Goal: Task Accomplishment & Management: Manage account settings

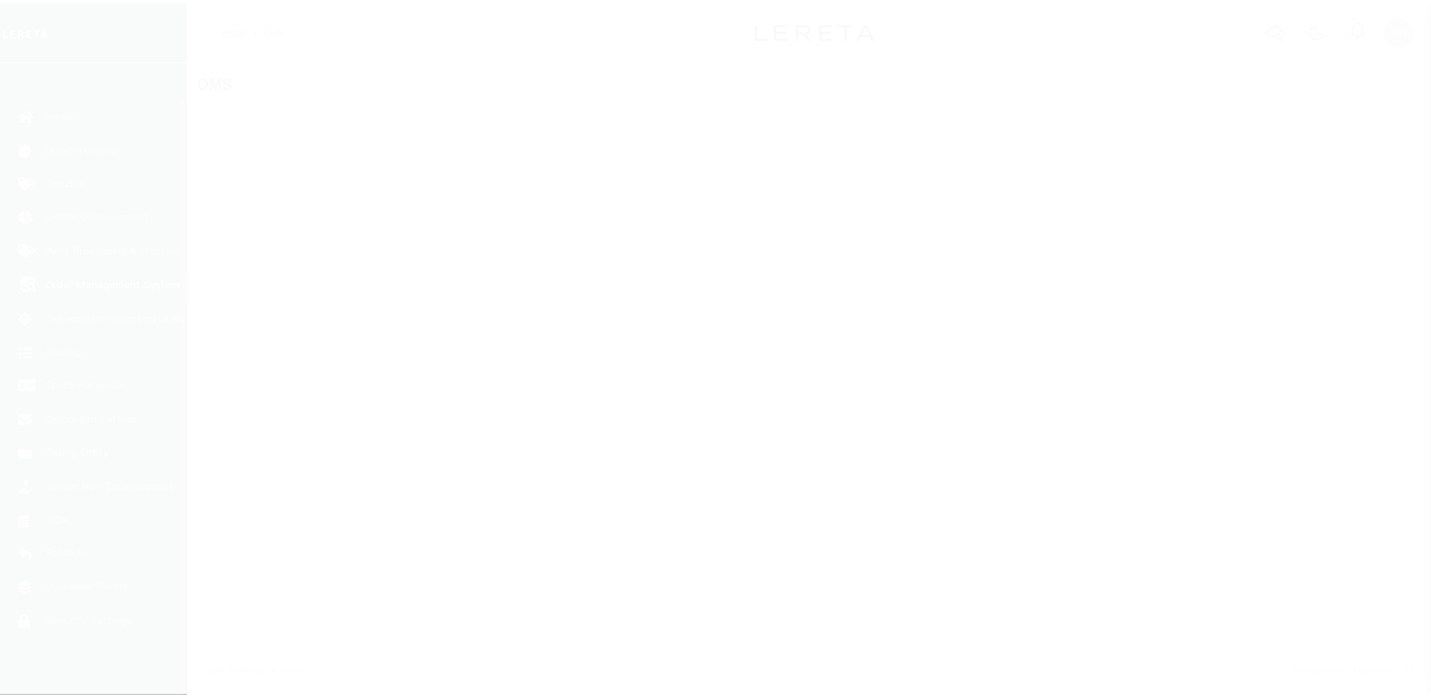
scroll to position [38, 0]
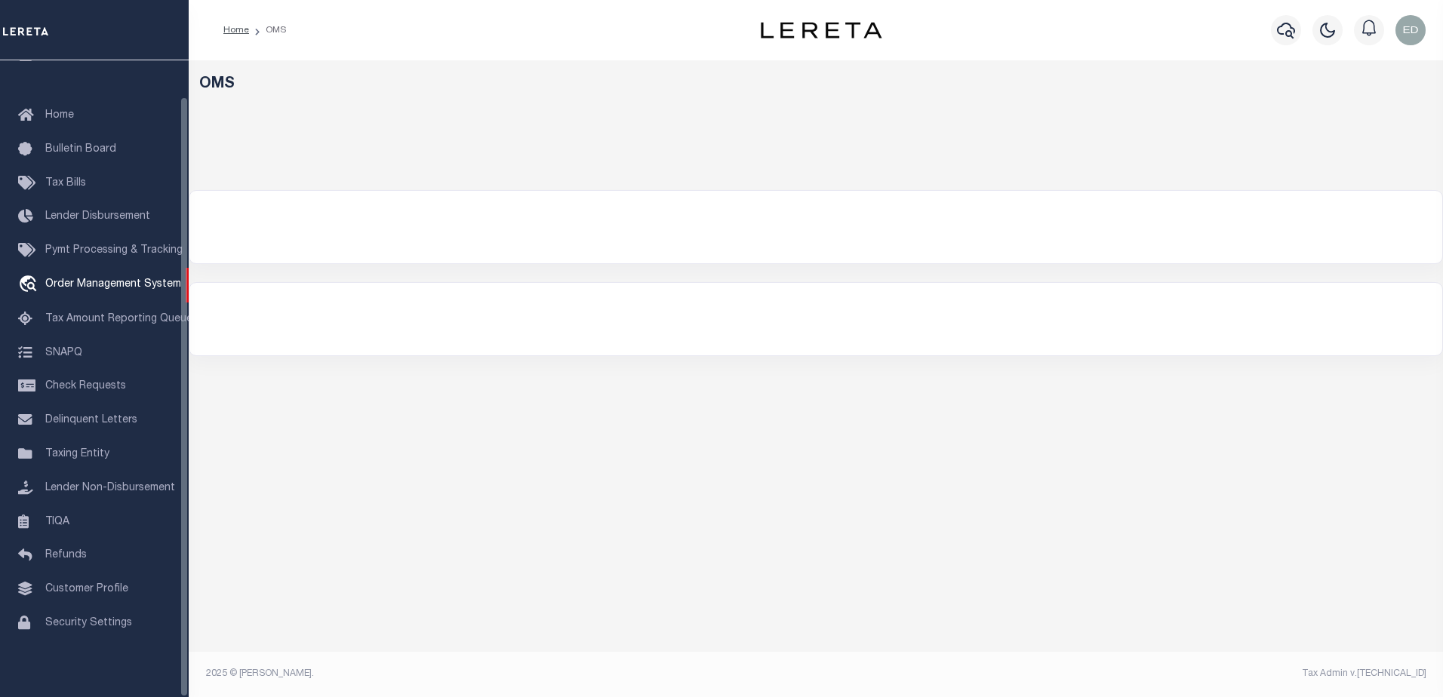
select select "200"
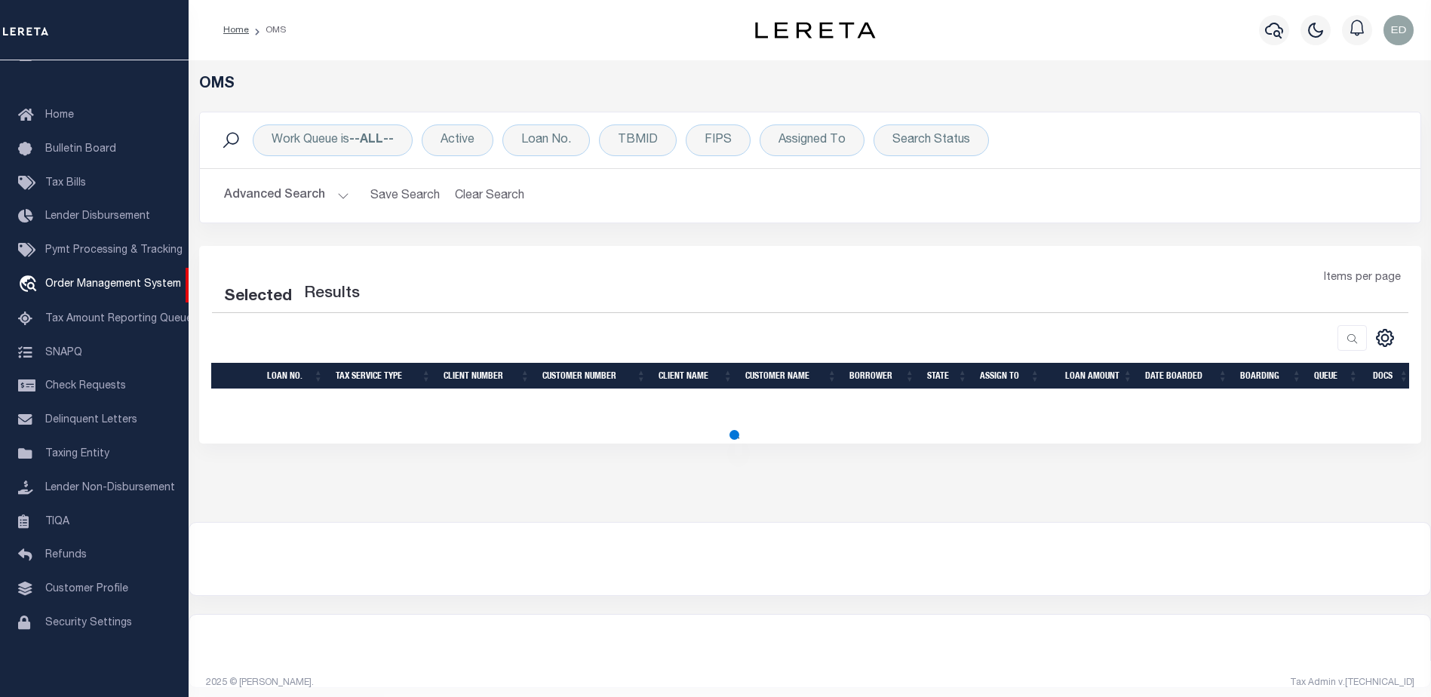
select select "200"
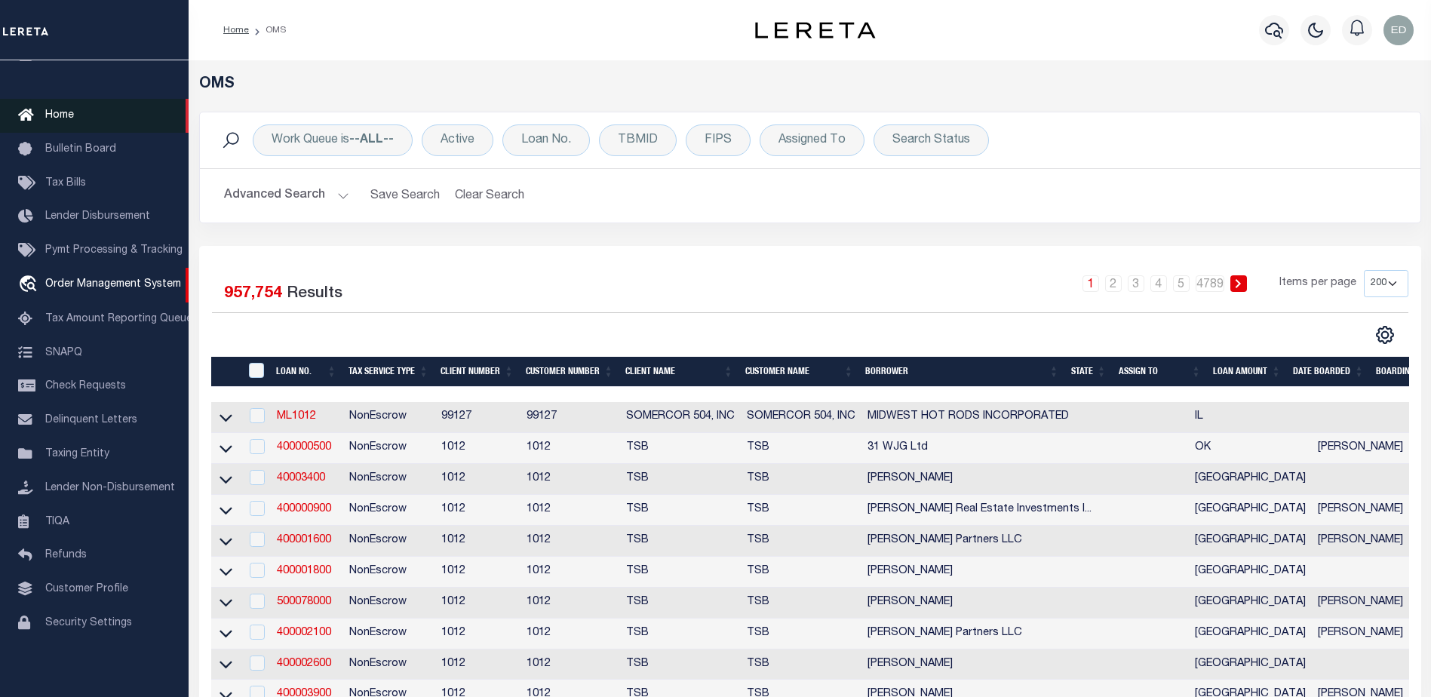
click at [62, 110] on span "Home" at bounding box center [59, 115] width 29 height 11
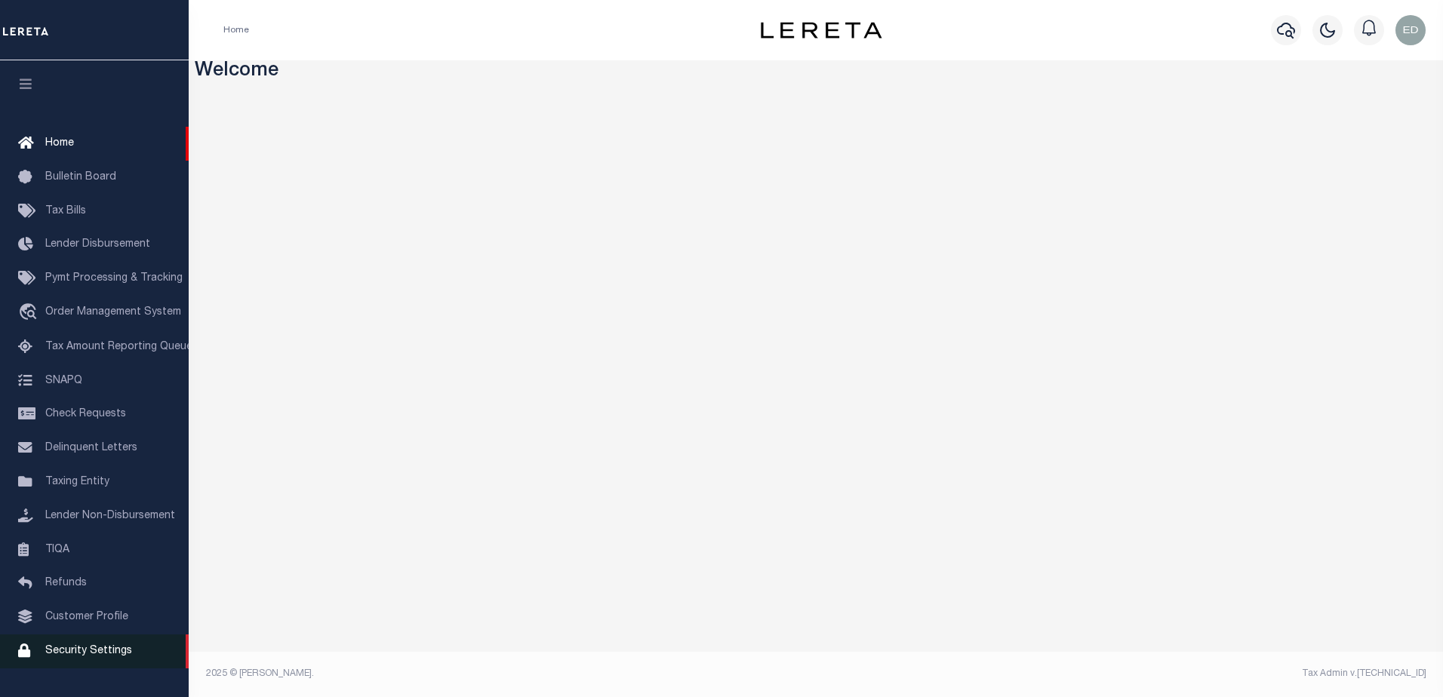
click at [100, 656] on span "Security Settings" at bounding box center [88, 651] width 87 height 11
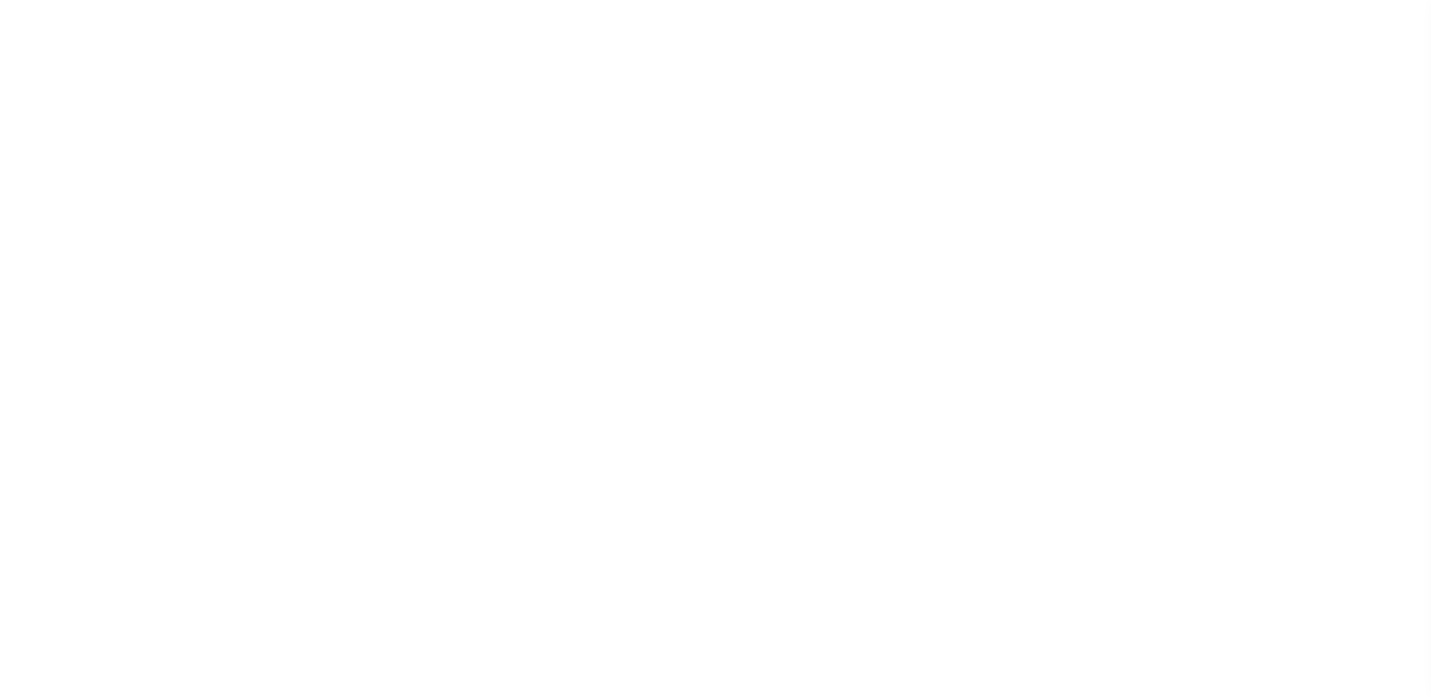
select select "100"
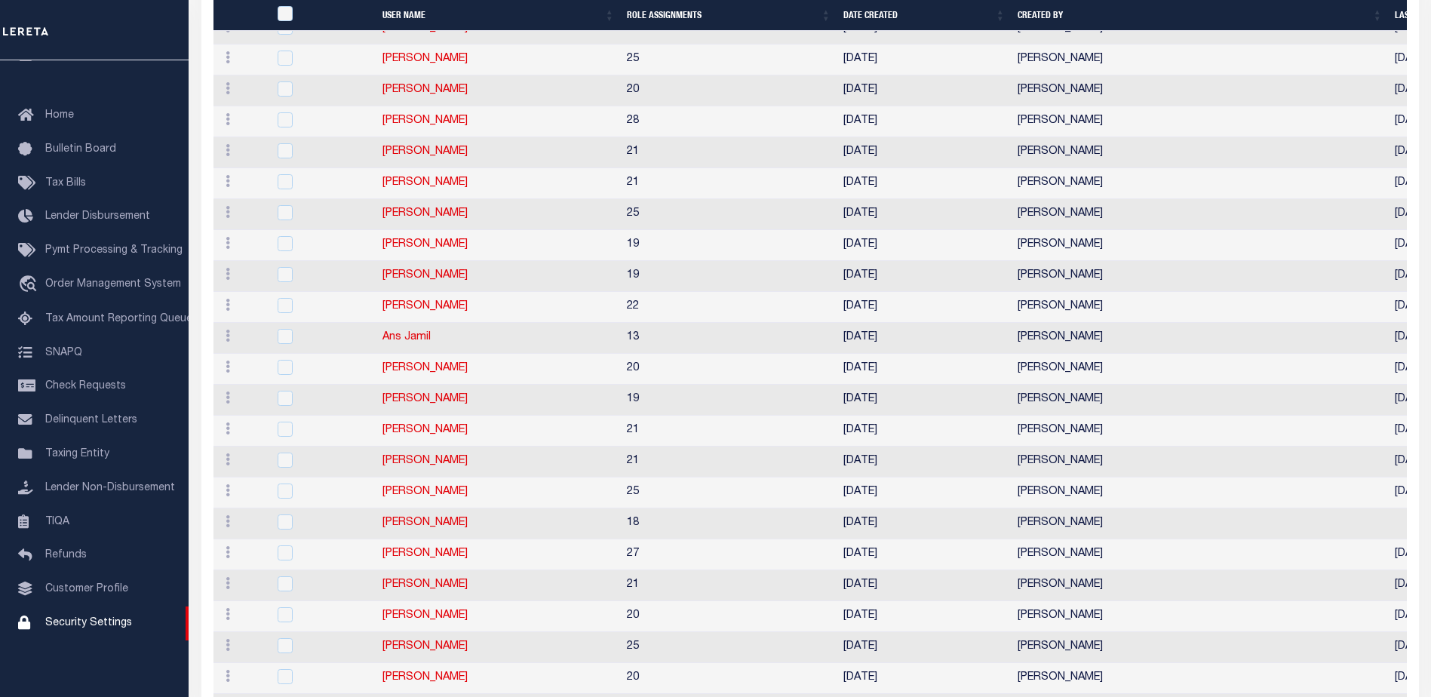
scroll to position [754, 0]
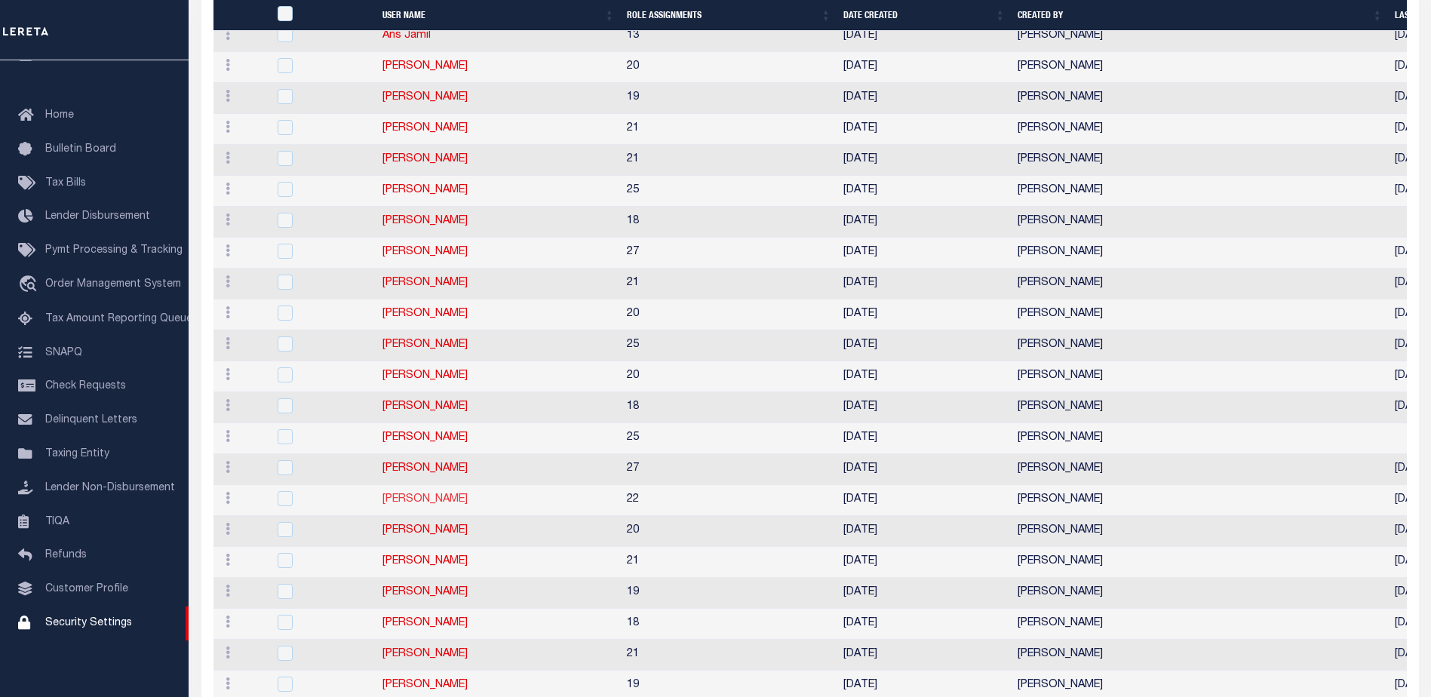
click at [434, 505] on link "[PERSON_NAME]" at bounding box center [425, 499] width 85 height 11
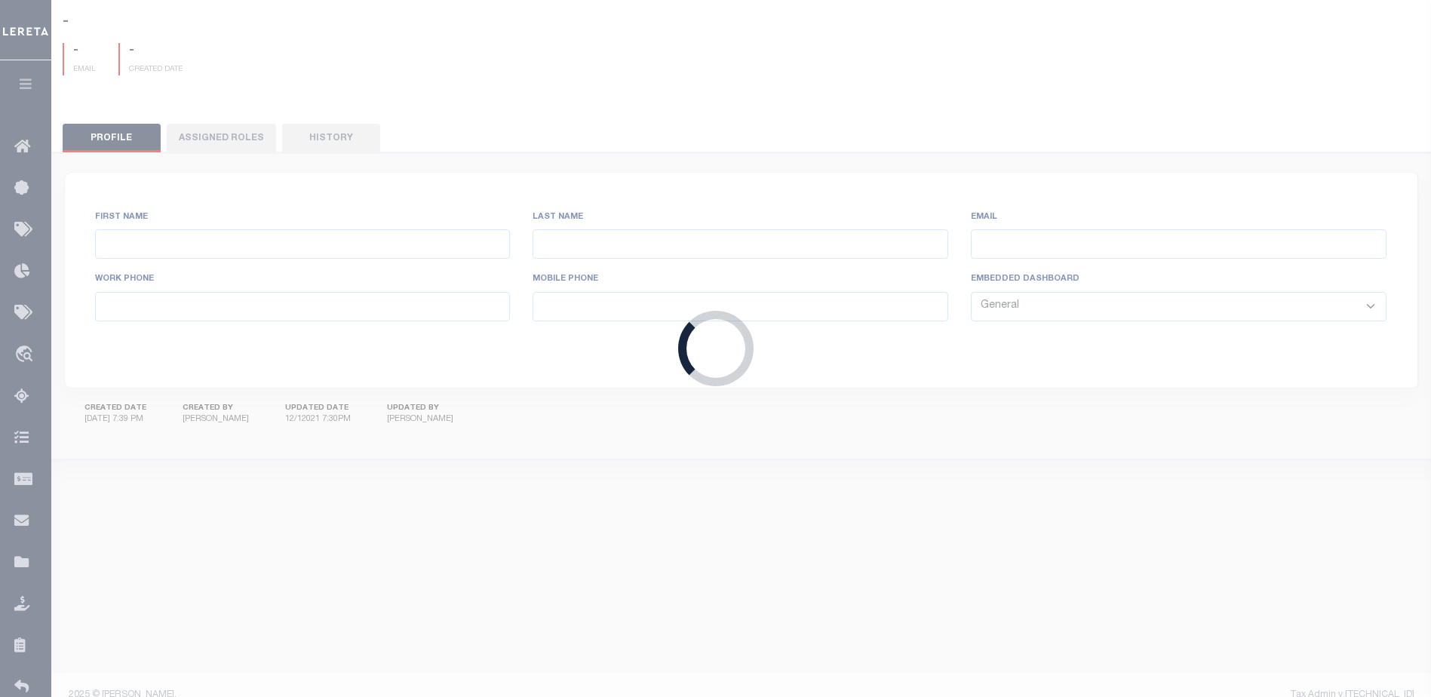
type input "Edgar"
type input "Gutierrez"
type input "Edgar.Gutierrez@accumatch.com"
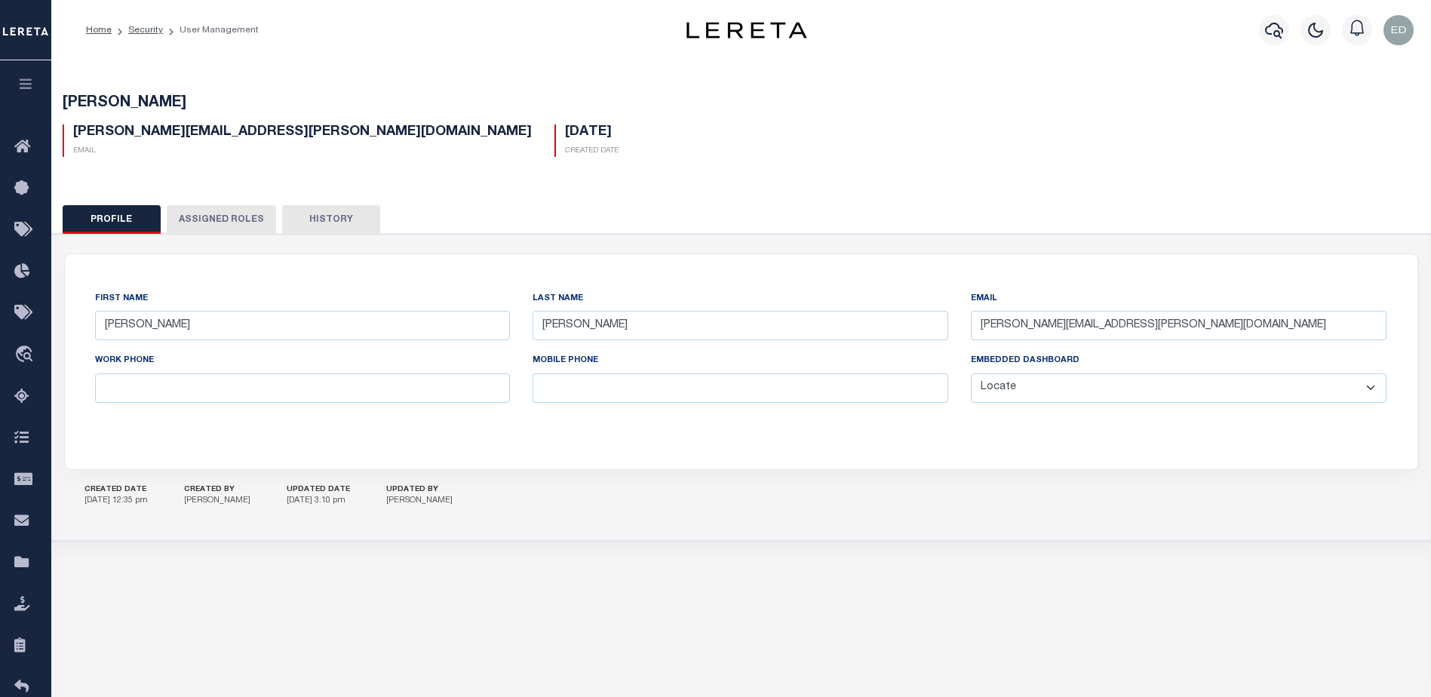
click at [1034, 389] on select "General Locate Escrow Services AI Payment Verification Customer Service" at bounding box center [1179, 387] width 416 height 29
select select "GEN"
click at [971, 374] on select "General Locate Escrow Services AI Payment Verification Customer Service" at bounding box center [1179, 387] width 416 height 29
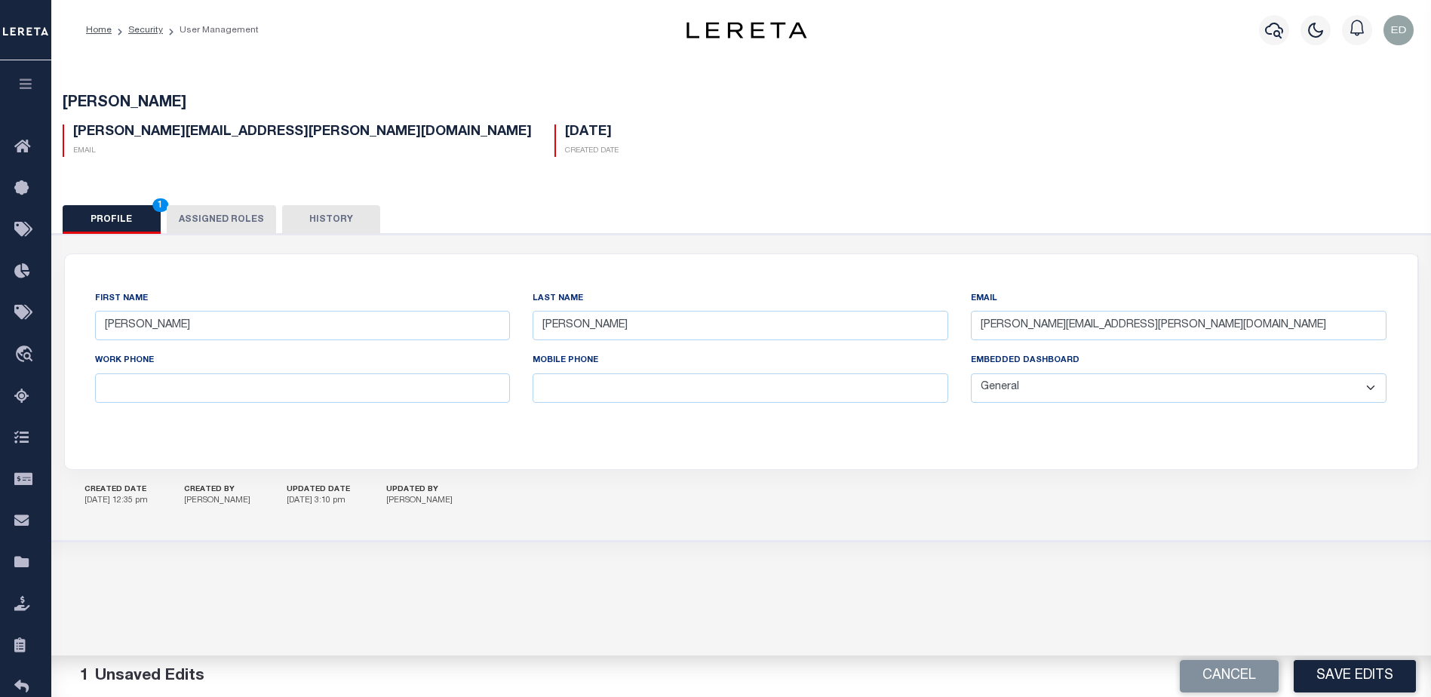
click at [1026, 398] on select "General Locate Escrow Services AI Payment Verification Customer Service" at bounding box center [1179, 387] width 416 height 29
click at [971, 374] on select "General Locate Escrow Services AI Payment Verification Customer Service" at bounding box center [1179, 387] width 416 height 29
click at [1351, 664] on button "Save Edits" at bounding box center [1355, 676] width 122 height 32
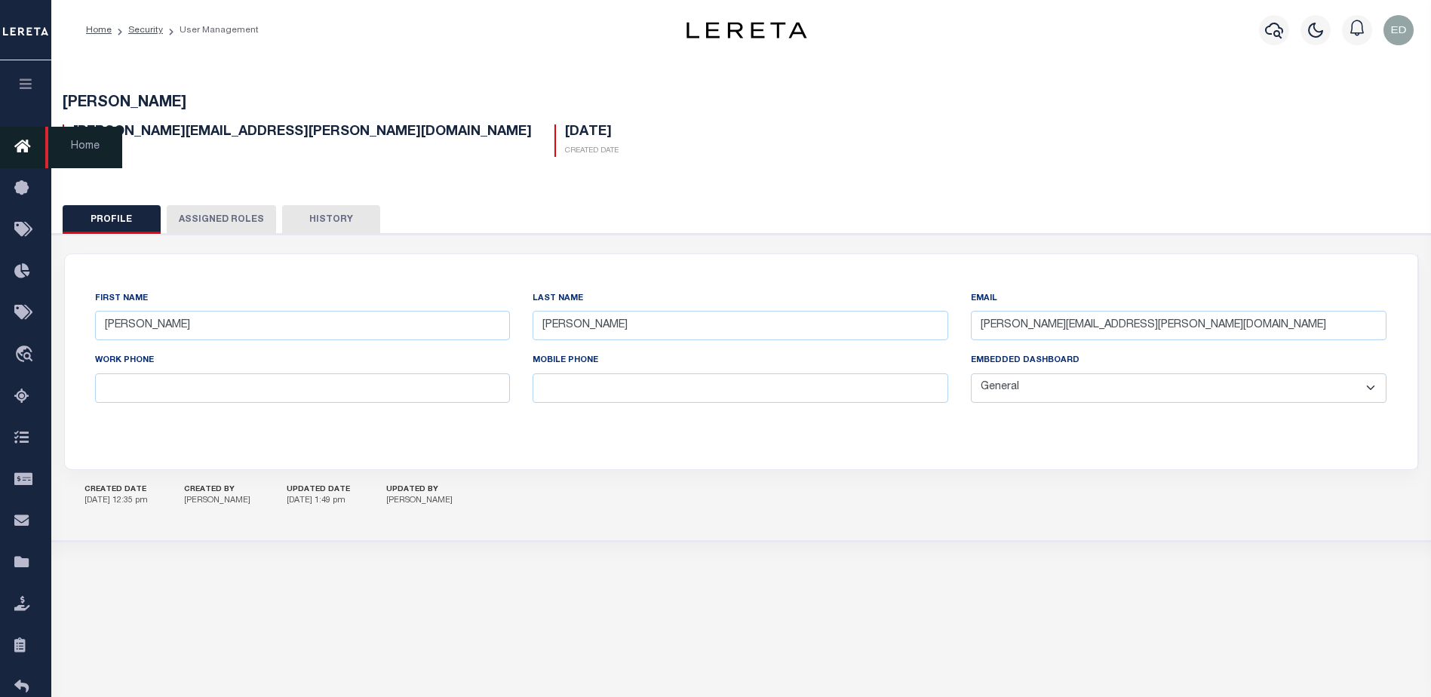
click at [26, 149] on icon at bounding box center [26, 147] width 24 height 19
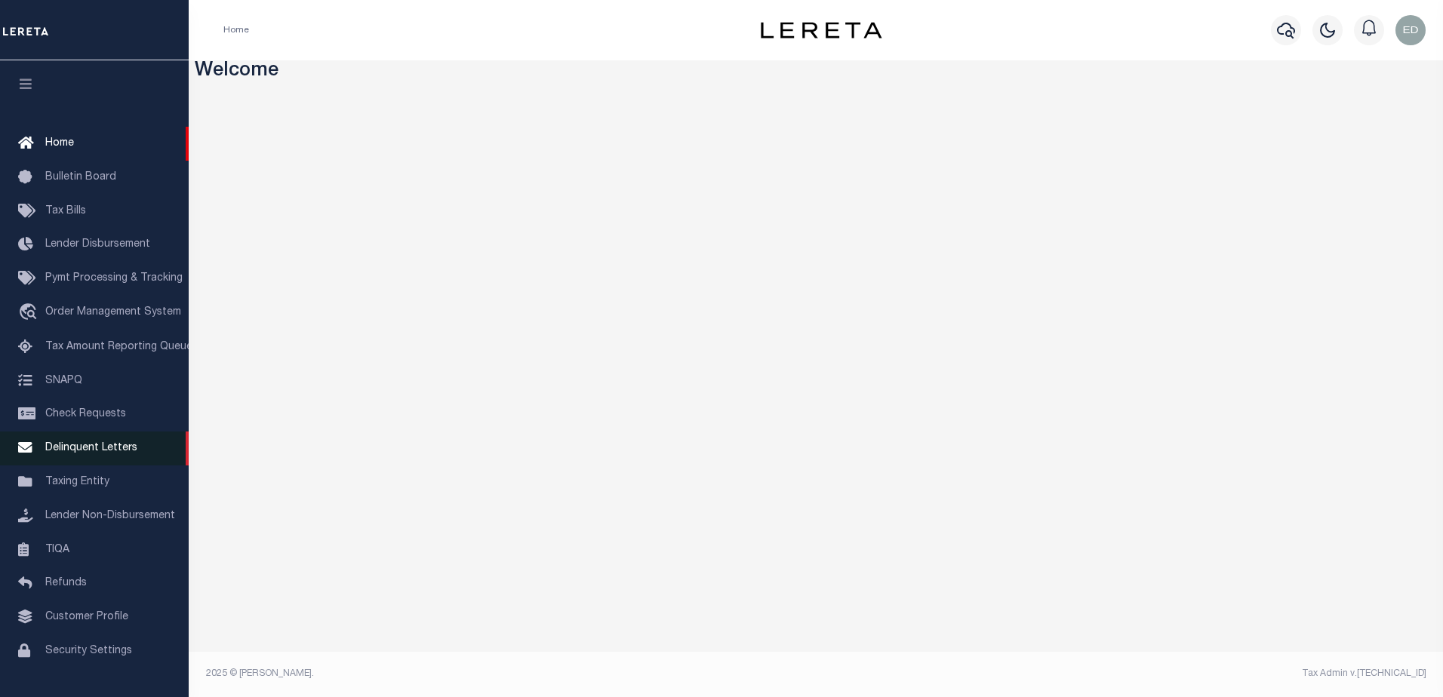
scroll to position [38, 0]
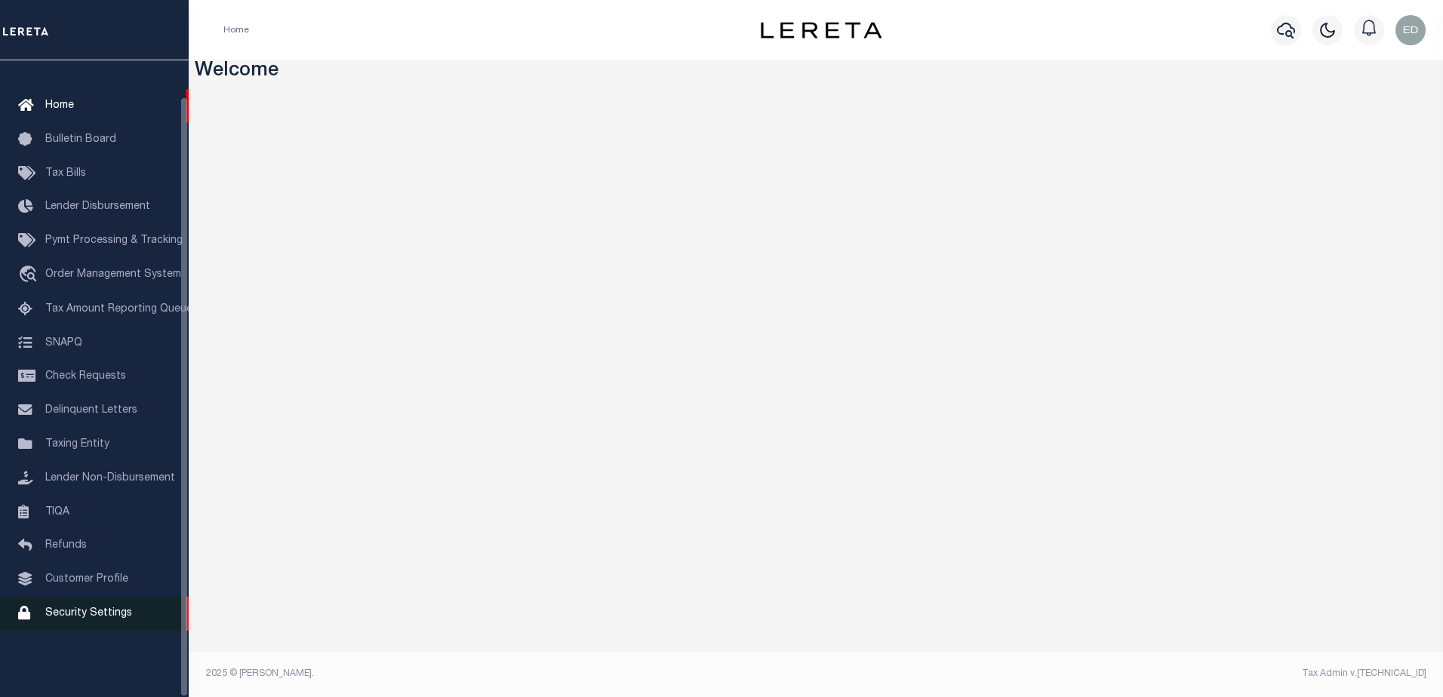
click at [106, 619] on span "Security Settings" at bounding box center [88, 613] width 87 height 11
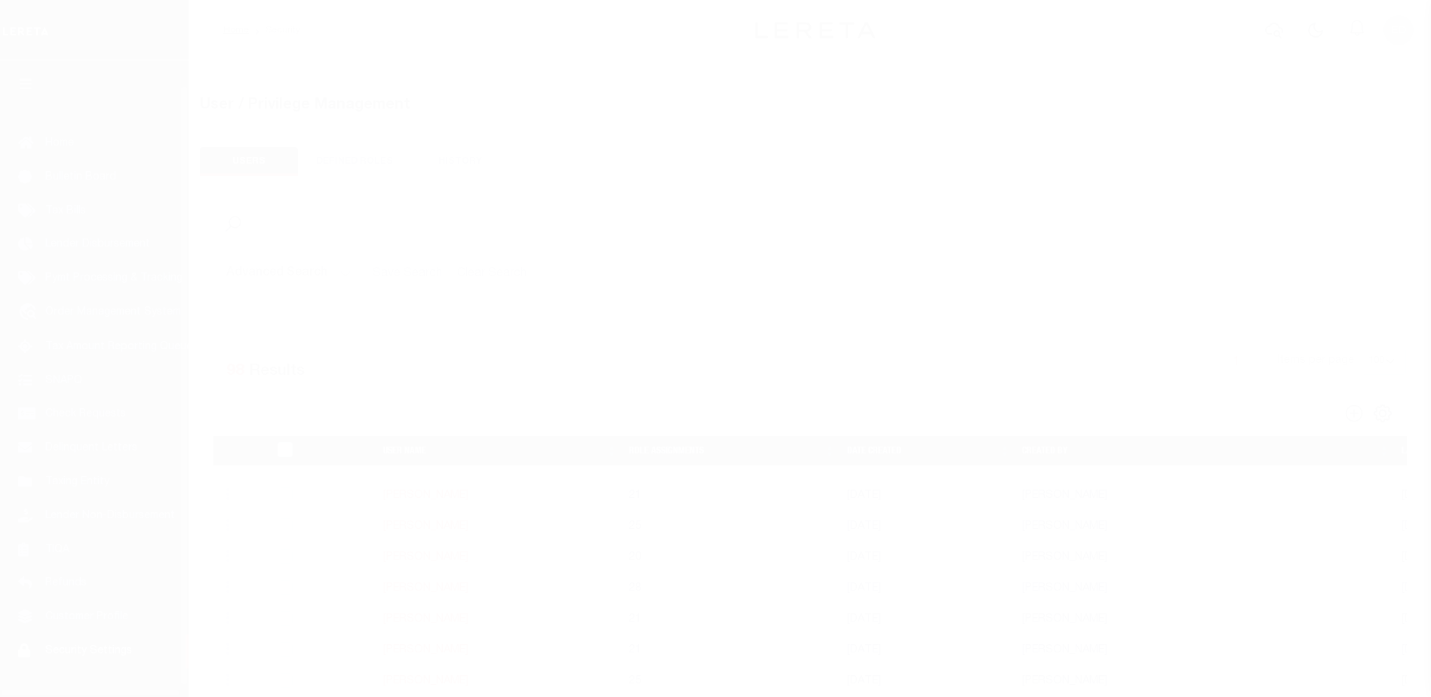
select select "100"
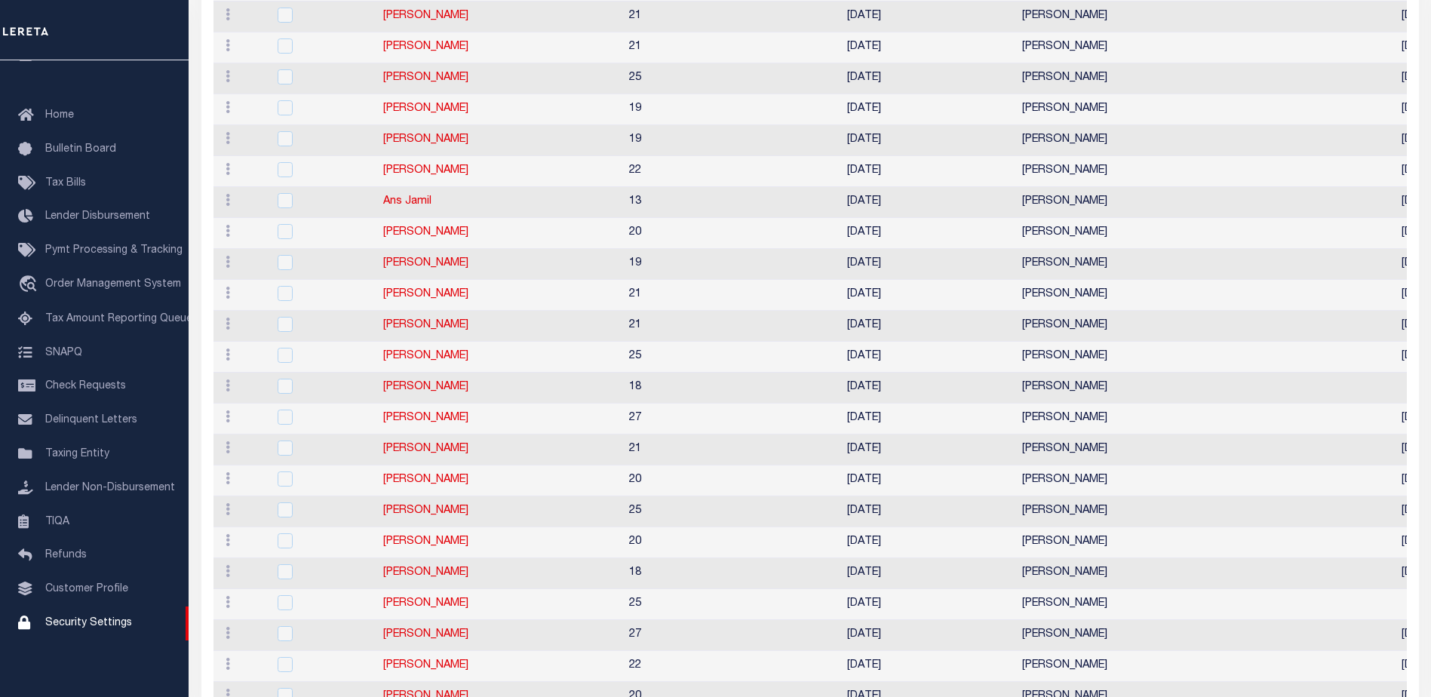
scroll to position [754, 0]
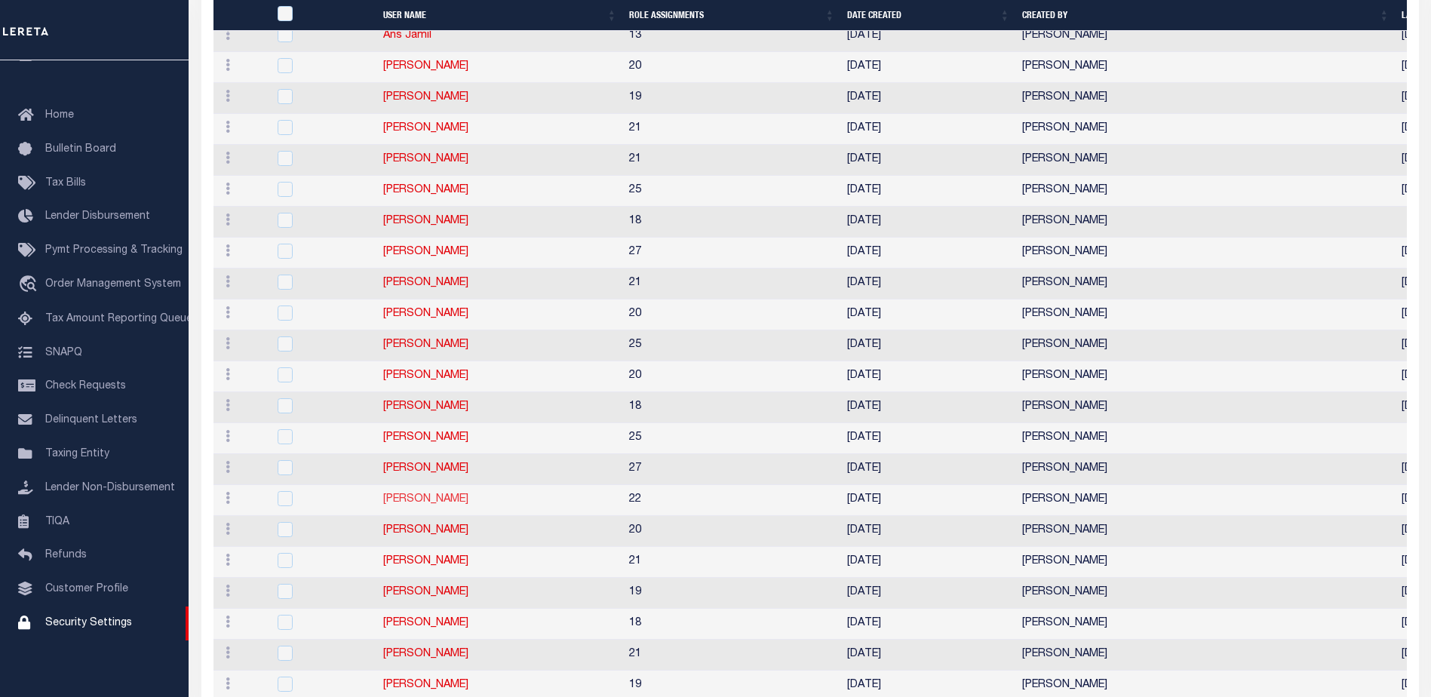
click at [438, 504] on link "Edgar Gutierrez" at bounding box center [425, 499] width 85 height 11
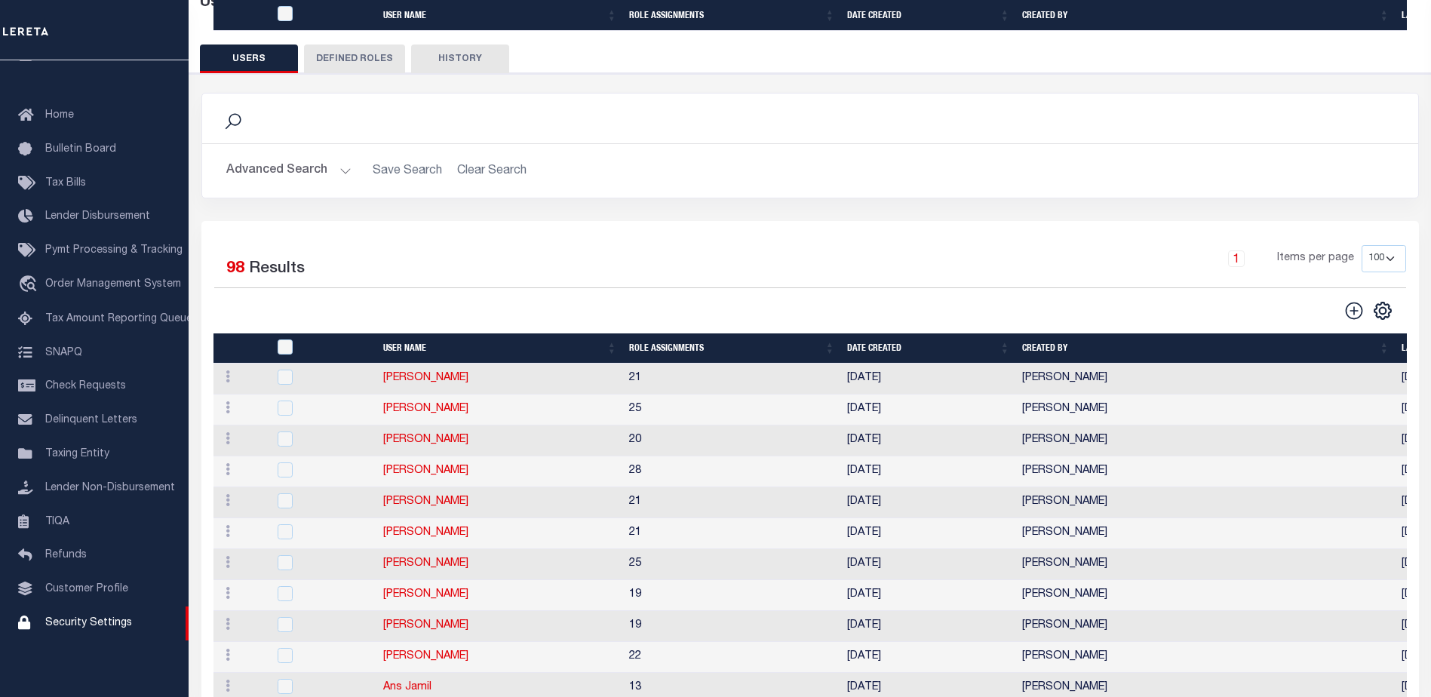
type input "[PERSON_NAME]"
type input "Gutierrez"
type input "Edgar.Gutierrez@accumatch.com"
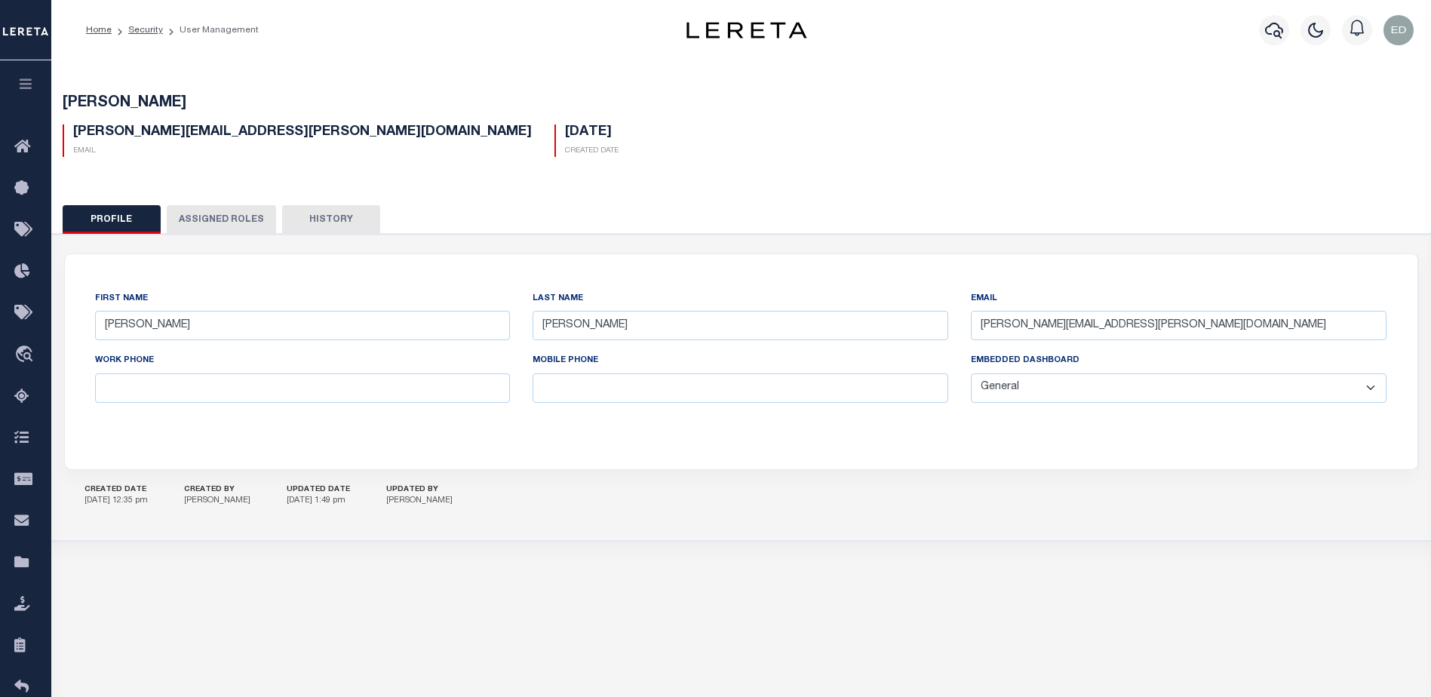
click at [1031, 398] on select "General Locate Escrow Services AI Payment Verification Customer Service" at bounding box center [1179, 387] width 416 height 29
select select "TPS"
click at [971, 374] on select "General Locate Escrow Services AI Payment Verification Customer Service" at bounding box center [1179, 387] width 416 height 29
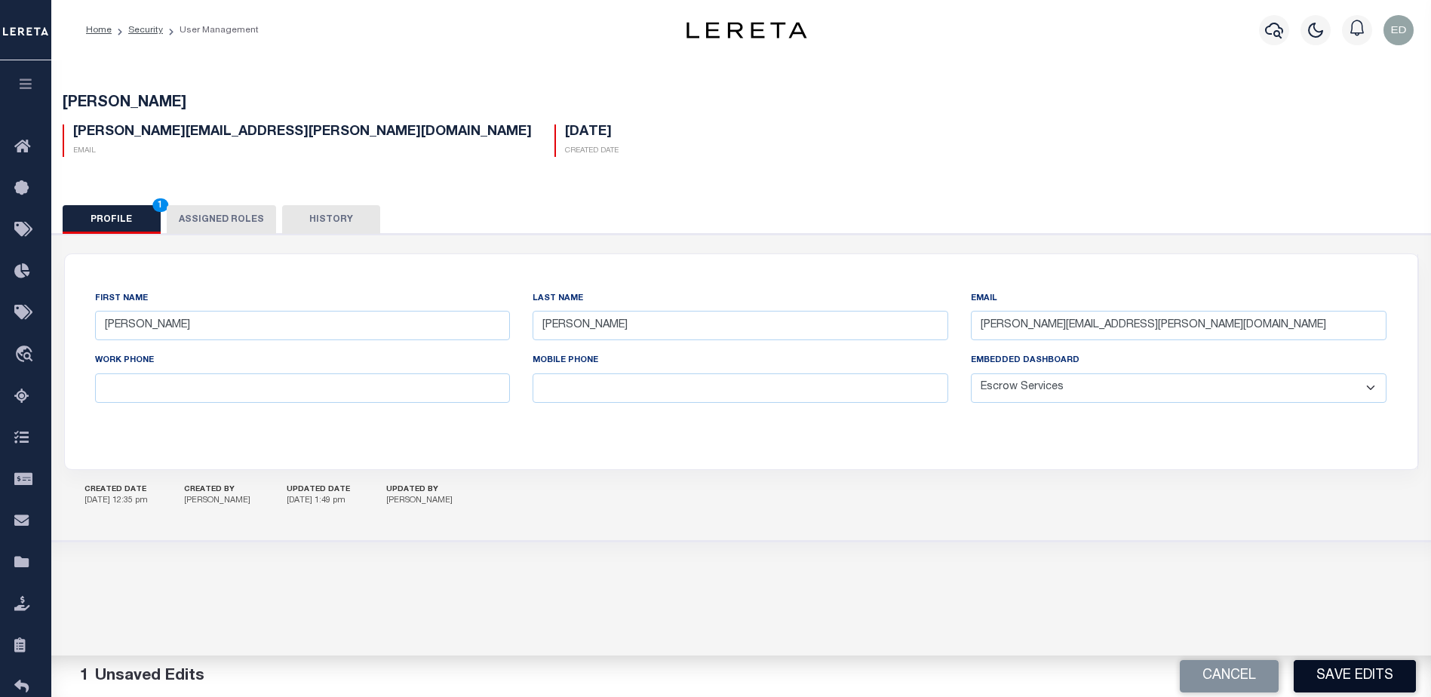
click at [1359, 665] on button "Save Edits" at bounding box center [1355, 676] width 122 height 32
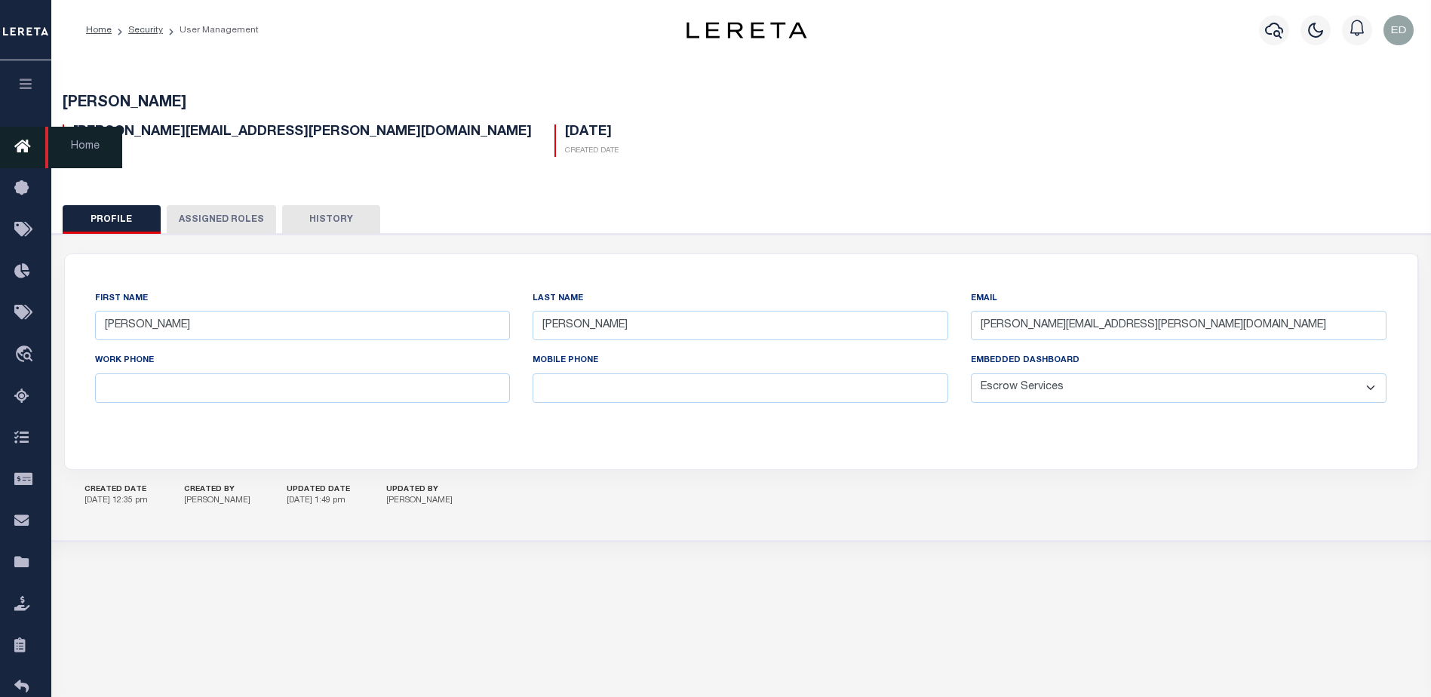
click at [23, 152] on icon at bounding box center [26, 147] width 24 height 19
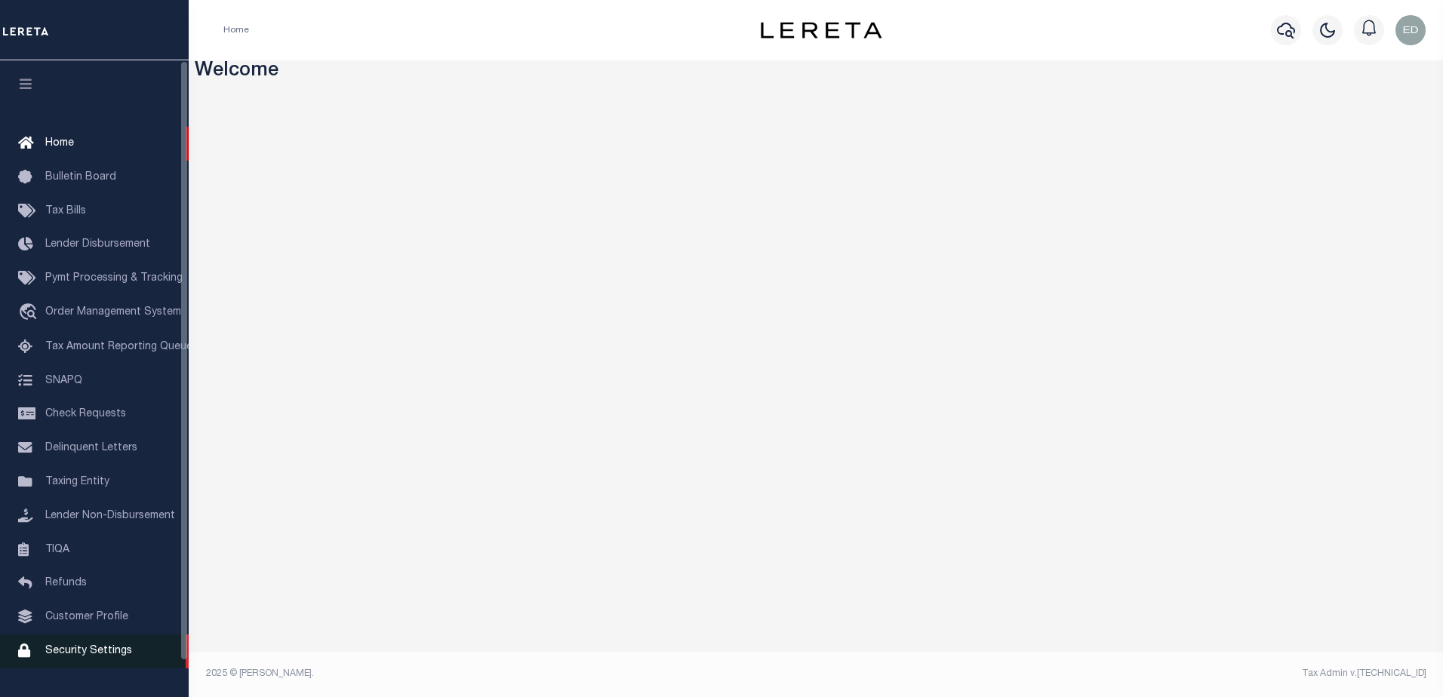
click at [100, 656] on span "Security Settings" at bounding box center [88, 651] width 87 height 11
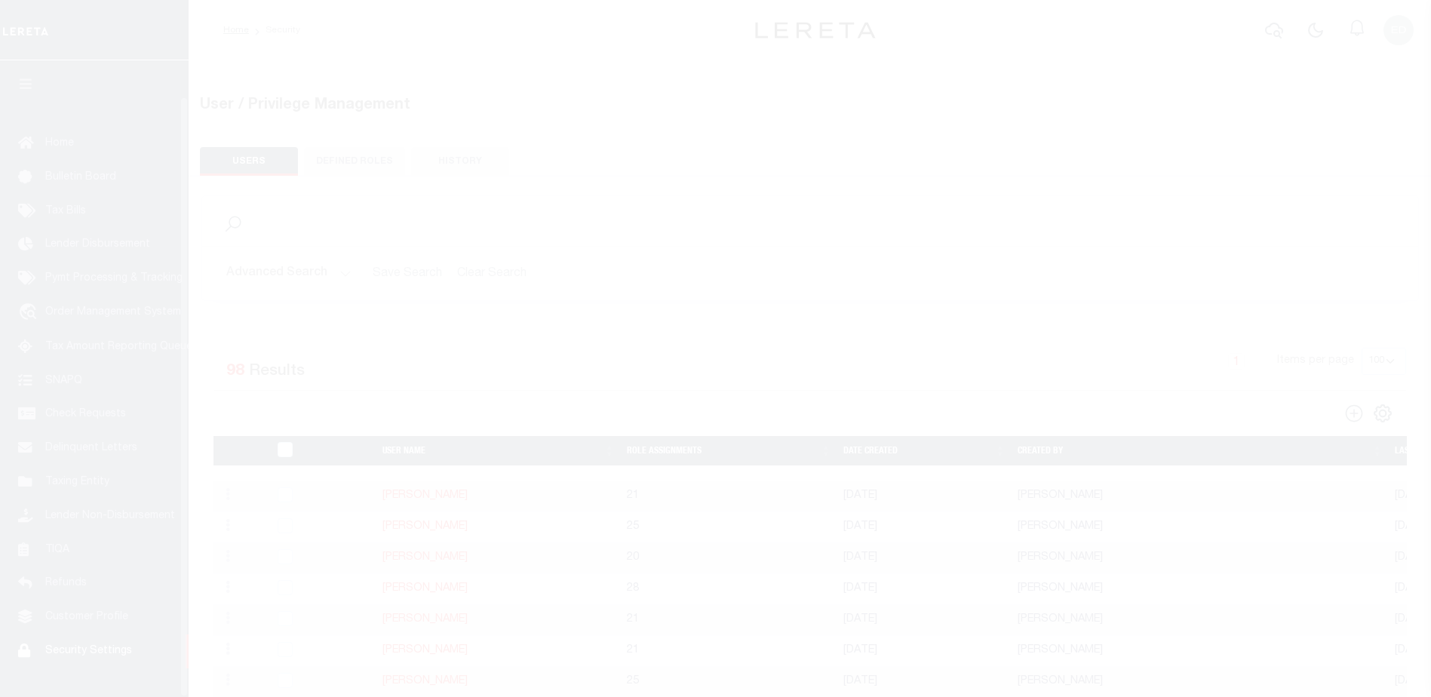
select select "100"
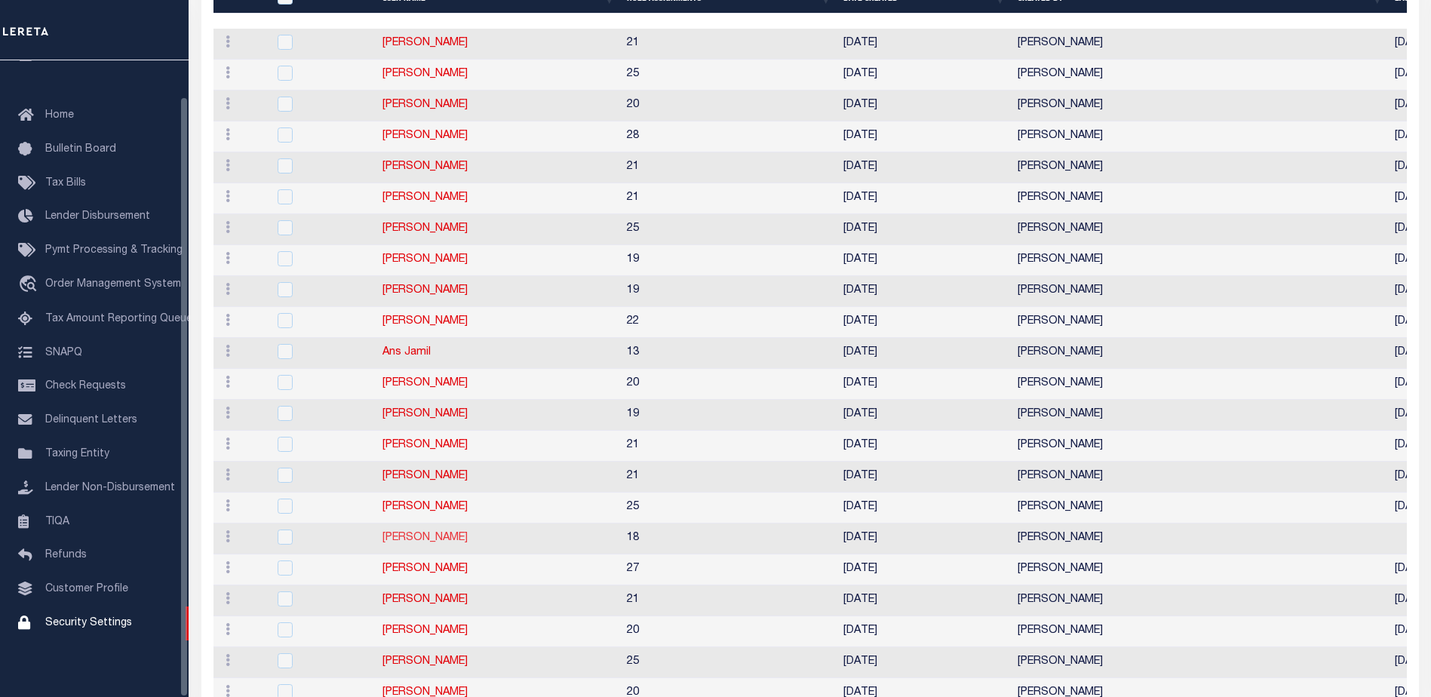
scroll to position [604, 0]
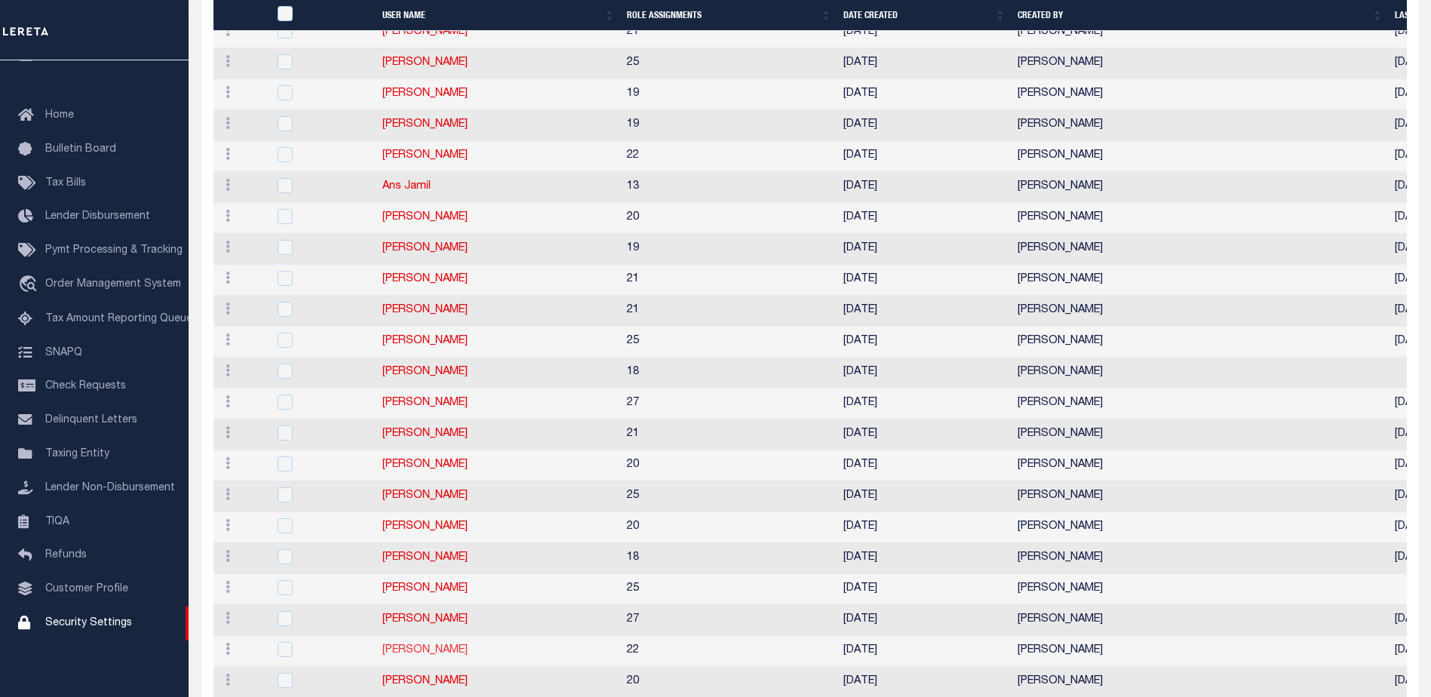
click at [435, 650] on link "[PERSON_NAME]" at bounding box center [425, 650] width 85 height 11
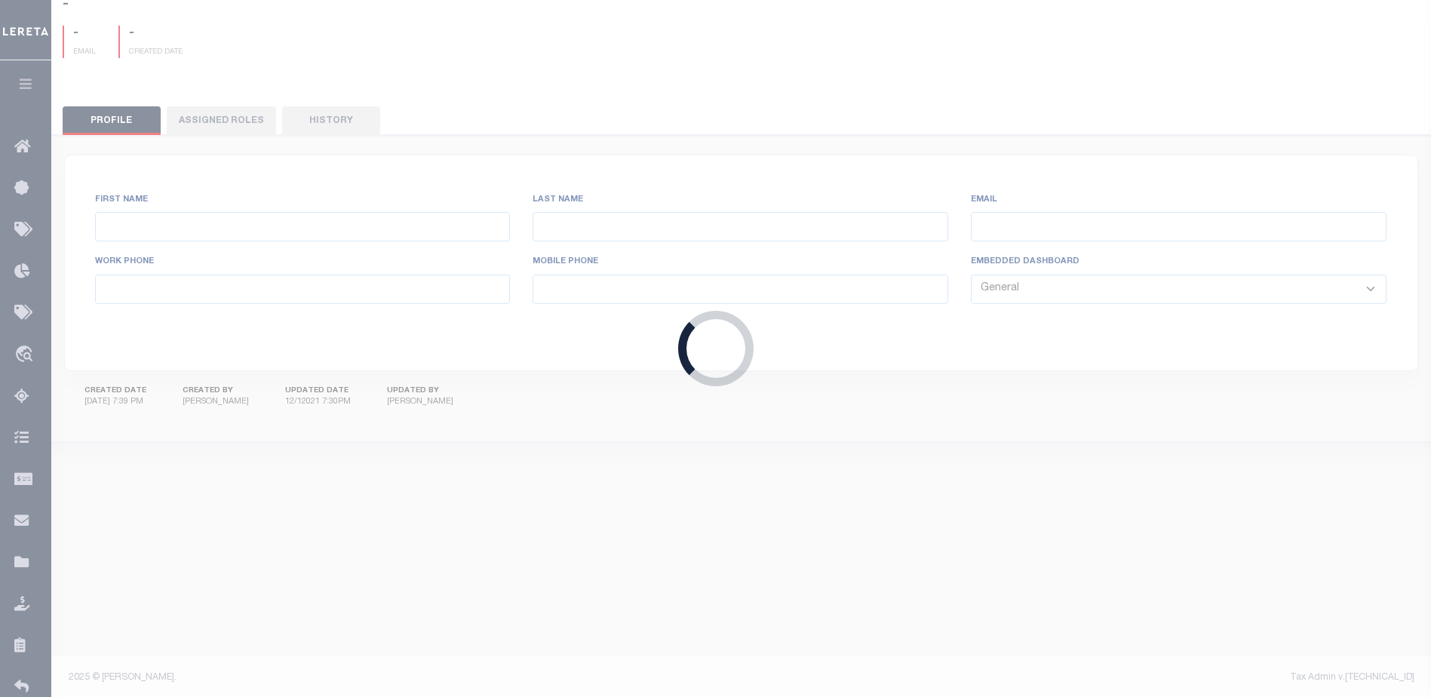
type input "[PERSON_NAME]"
type input "[PERSON_NAME][EMAIL_ADDRESS][PERSON_NAME][DOMAIN_NAME]"
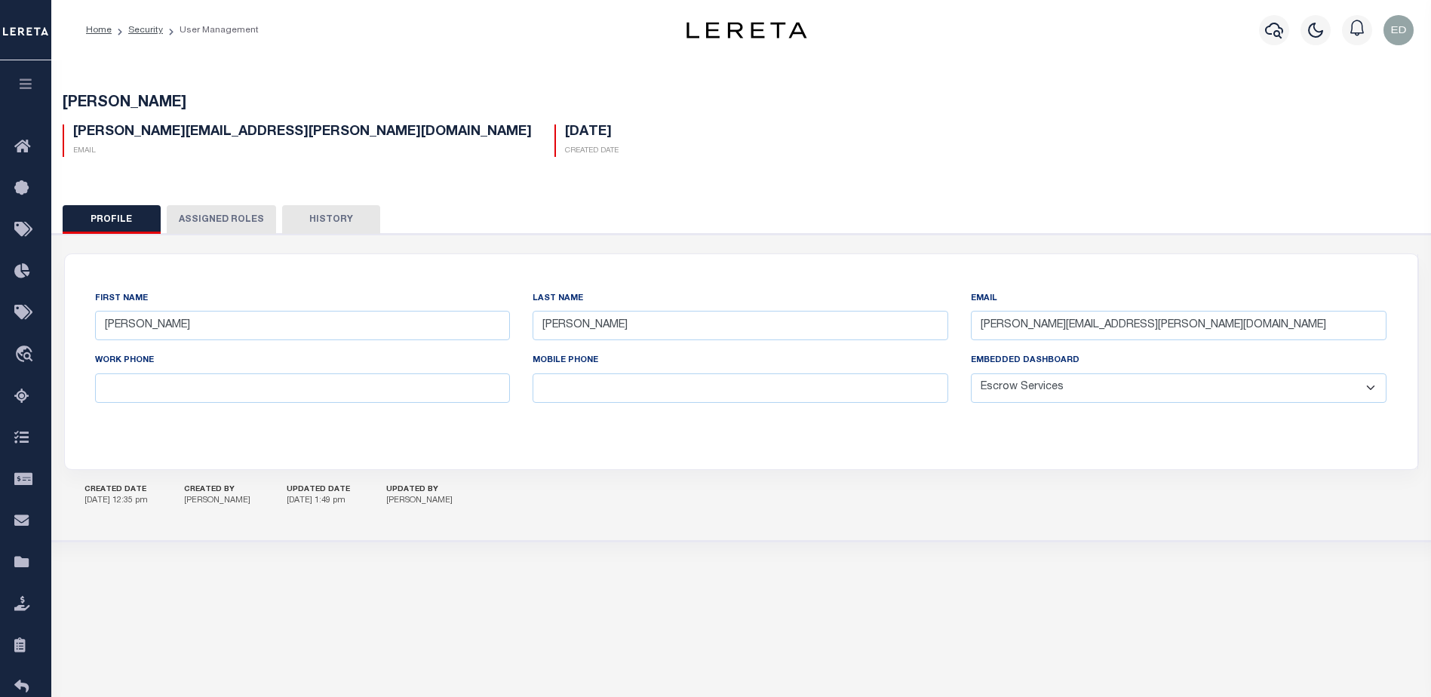
click at [1089, 392] on select "General Locate Escrow Services AI Payment Verification Customer Service" at bounding box center [1179, 387] width 416 height 29
select select "PVQ"
click at [971, 374] on select "General Locate Escrow Services AI Payment Verification Customer Service" at bounding box center [1179, 387] width 416 height 29
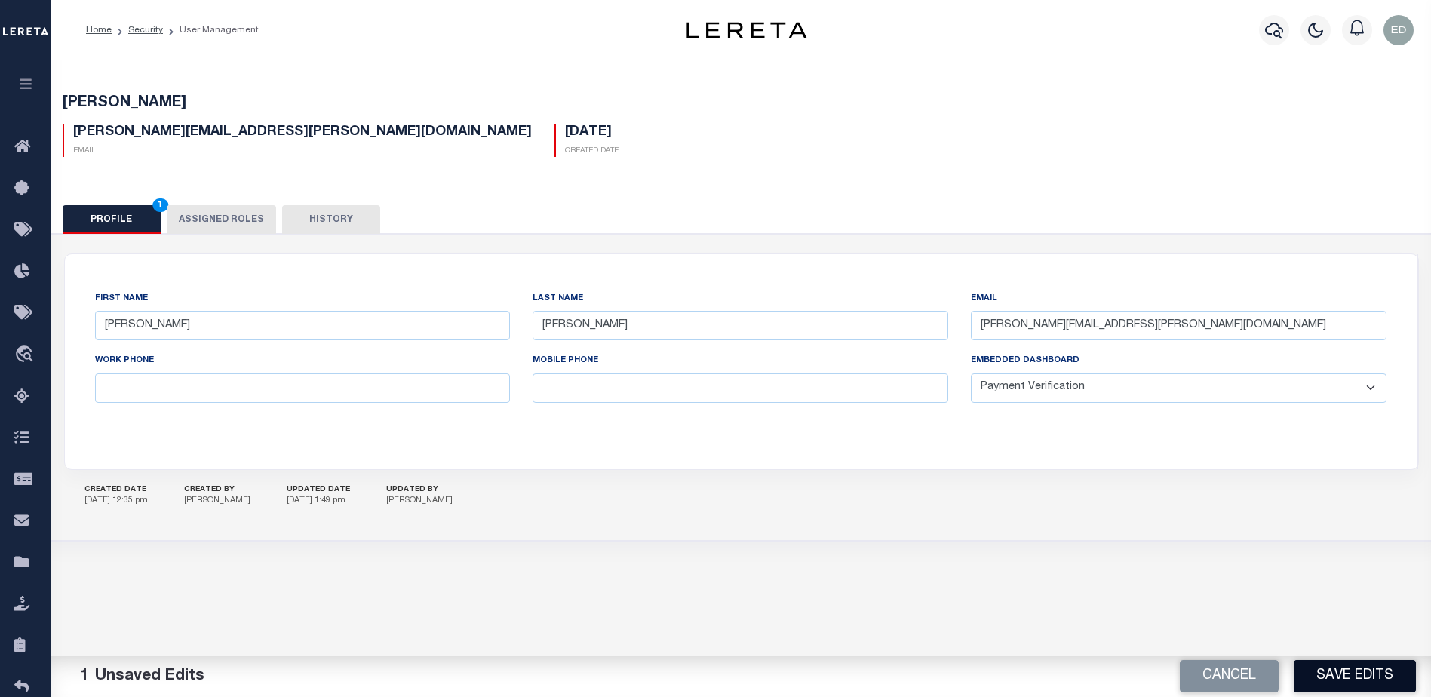
click at [1379, 668] on button "Save Edits" at bounding box center [1355, 676] width 122 height 32
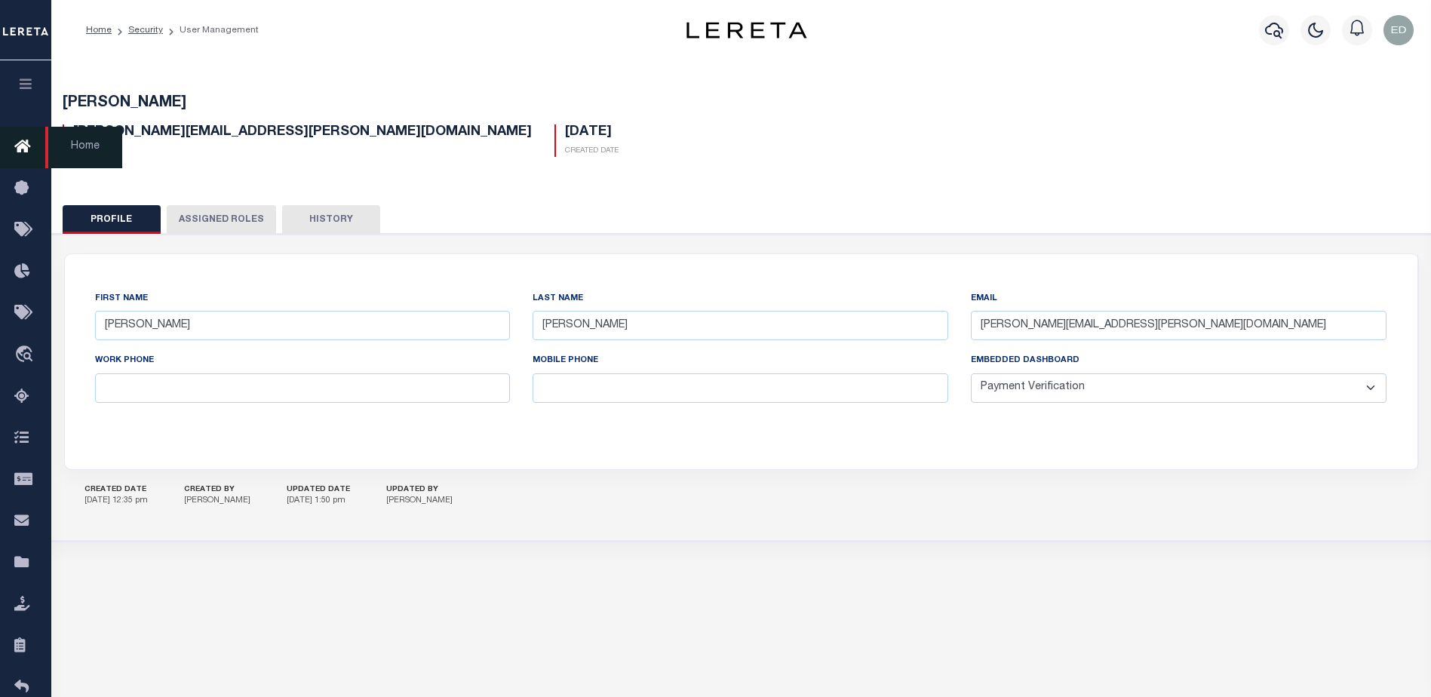
click at [23, 151] on icon at bounding box center [26, 147] width 24 height 19
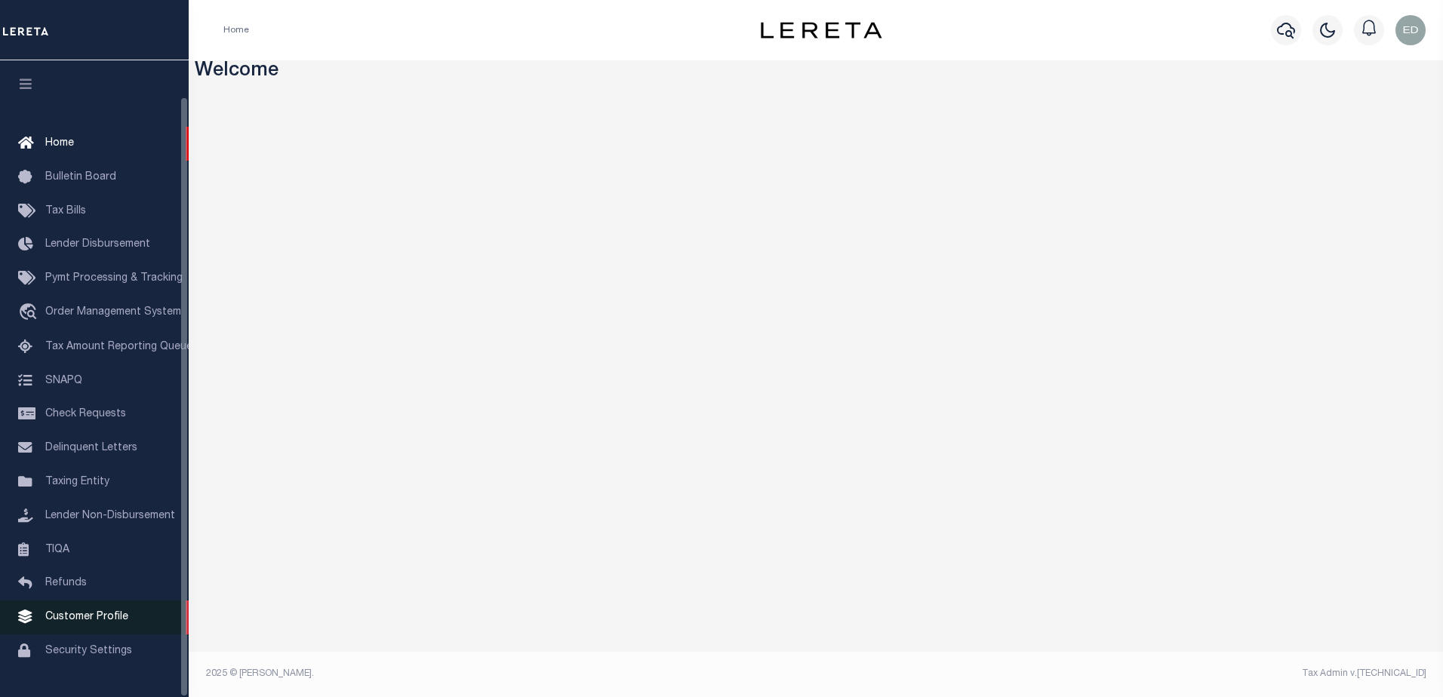
scroll to position [38, 0]
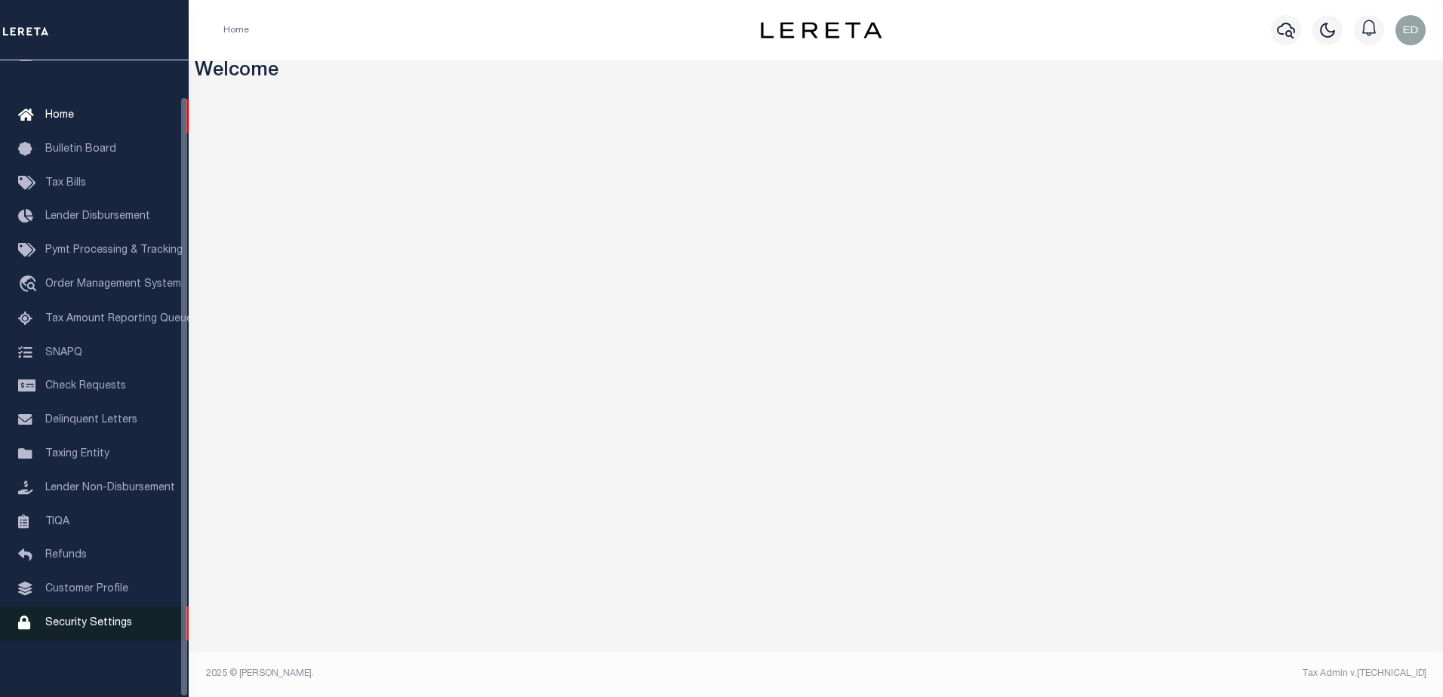
click at [113, 631] on link "Security Settings" at bounding box center [94, 624] width 189 height 34
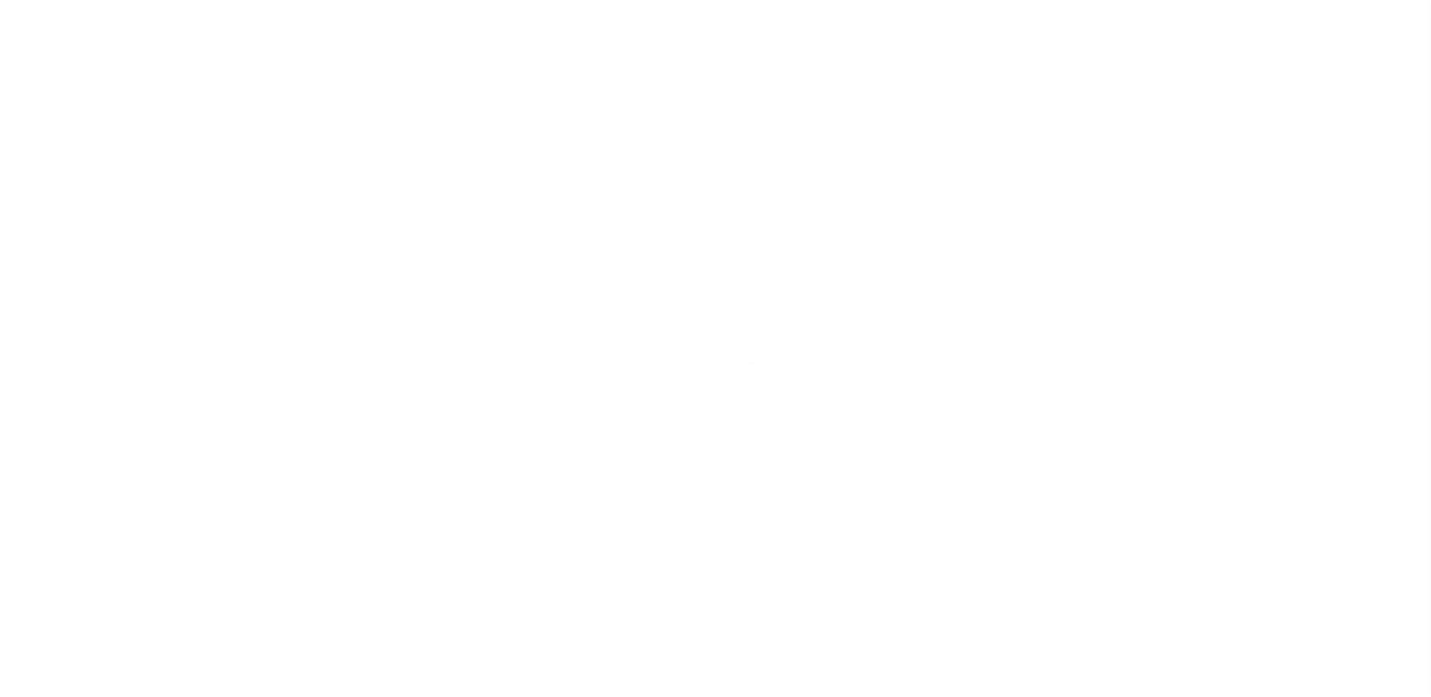
select select "100"
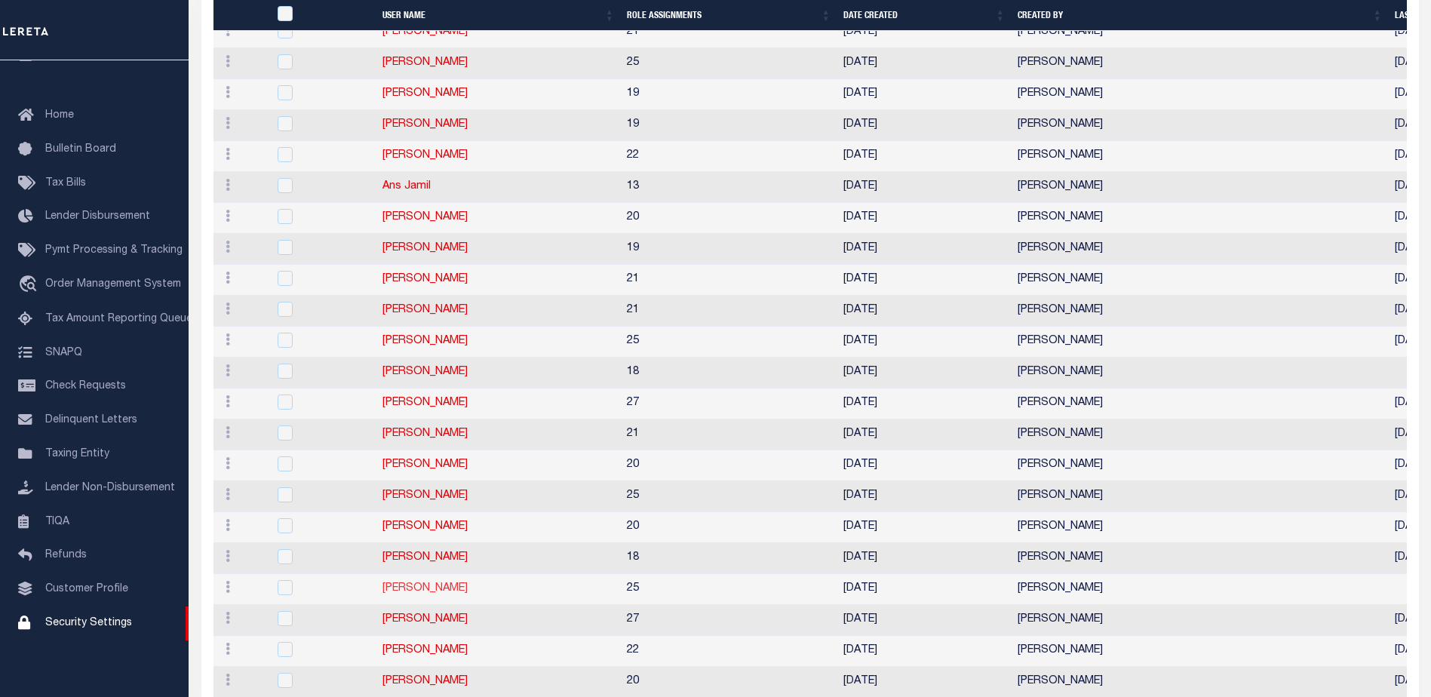
scroll to position [754, 0]
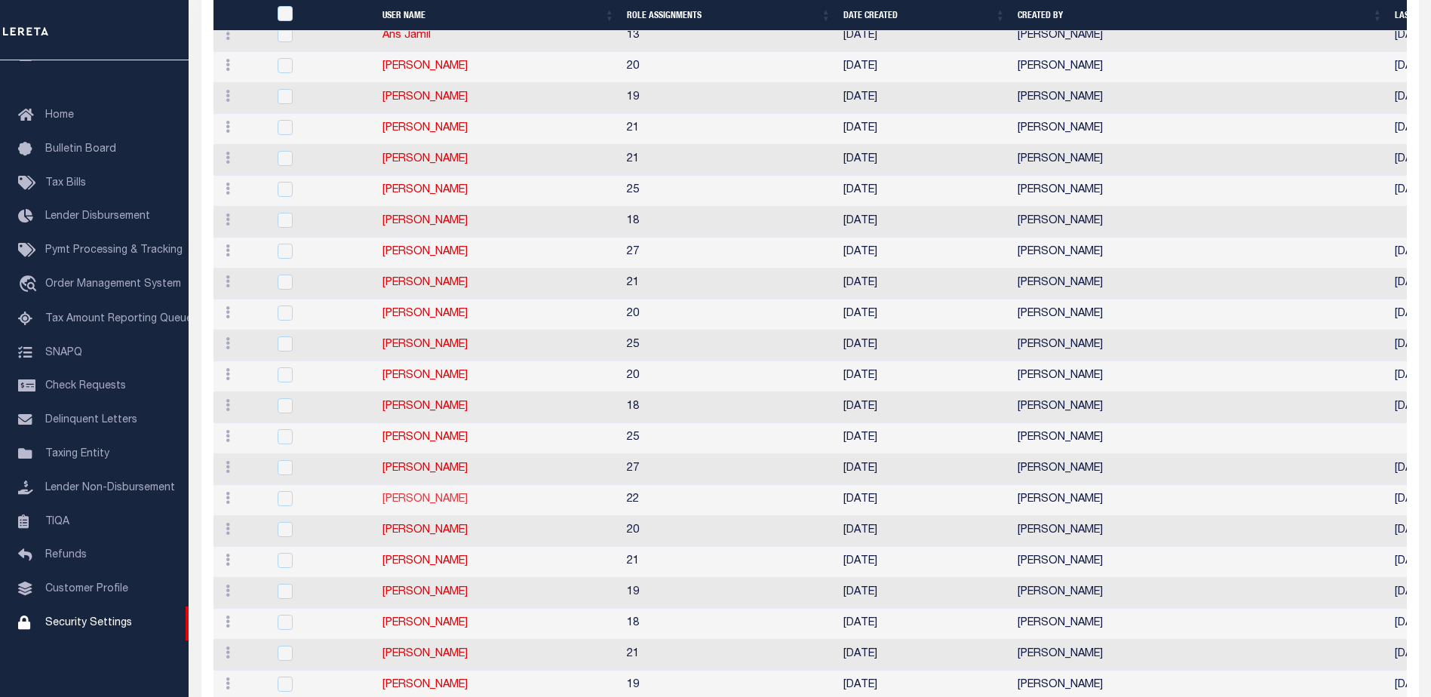
click at [431, 500] on link "[PERSON_NAME]" at bounding box center [425, 499] width 85 height 11
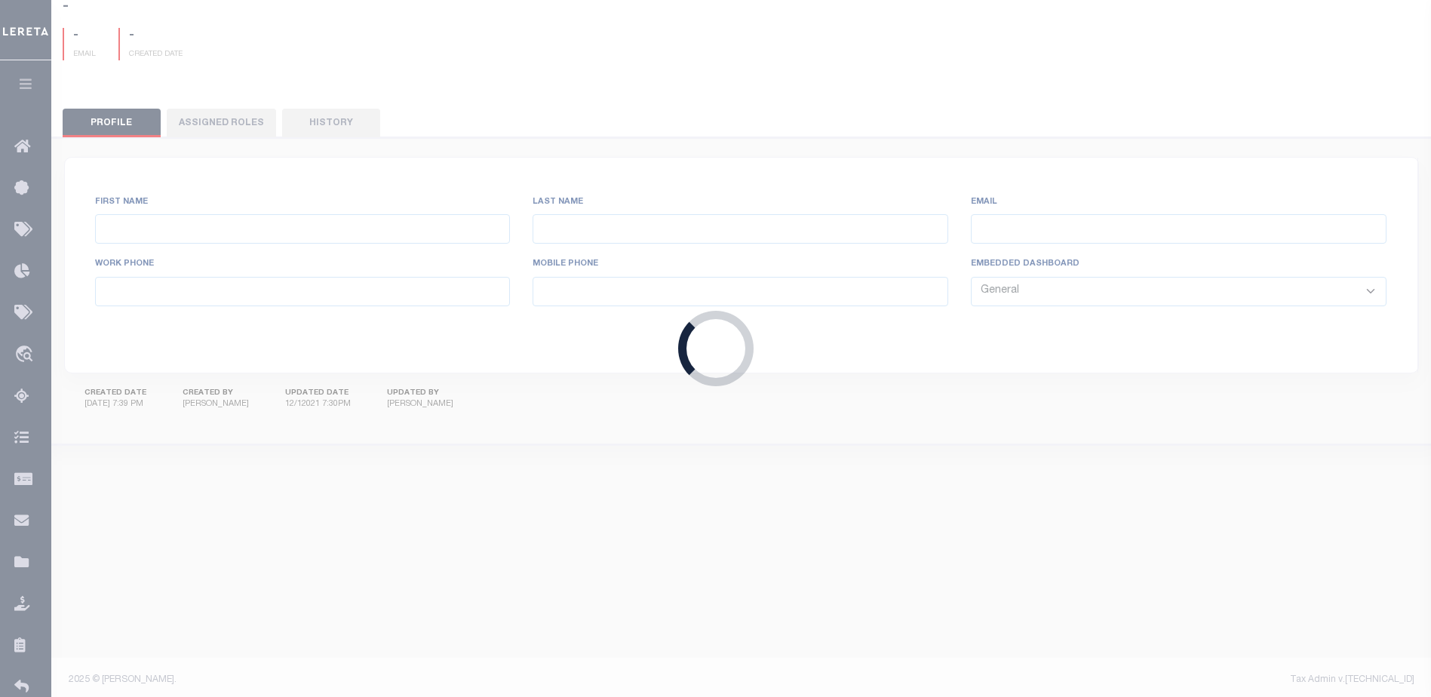
type input "[PERSON_NAME]"
type input "[PERSON_NAME][EMAIL_ADDRESS][PERSON_NAME][DOMAIN_NAME]"
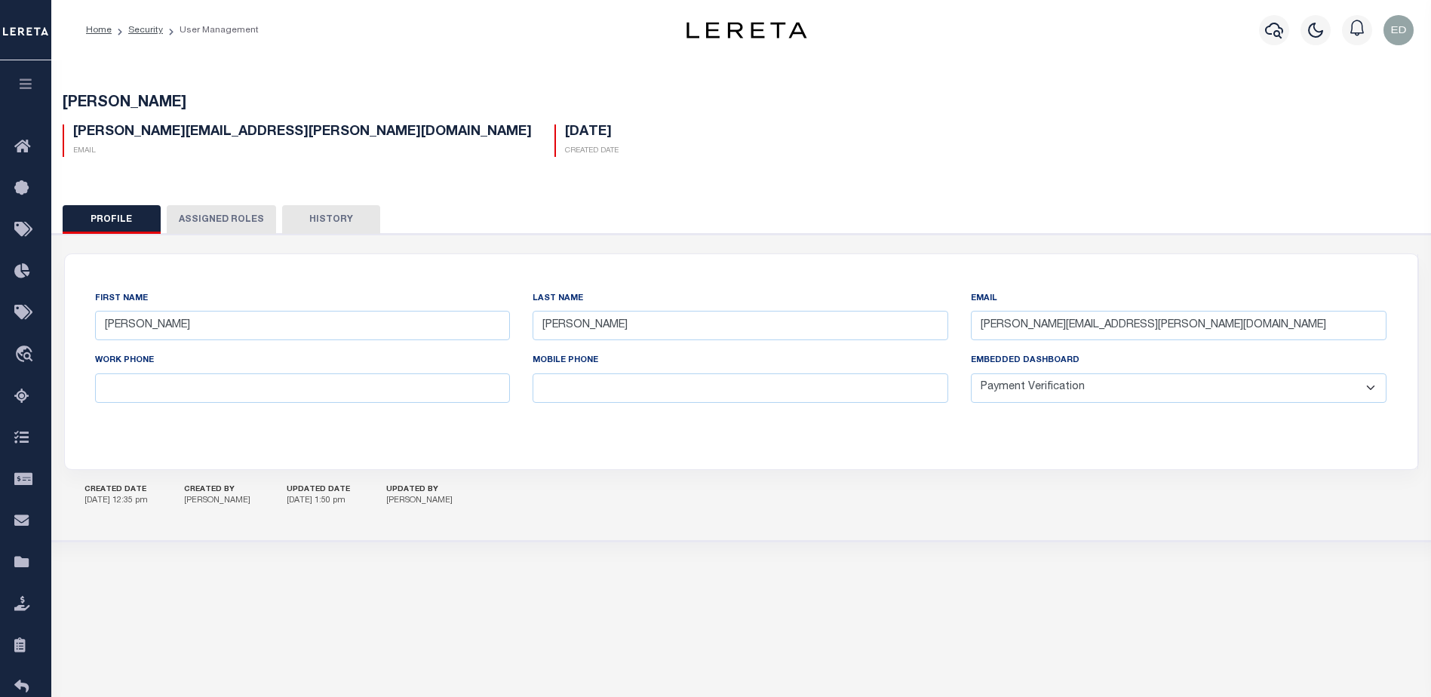
click at [1155, 390] on select "General Locate Escrow Services AI Payment Verification Customer Service" at bounding box center [1179, 387] width 416 height 29
select select "CUS"
click at [971, 374] on select "General Locate Escrow Services AI Payment Verification Customer Service" at bounding box center [1179, 387] width 416 height 29
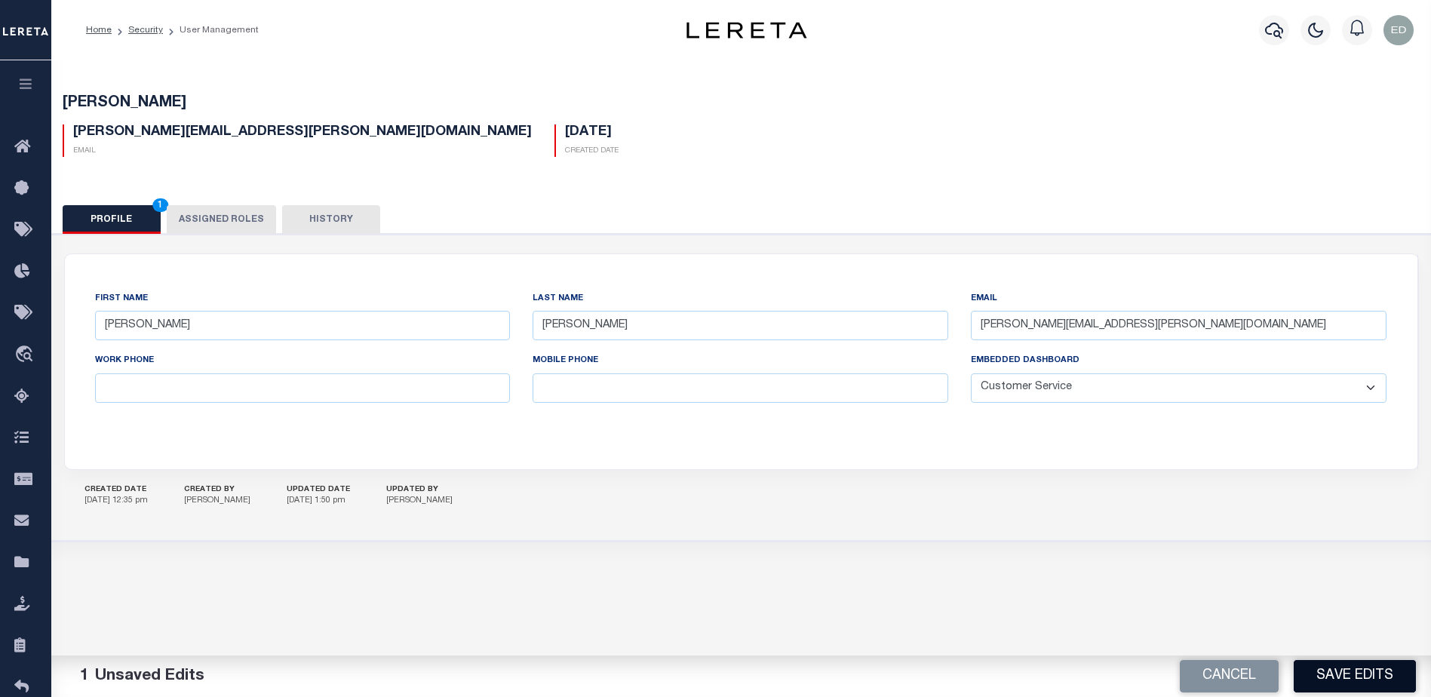
click at [1360, 687] on button "Save Edits" at bounding box center [1355, 676] width 122 height 32
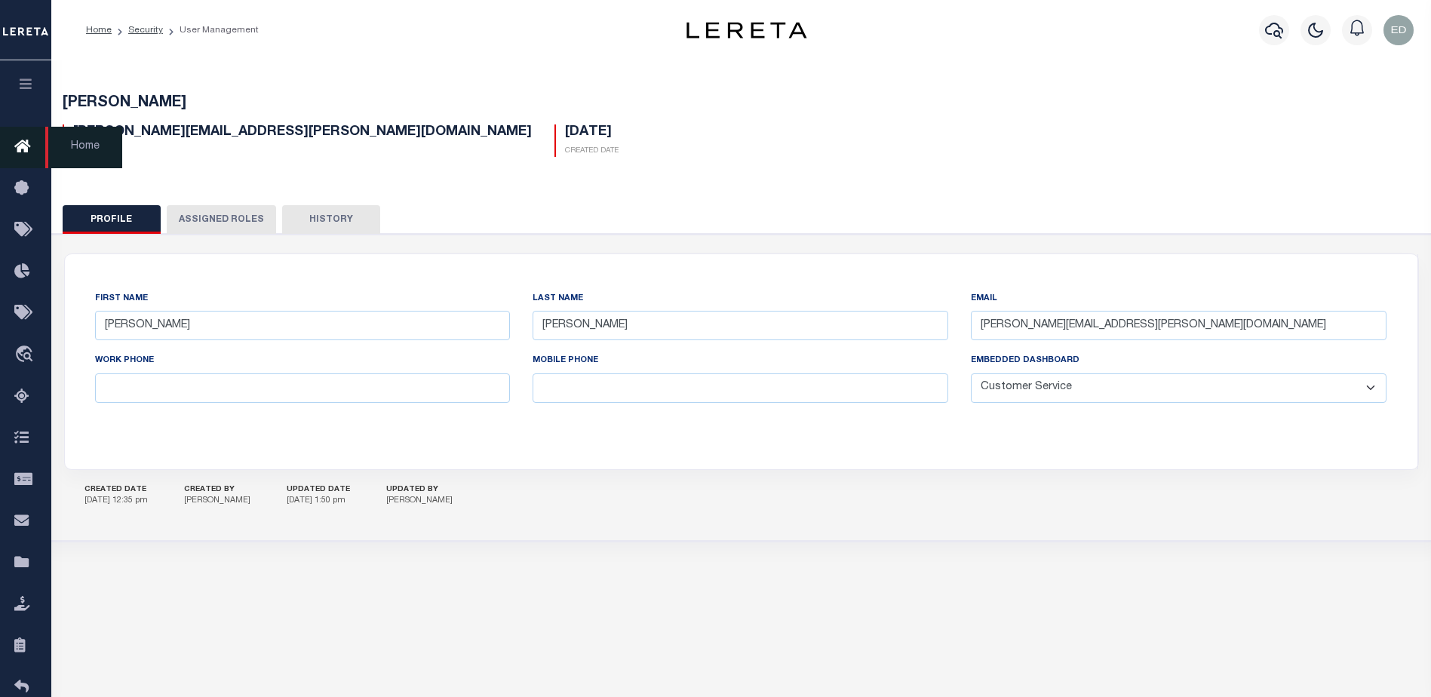
click at [27, 152] on icon at bounding box center [26, 147] width 24 height 19
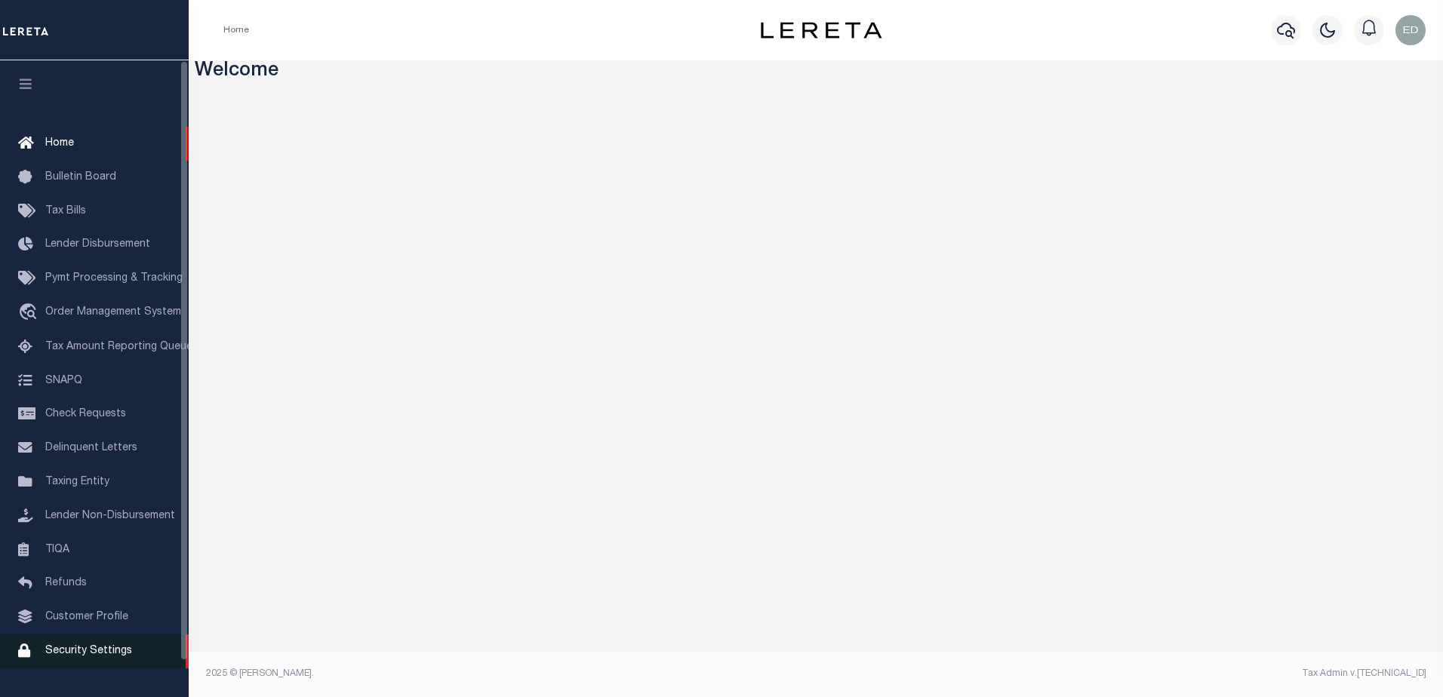
scroll to position [38, 0]
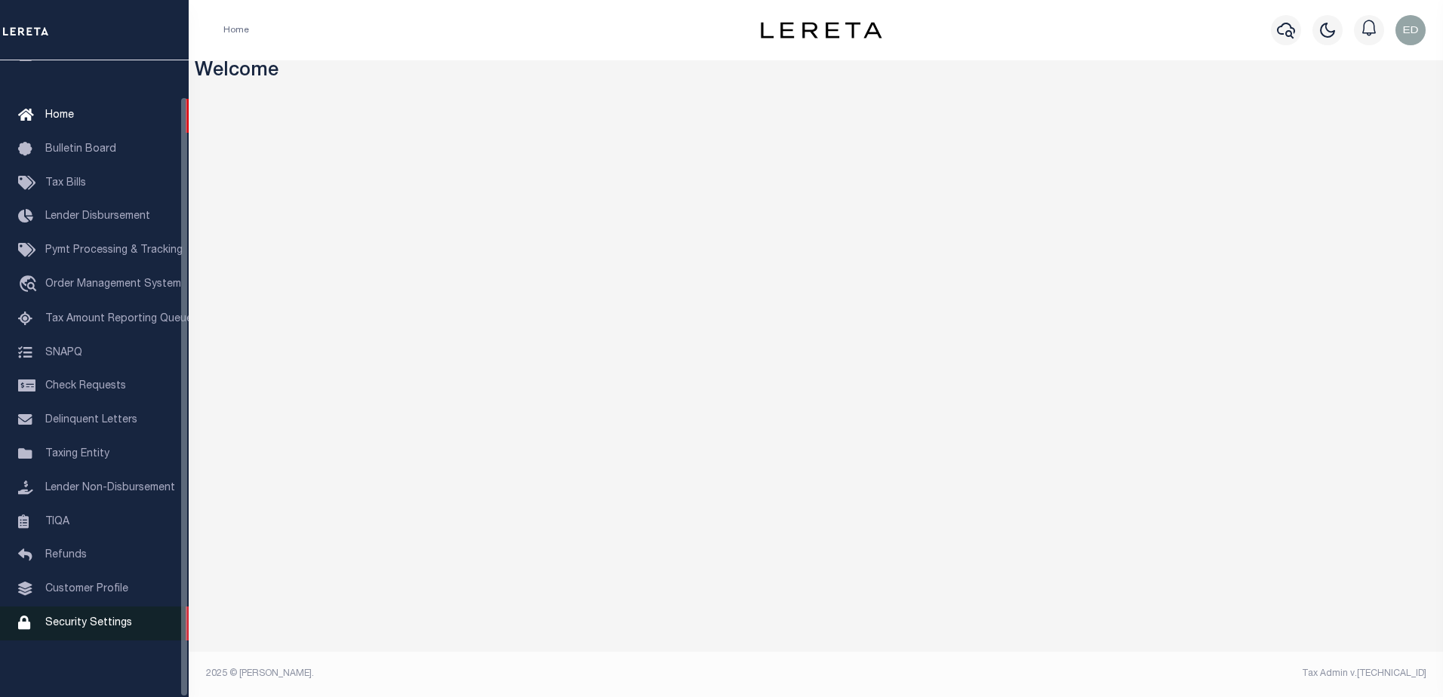
click at [109, 621] on span "Security Settings" at bounding box center [88, 623] width 87 height 11
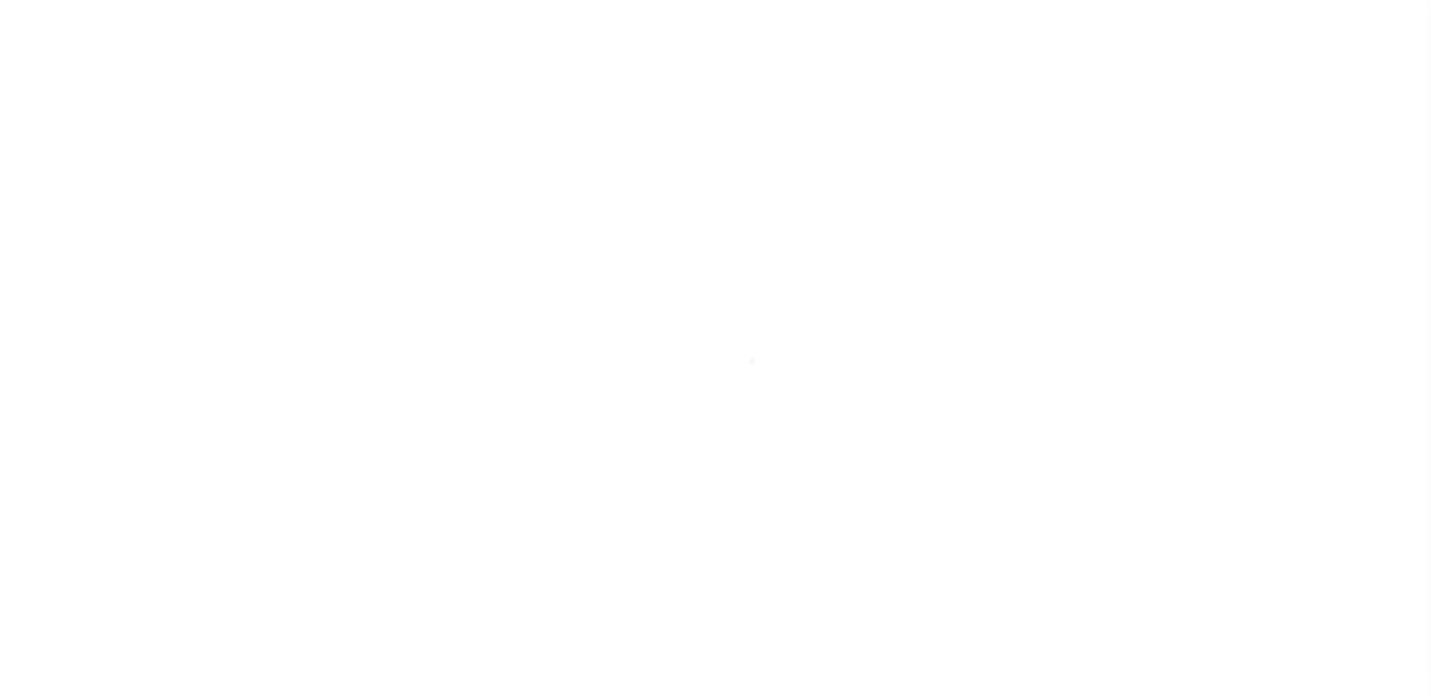
select select "100"
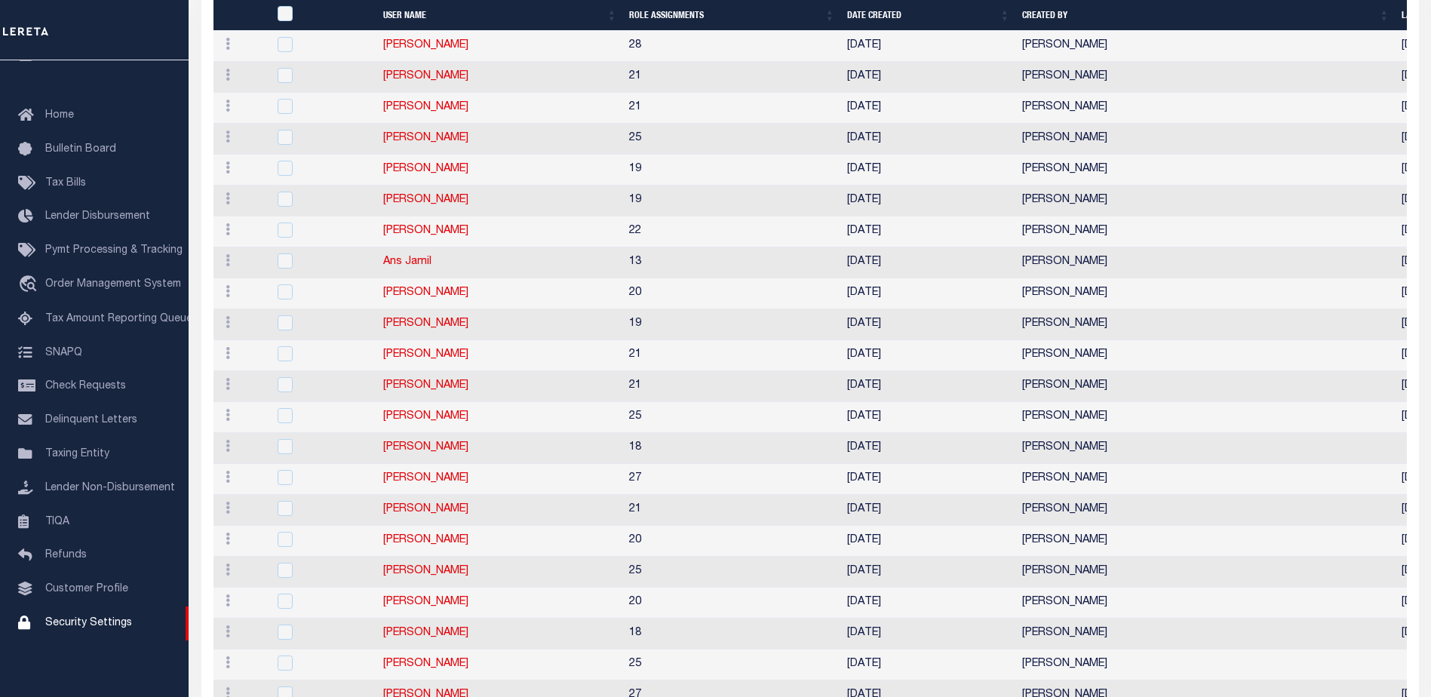
scroll to position [830, 0]
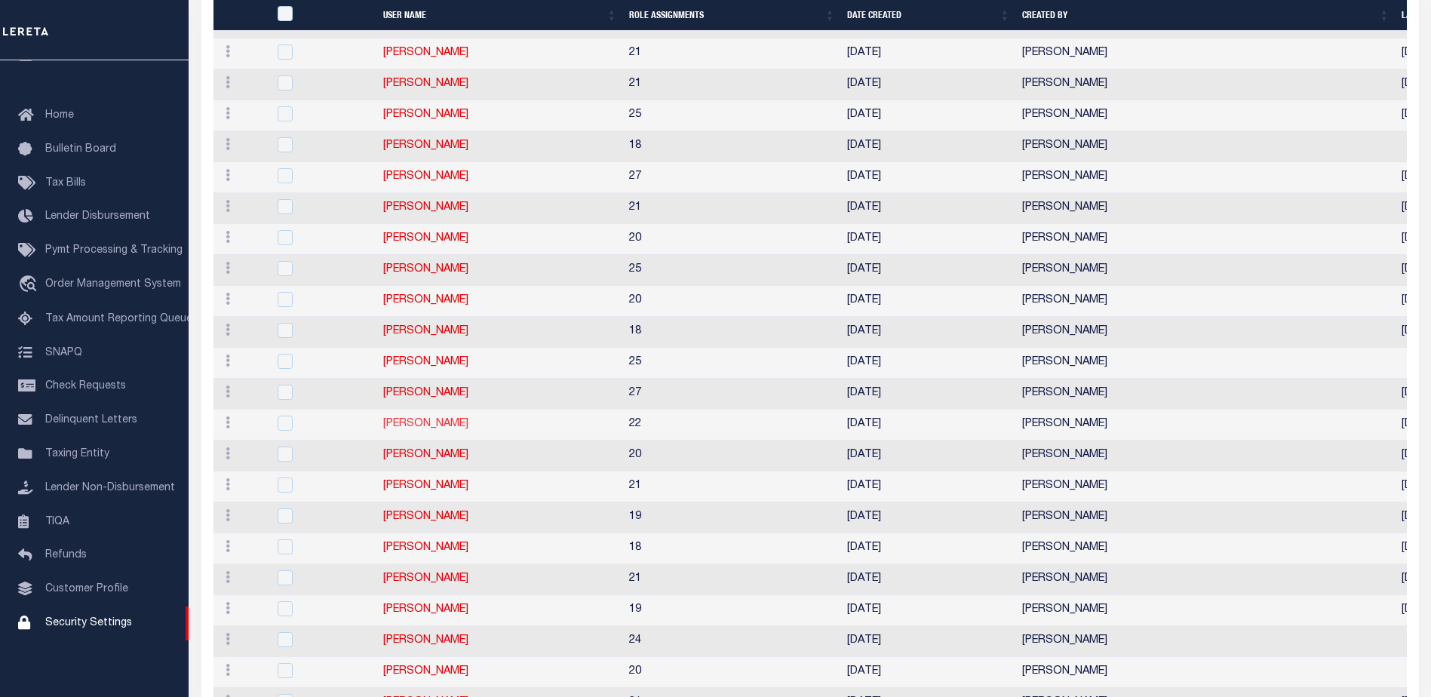
click at [439, 426] on link "Edgar Gutierrez" at bounding box center [425, 424] width 85 height 11
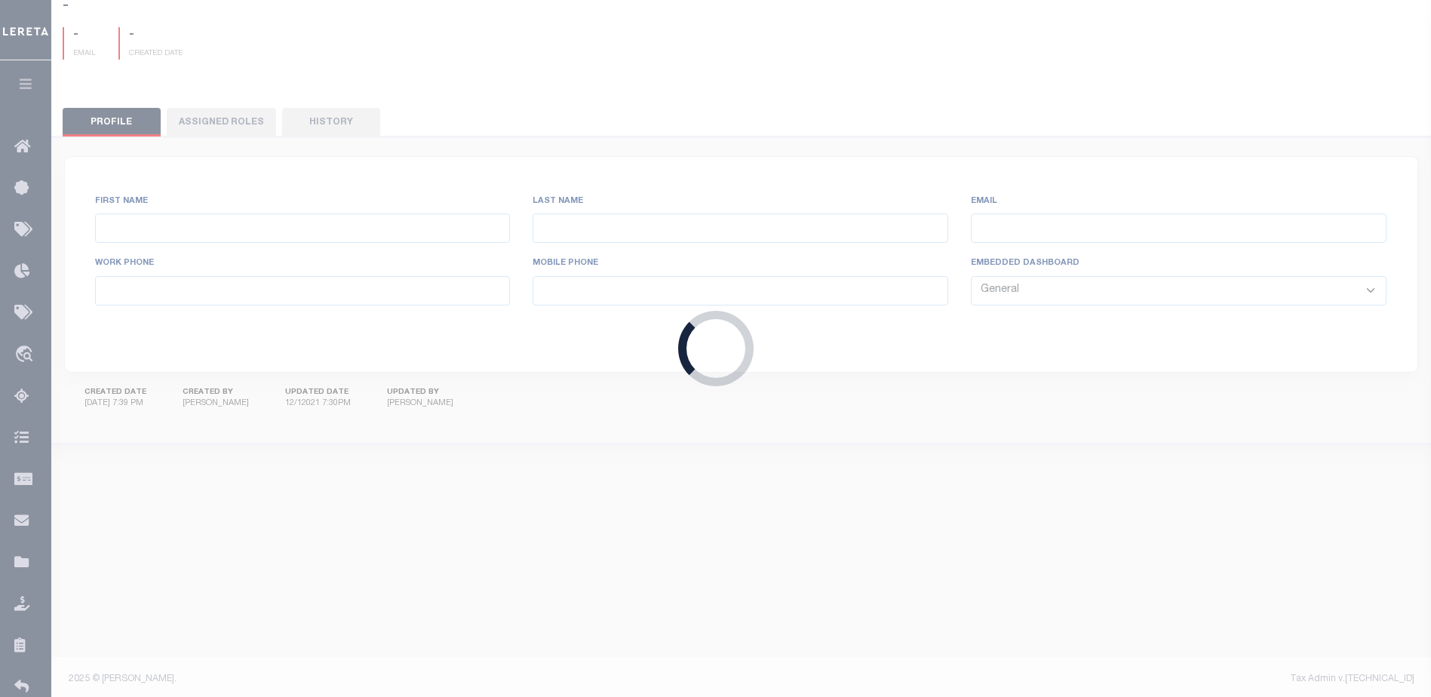
type input "Edgar"
type input "Gutierrez"
type input "Edgar.Gutierrez@accumatch.com"
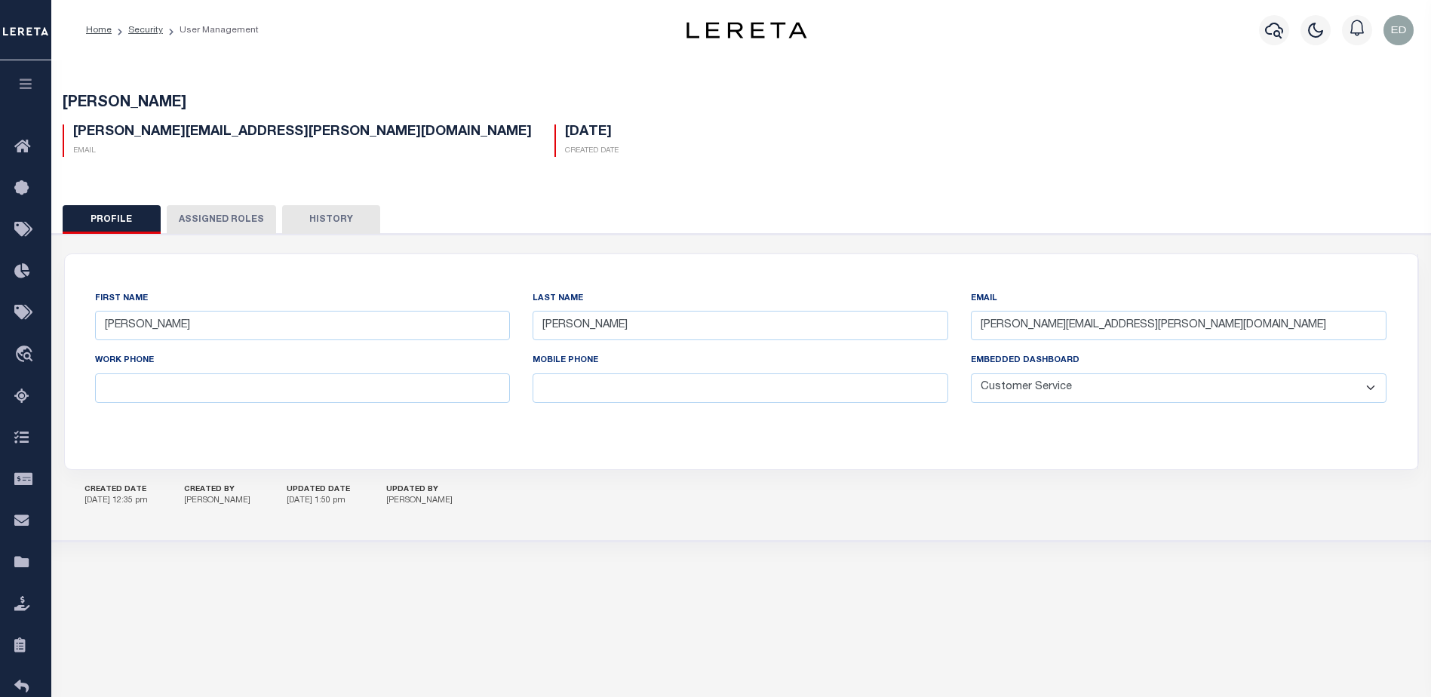
click at [1062, 387] on select "General Locate Escrow Services AI Payment Verification Customer Service" at bounding box center [1179, 387] width 416 height 29
select select "DEL"
click at [971, 374] on select "General Locate Escrow Services AI Payment Verification Customer Service" at bounding box center [1179, 387] width 416 height 29
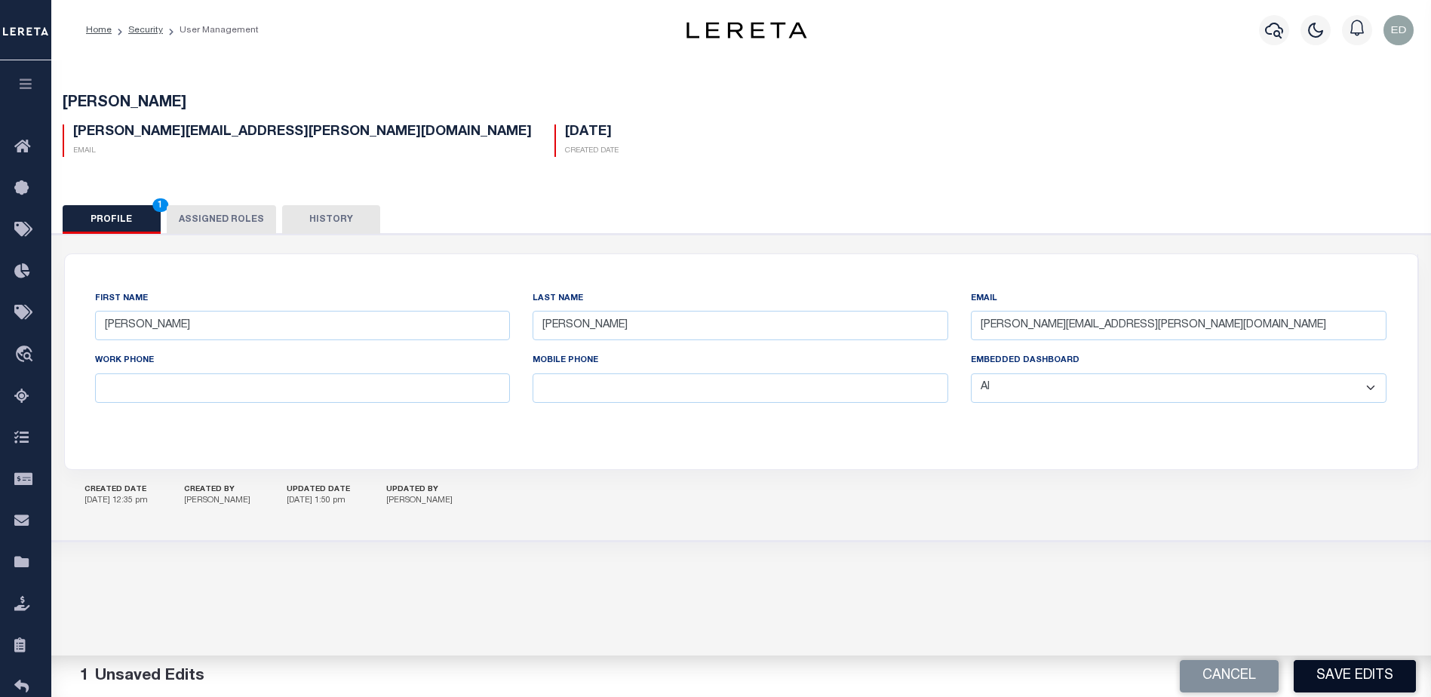
click at [1384, 674] on button "Save Edits" at bounding box center [1355, 676] width 122 height 32
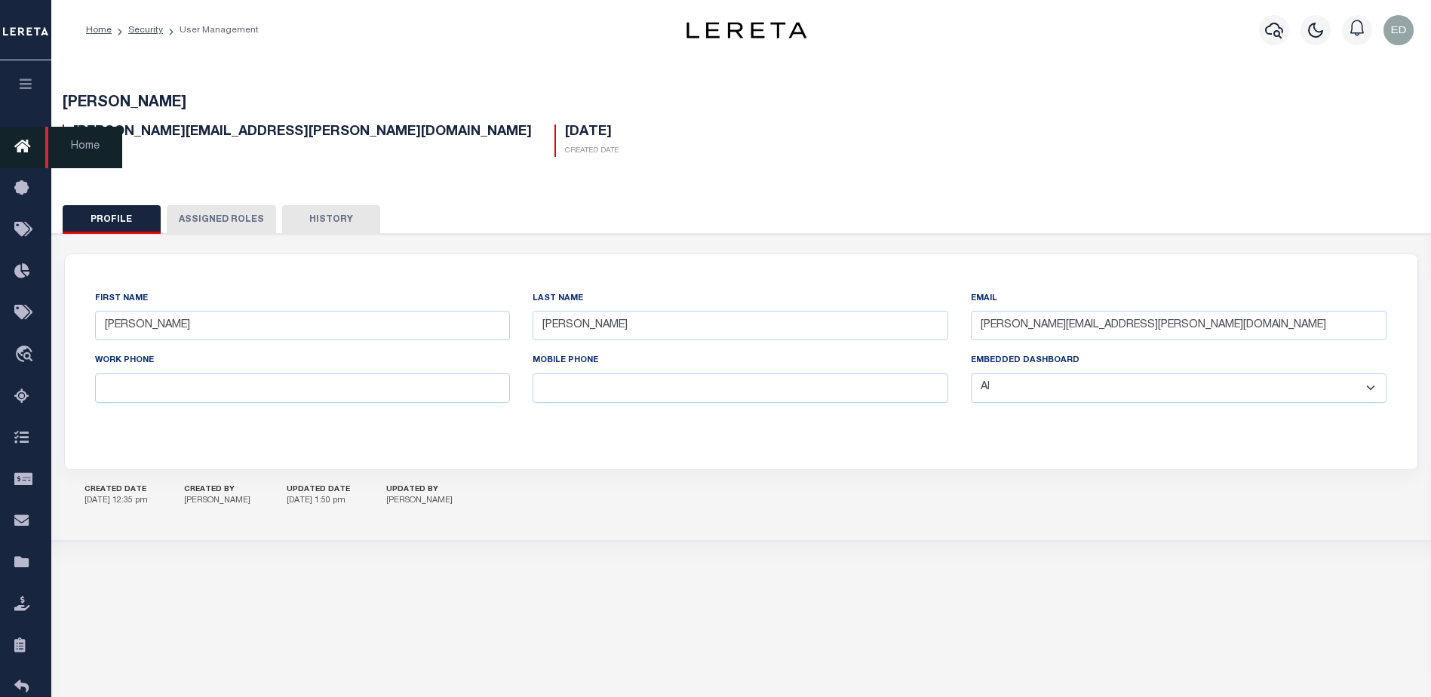
click at [27, 149] on icon at bounding box center [26, 147] width 24 height 19
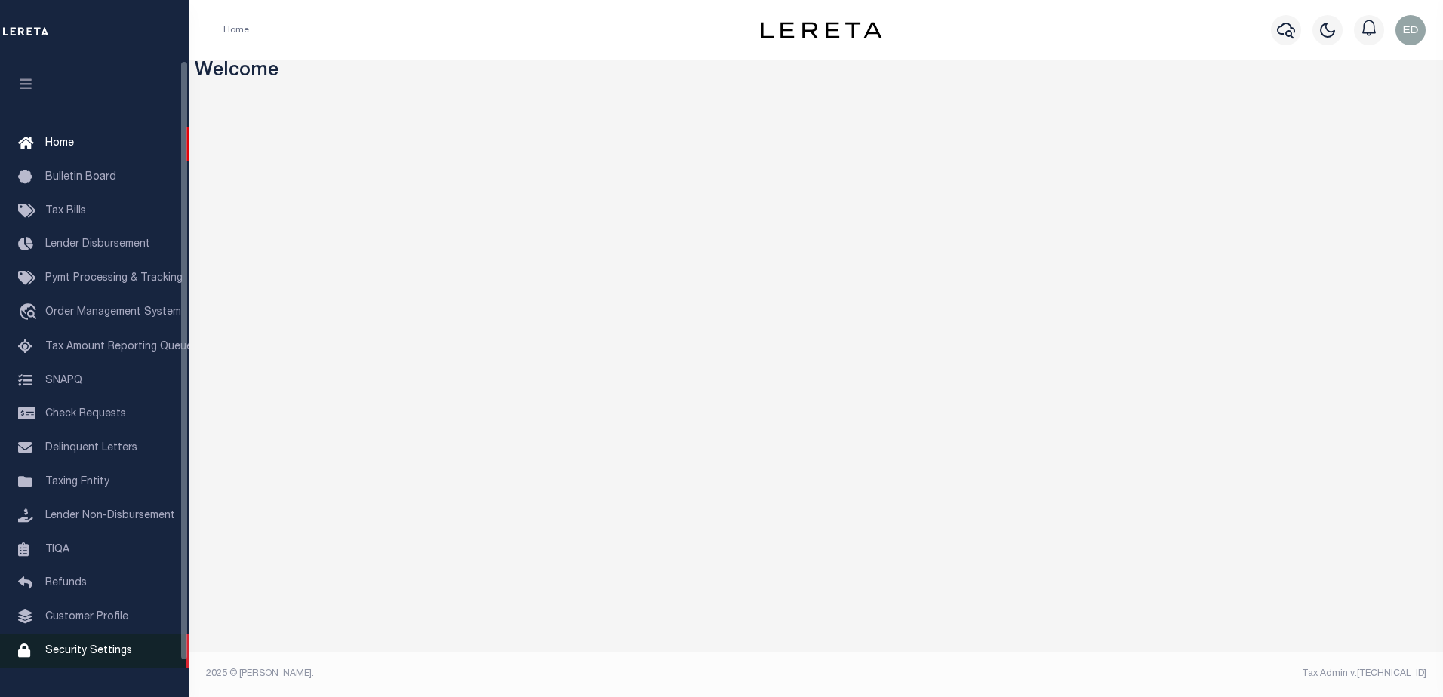
click at [82, 656] on span "Security Settings" at bounding box center [88, 651] width 87 height 11
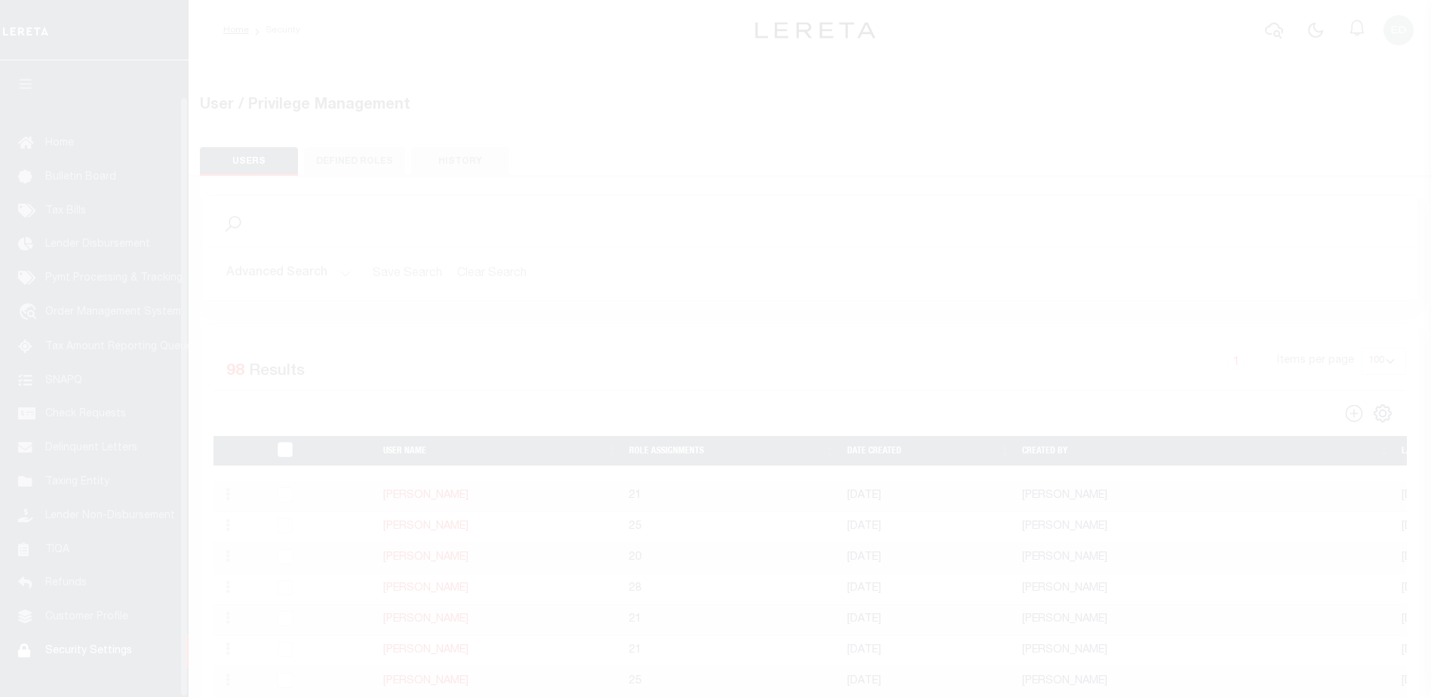
select select "100"
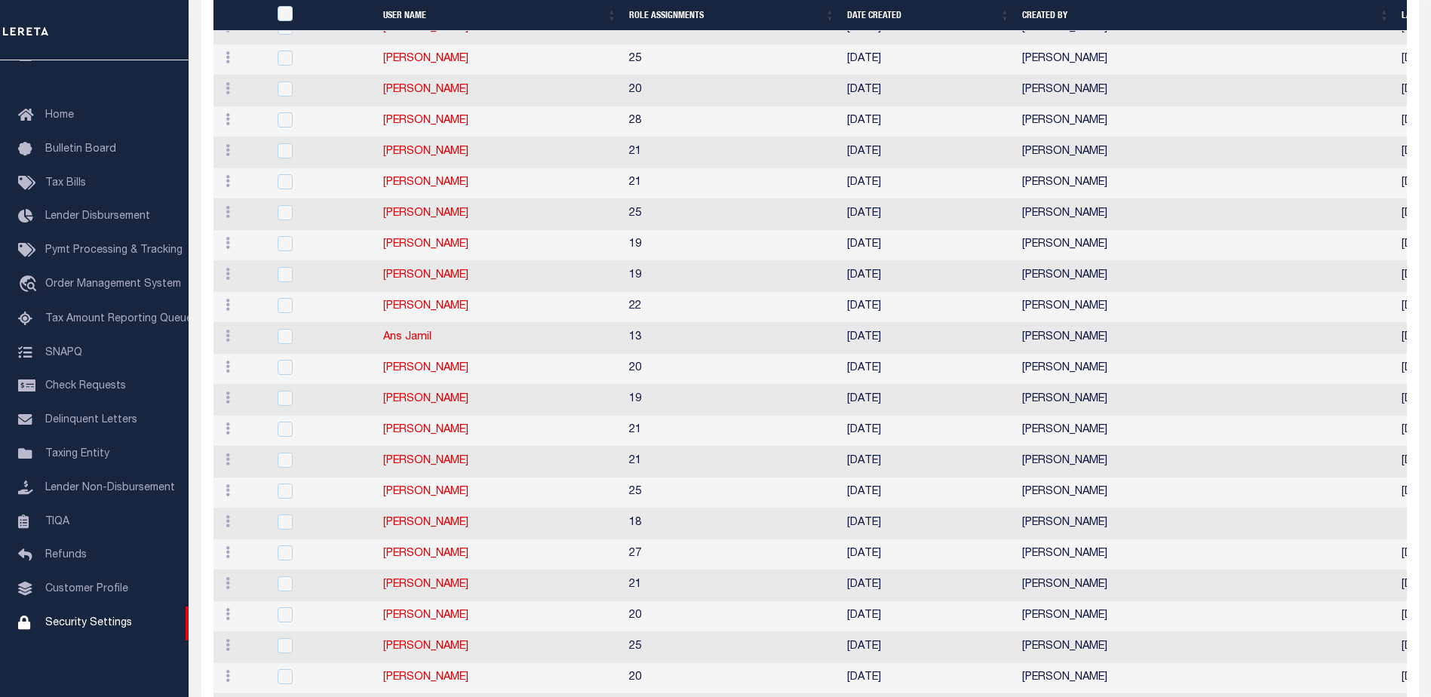
scroll to position [604, 0]
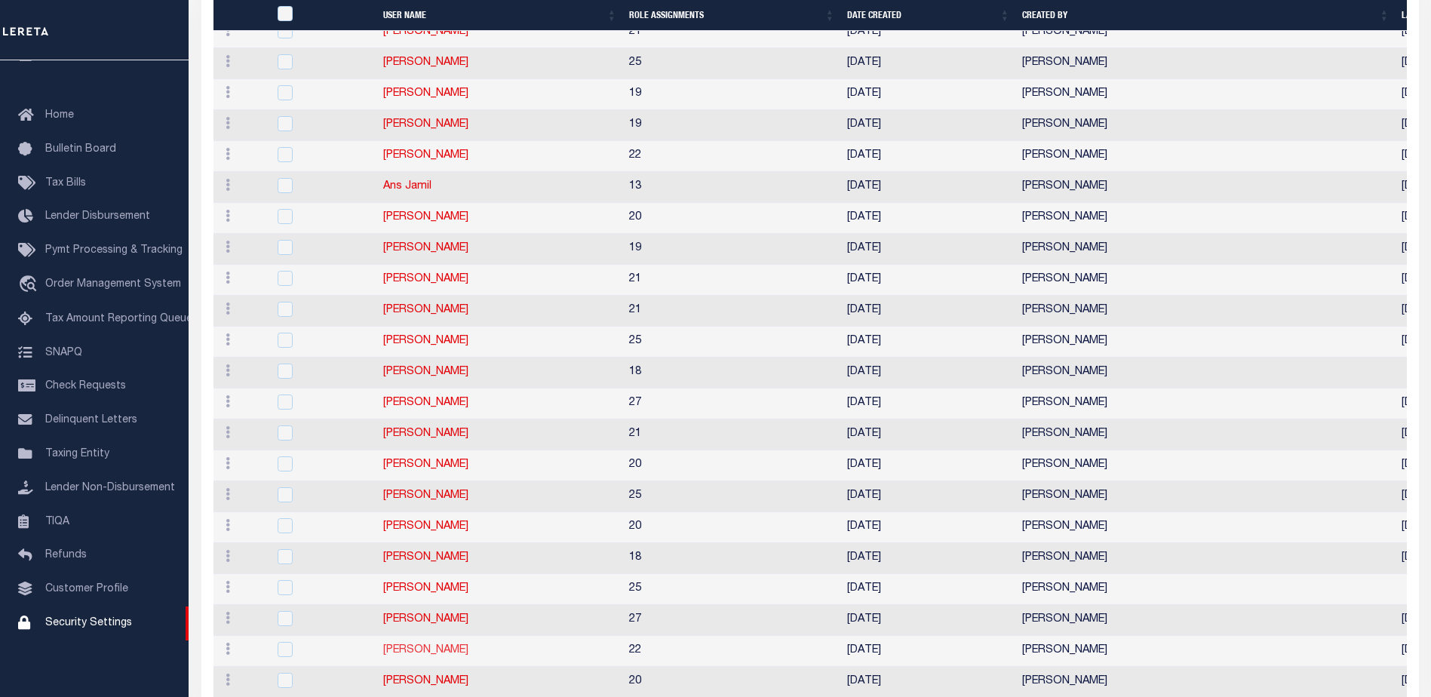
click at [418, 647] on link "[PERSON_NAME]" at bounding box center [425, 650] width 85 height 11
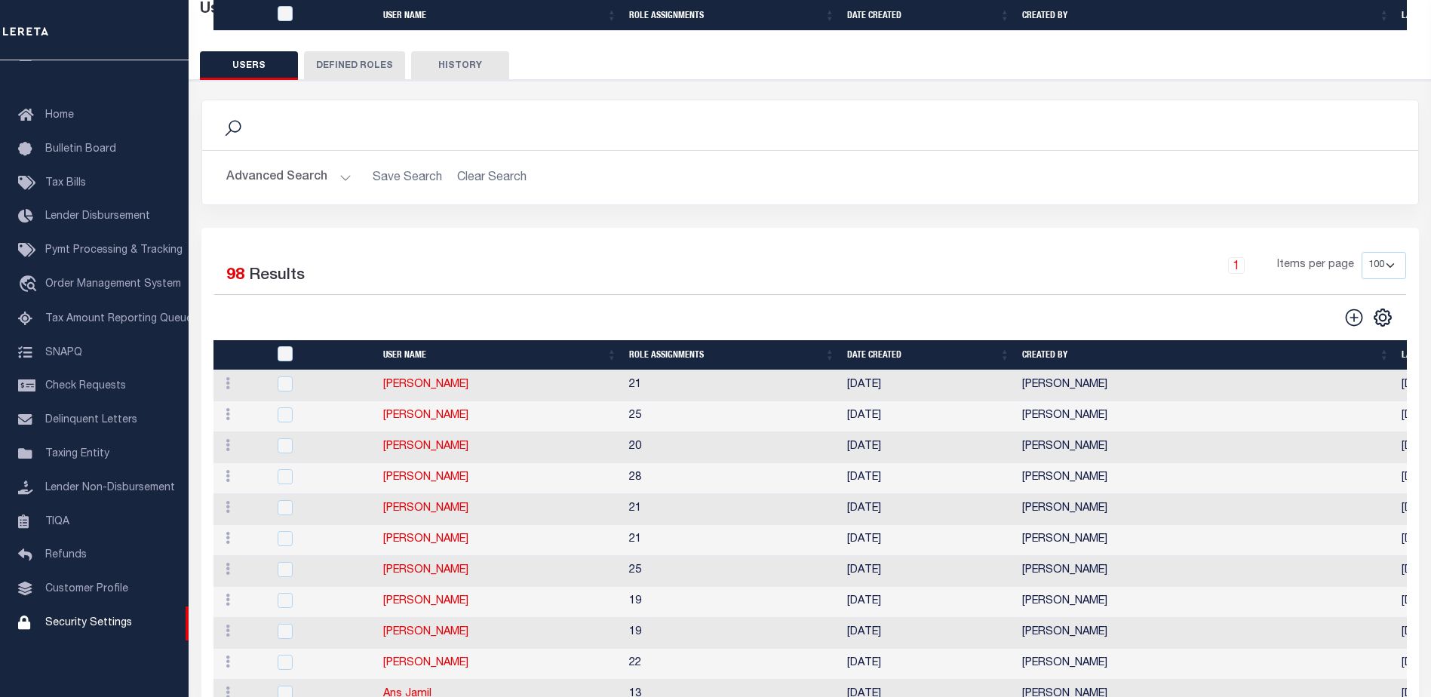
type input "[PERSON_NAME]"
type input "[PERSON_NAME][EMAIL_ADDRESS][PERSON_NAME][DOMAIN_NAME]"
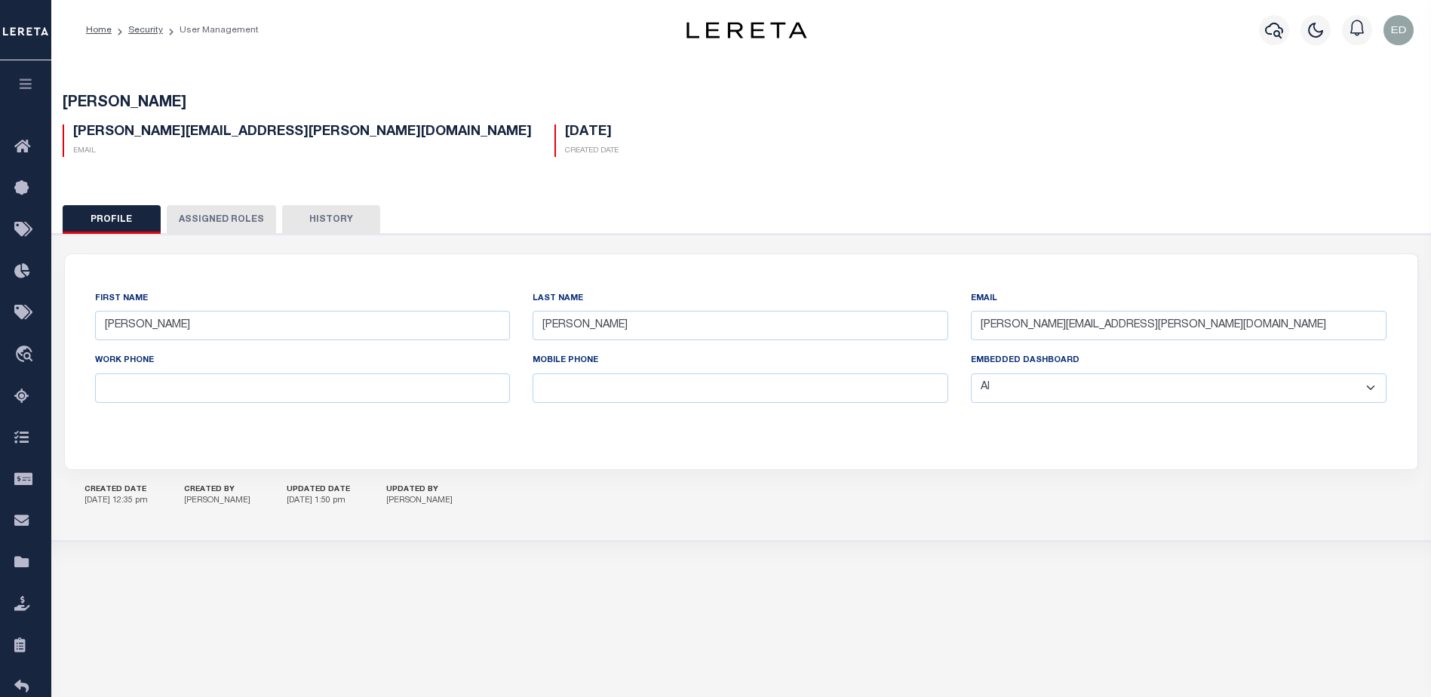
click at [1076, 403] on select "General Locate Escrow Services AI Payment Verification Customer Service" at bounding box center [1179, 387] width 416 height 29
select select "GEN"
click at [971, 374] on select "General Locate Escrow Services AI Payment Verification Customer Service" at bounding box center [1179, 387] width 416 height 29
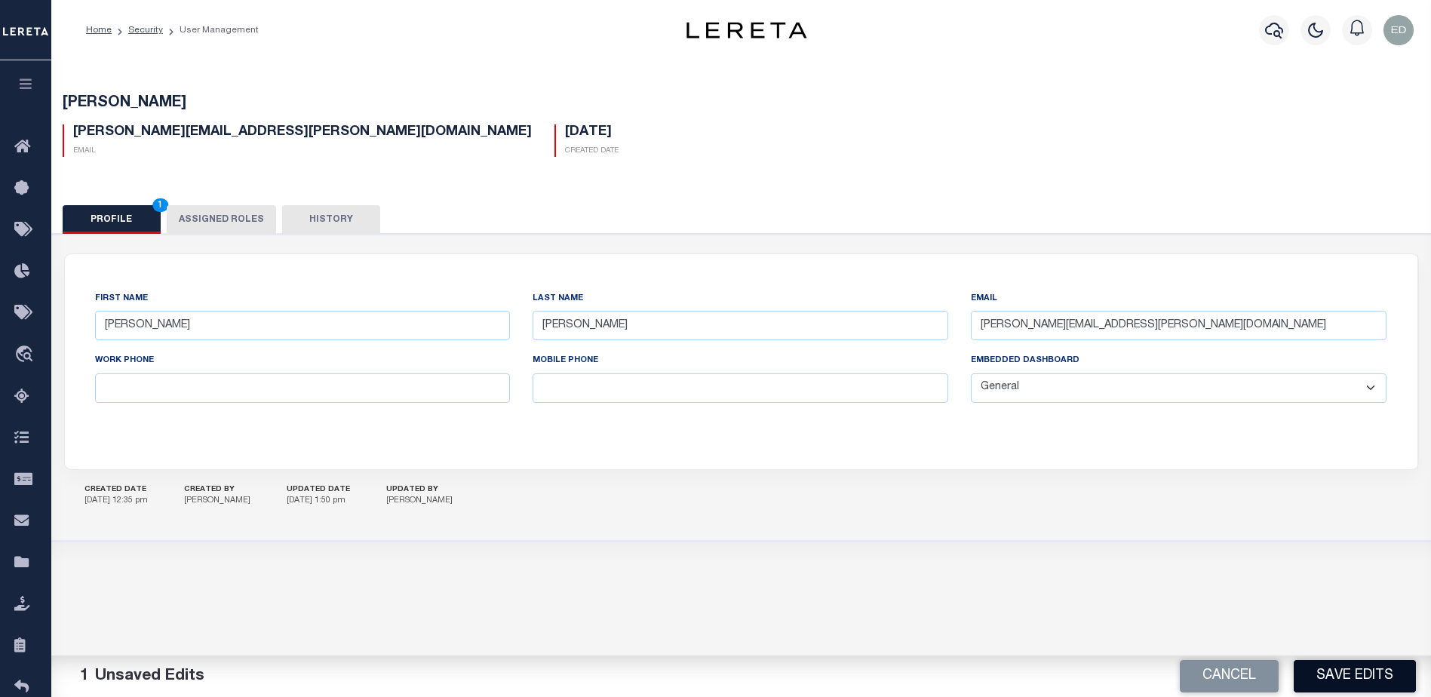
click at [1332, 663] on button "Save Edits" at bounding box center [1355, 676] width 122 height 32
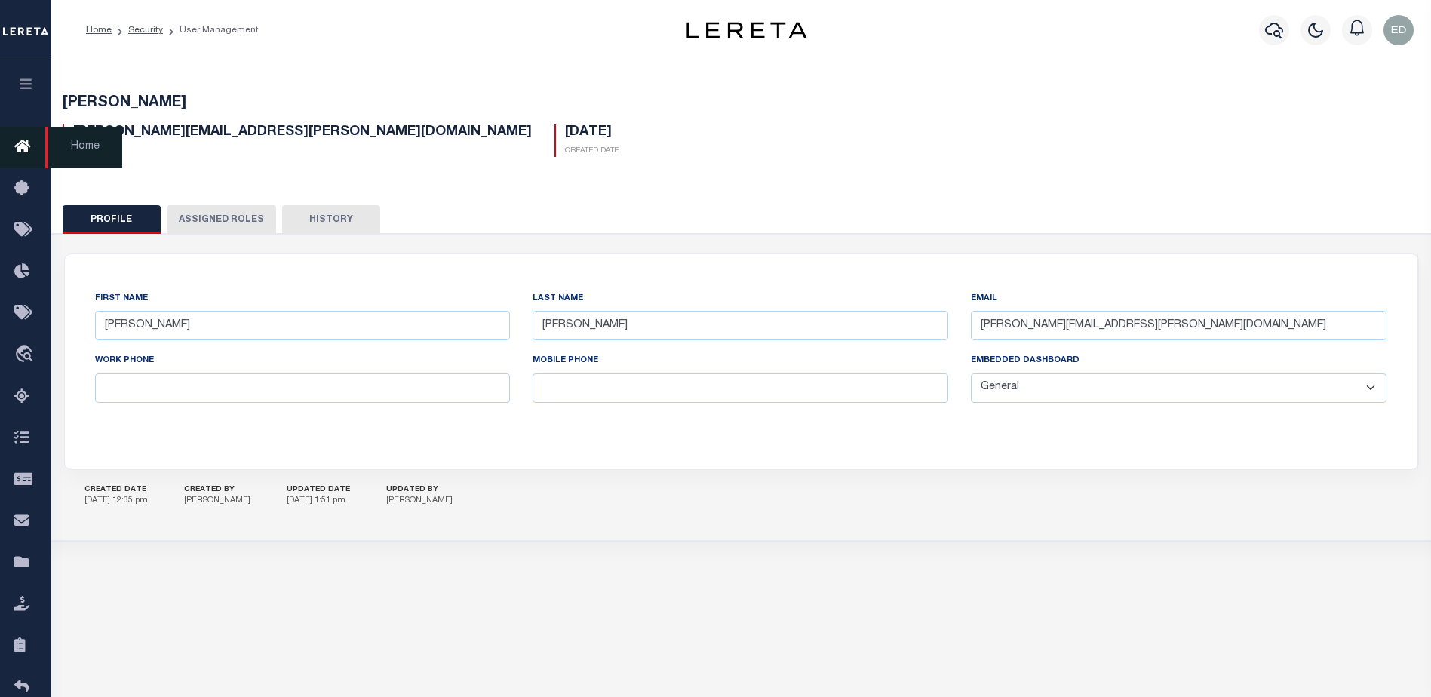
click at [31, 150] on icon at bounding box center [26, 147] width 24 height 19
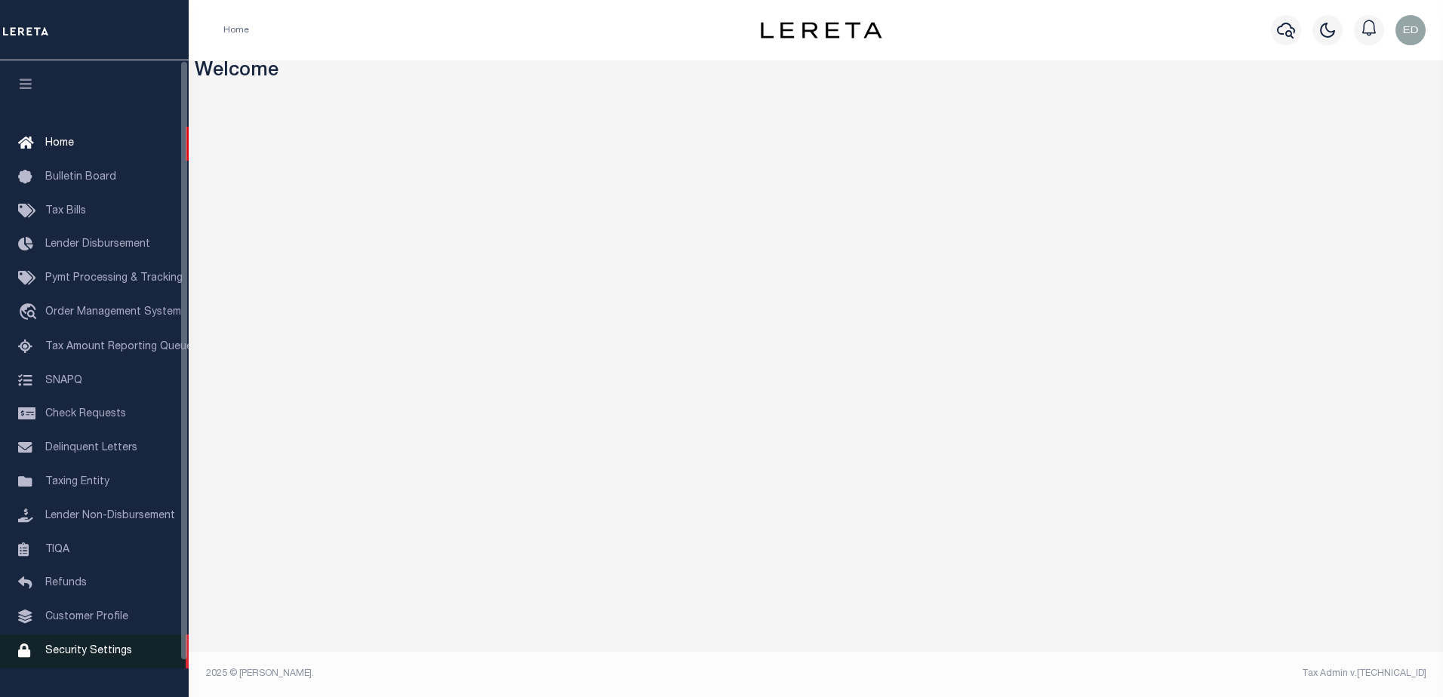
click at [103, 655] on span "Security Settings" at bounding box center [88, 651] width 87 height 11
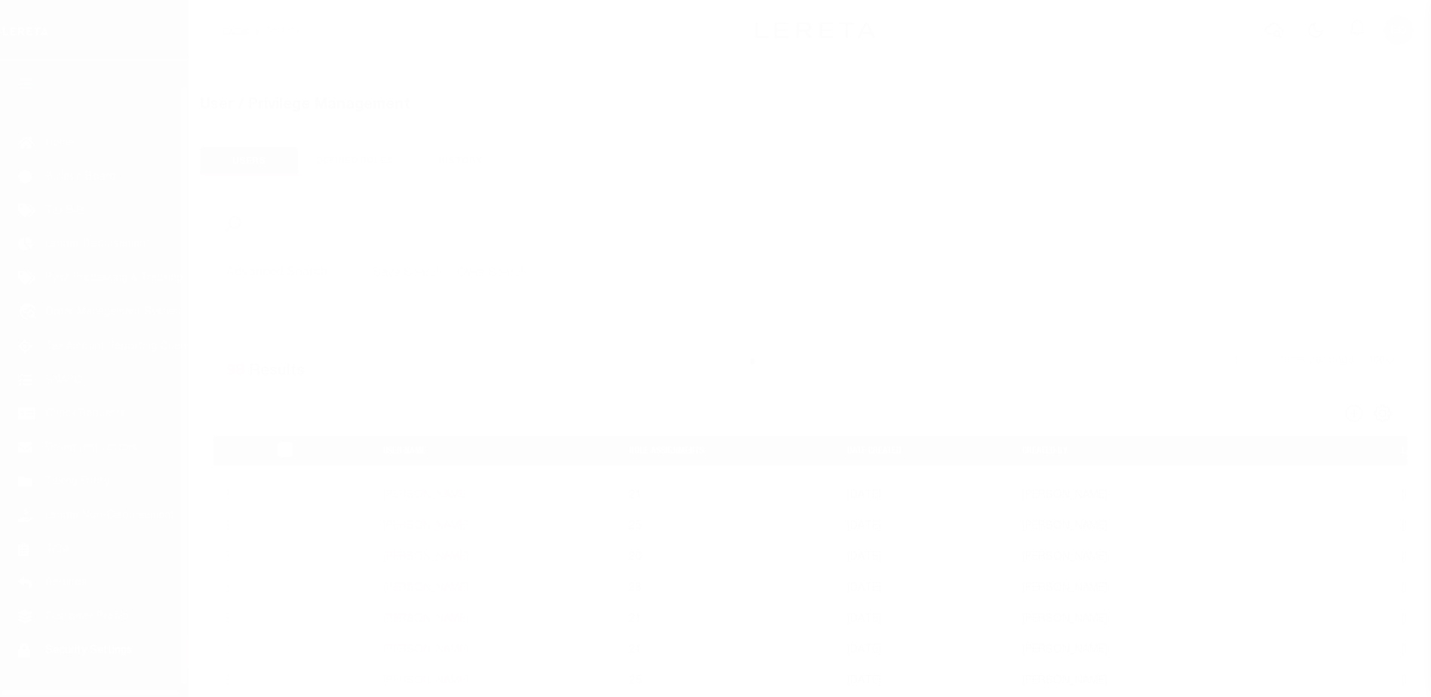
select select "100"
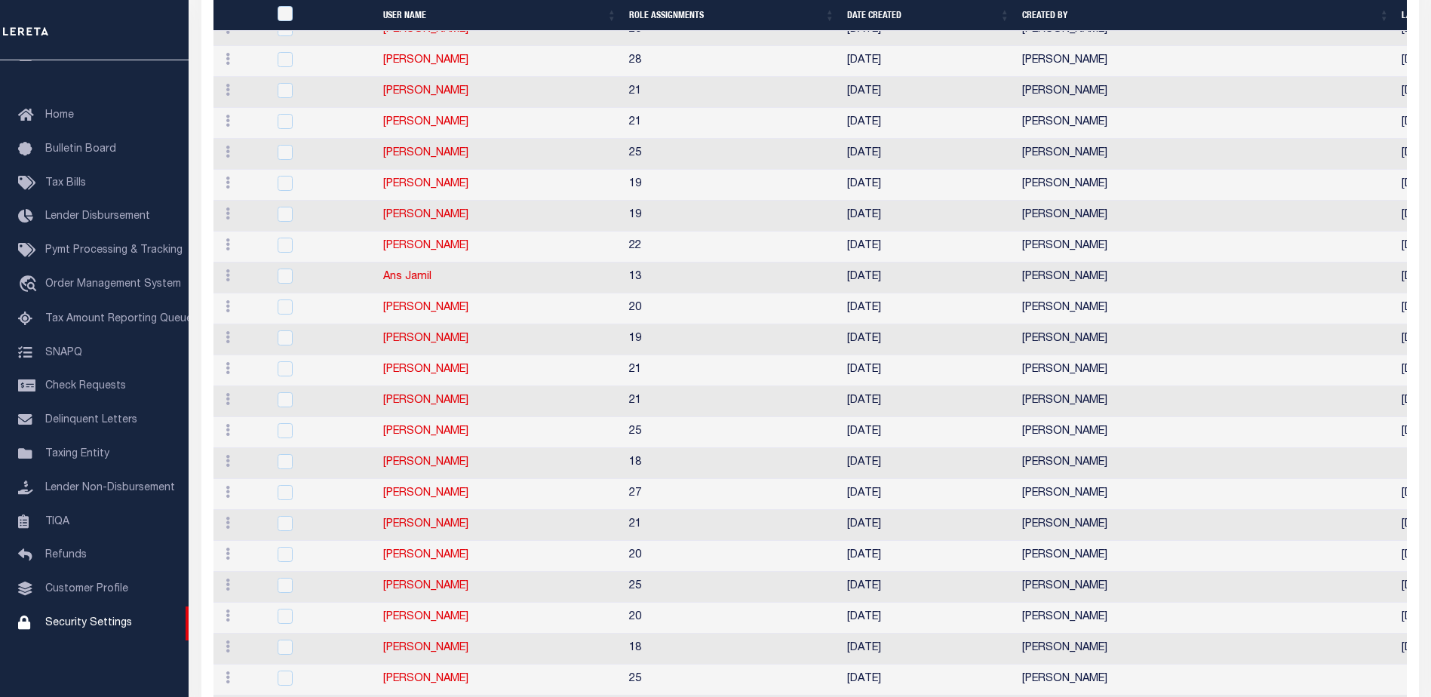
scroll to position [679, 0]
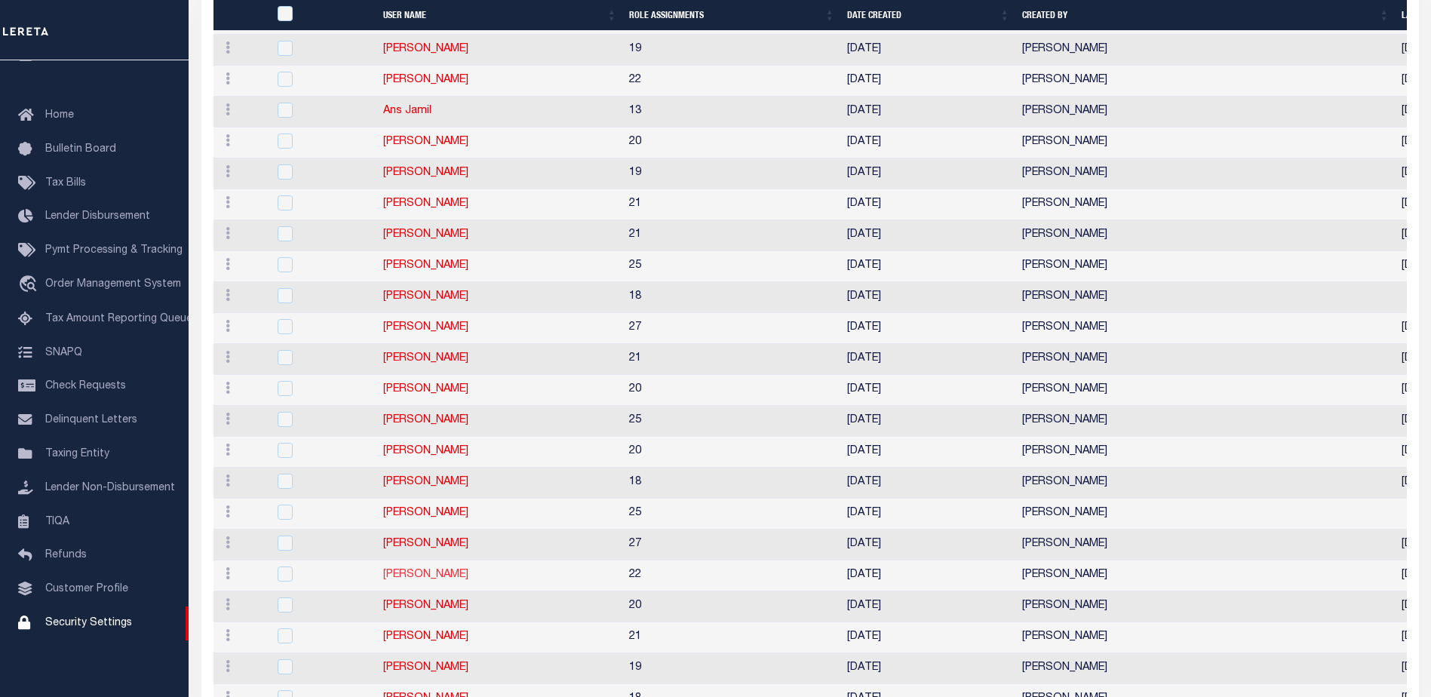
click at [435, 580] on link "[PERSON_NAME]" at bounding box center [425, 575] width 85 height 11
type input "[PERSON_NAME]"
type input "[PERSON_NAME][EMAIL_ADDRESS][PERSON_NAME][DOMAIN_NAME]"
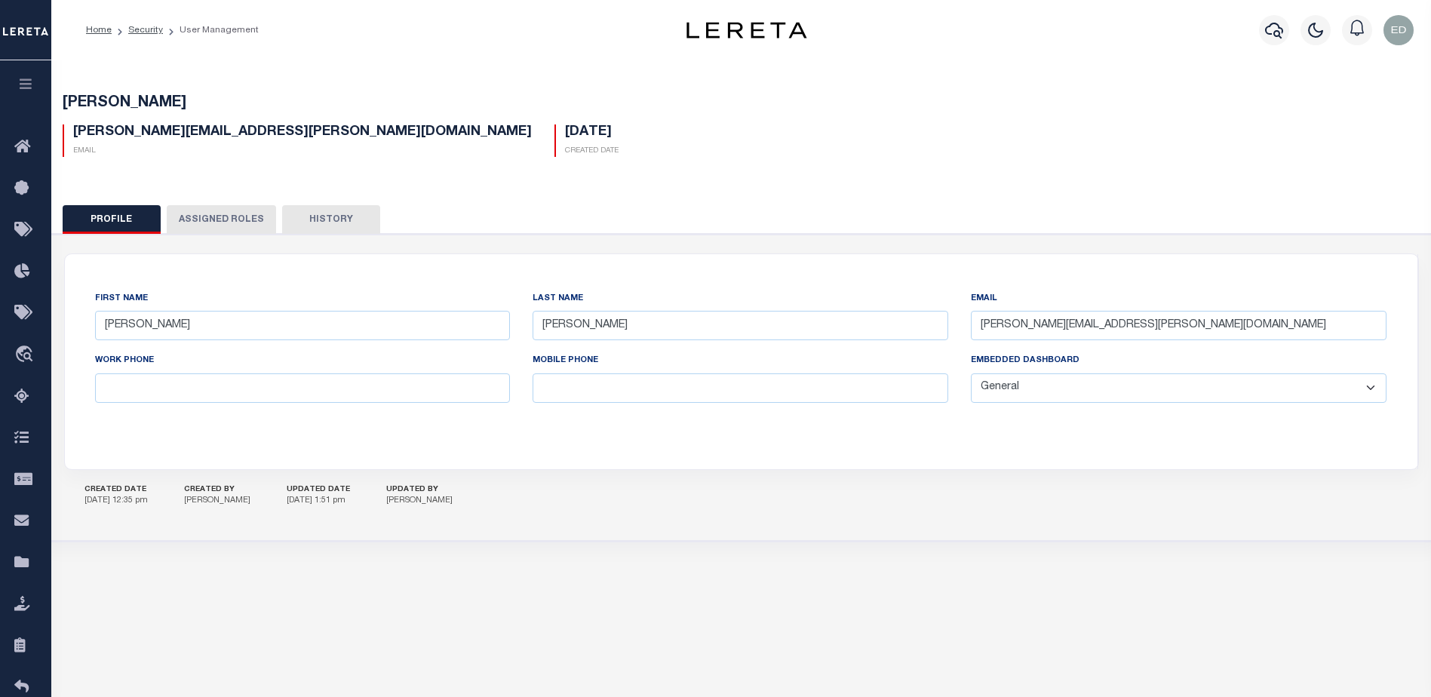
click at [1056, 389] on select "General Locate Escrow Services AI Payment Verification Customer Service" at bounding box center [1179, 387] width 416 height 29
select select "LOC"
click at [971, 374] on select "General Locate Escrow Services AI Payment Verification Customer Service" at bounding box center [1179, 387] width 416 height 29
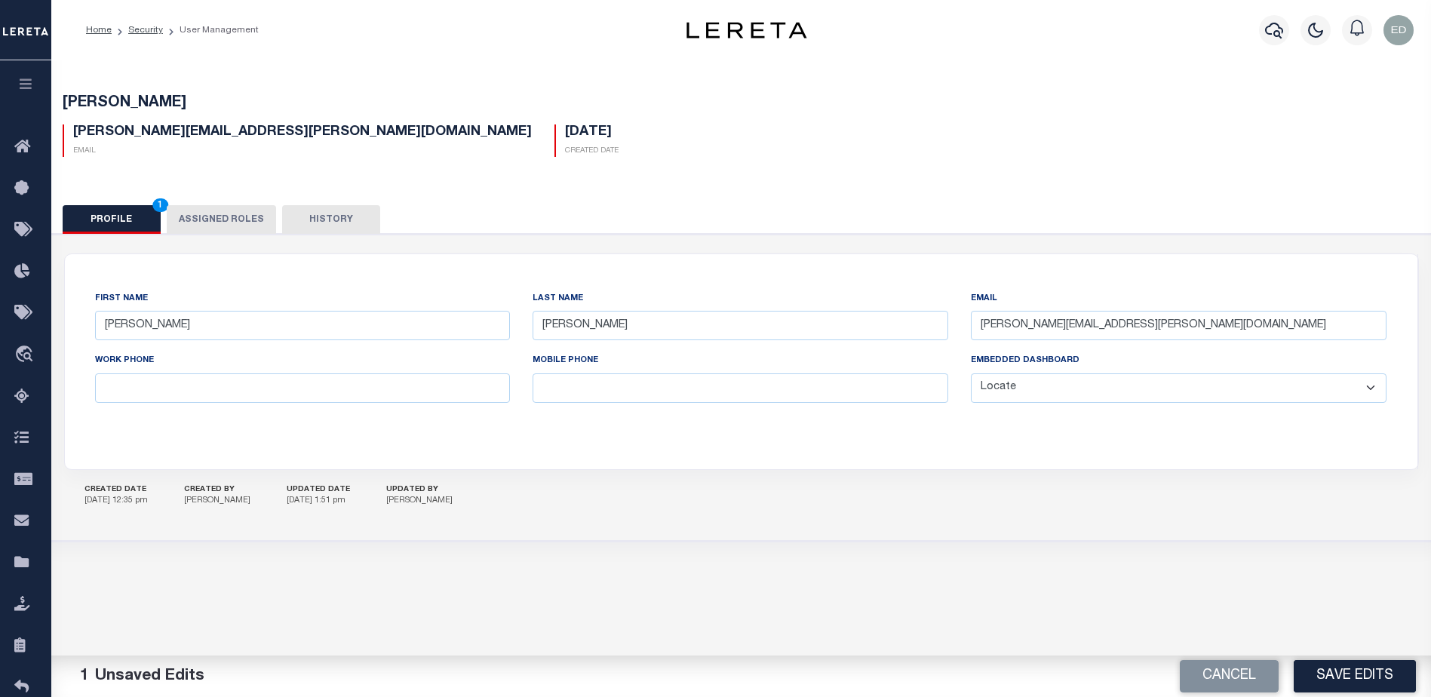
click at [1341, 671] on button "Save Edits" at bounding box center [1355, 676] width 122 height 32
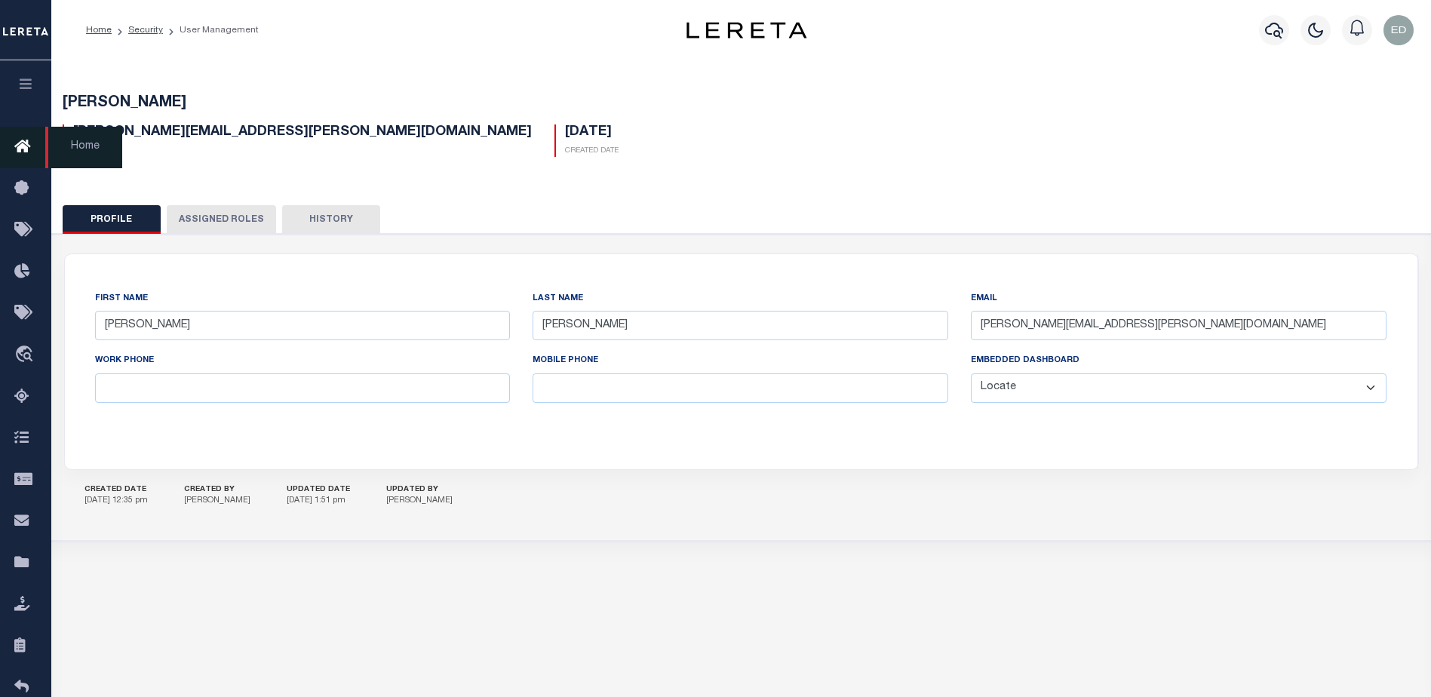
click at [20, 142] on icon at bounding box center [26, 147] width 24 height 19
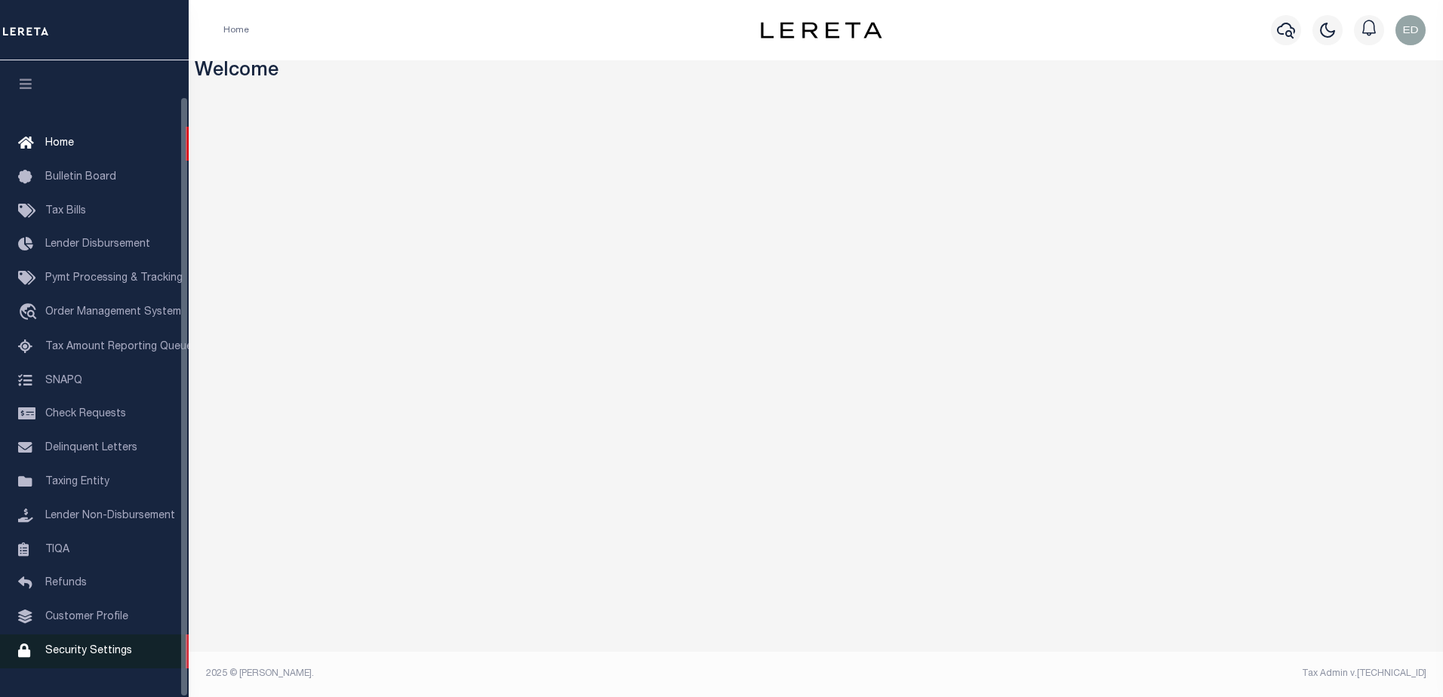
scroll to position [38, 0]
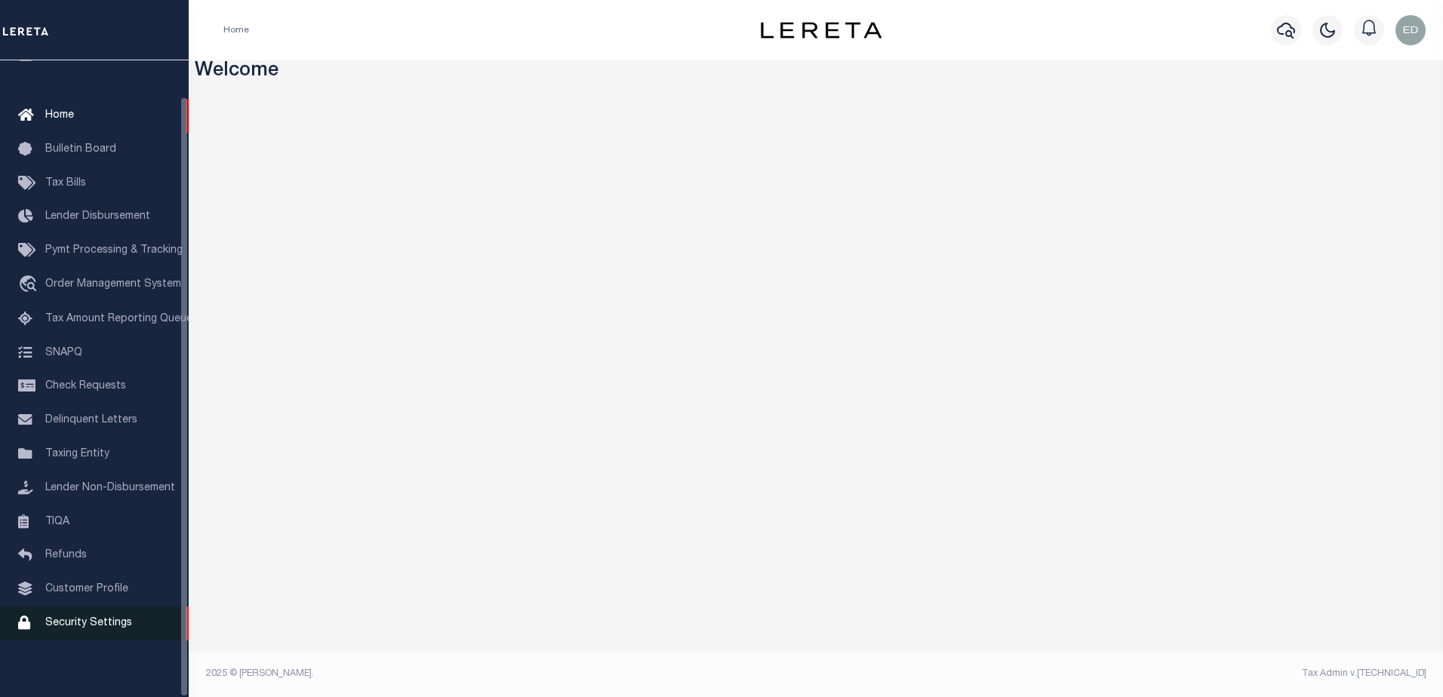
click at [109, 619] on span "Security Settings" at bounding box center [88, 623] width 87 height 11
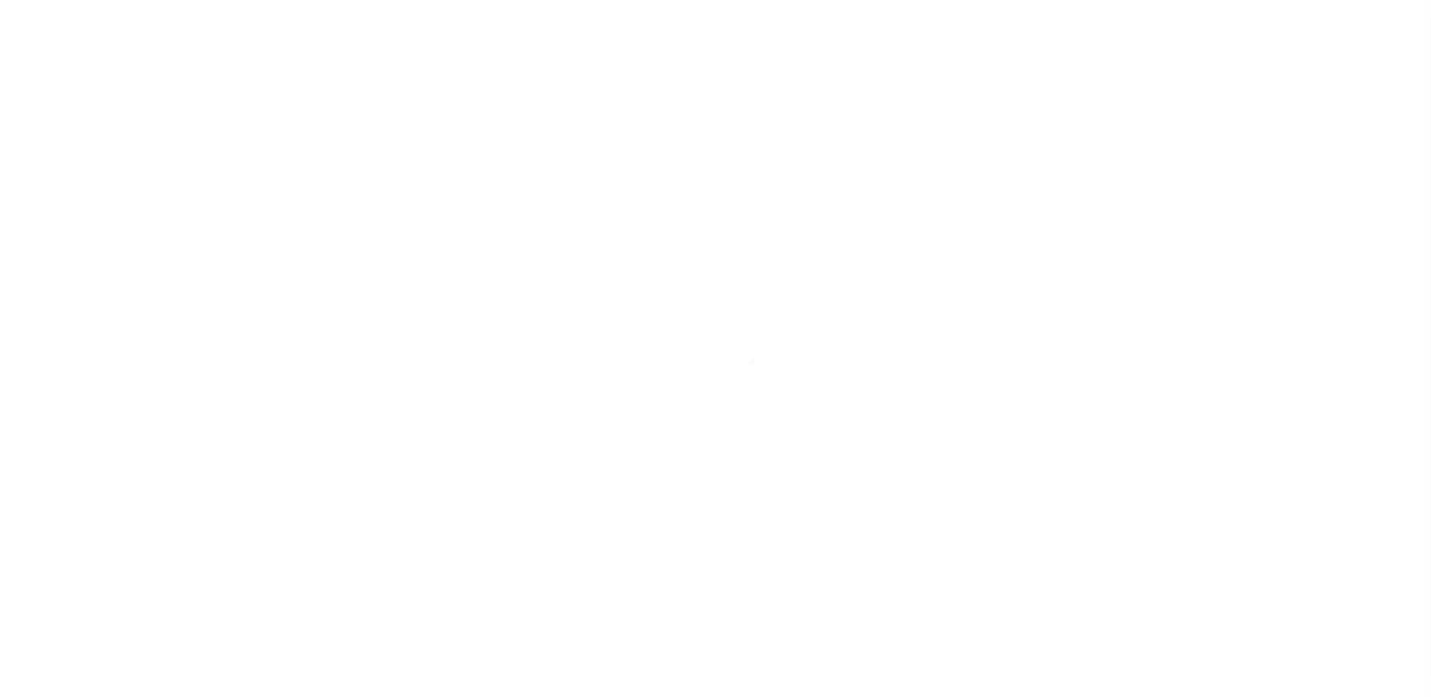
select select "100"
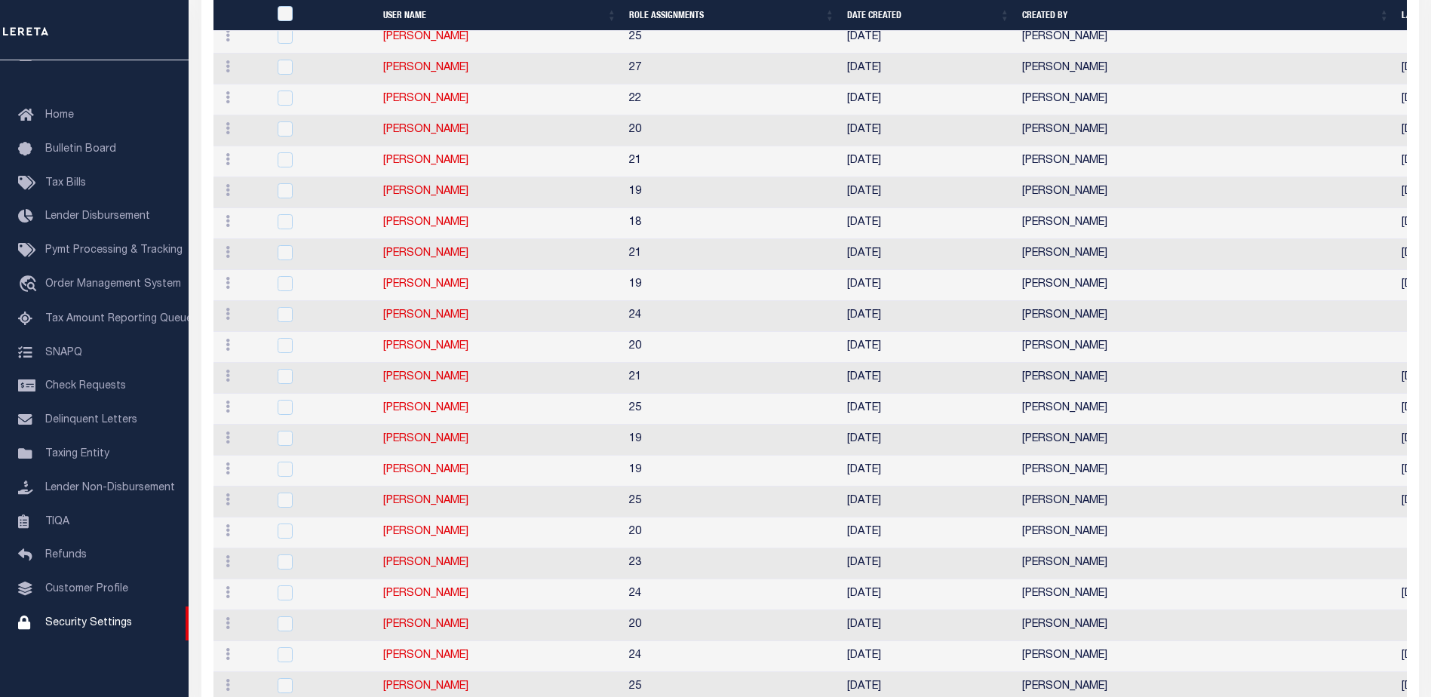
scroll to position [929, 0]
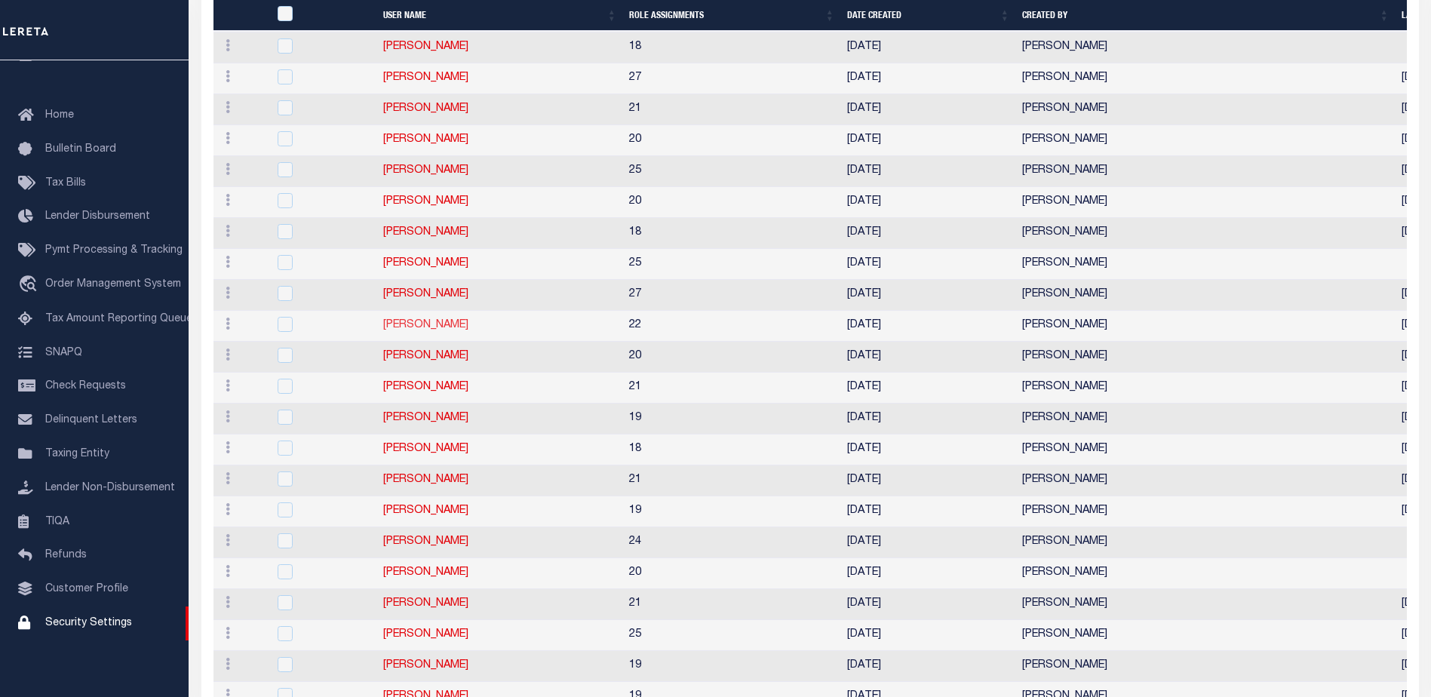
click at [444, 324] on link "[PERSON_NAME]" at bounding box center [425, 325] width 85 height 11
type input "[PERSON_NAME]"
type input "[PERSON_NAME][EMAIL_ADDRESS][PERSON_NAME][DOMAIN_NAME]"
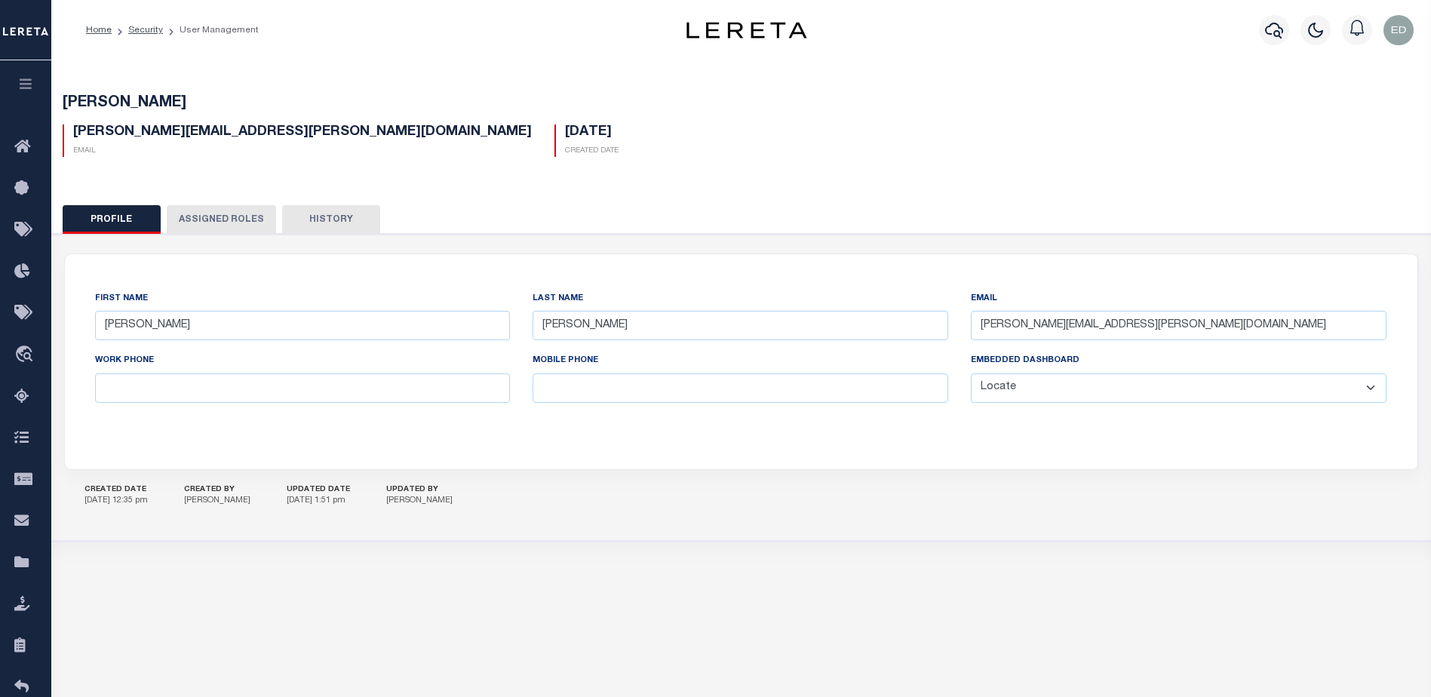
click at [1023, 386] on select "General Locate Escrow Services AI Payment Verification Customer Service" at bounding box center [1179, 387] width 416 height 29
click at [684, 452] on div "First Name [PERSON_NAME] Last Name [PERSON_NAME] Email [PERSON_NAME][EMAIL_ADDR…" at bounding box center [741, 361] width 1353 height 215
click at [1003, 391] on select "General Locate Escrow Services AI Payment Verification Customer Service" at bounding box center [1179, 387] width 416 height 29
click at [1027, 392] on select "General Locate Escrow Services AI Payment Verification Customer Service" at bounding box center [1179, 387] width 416 height 29
click at [991, 392] on select "General Locate Escrow Services AI Payment Verification Customer Service" at bounding box center [1179, 387] width 416 height 29
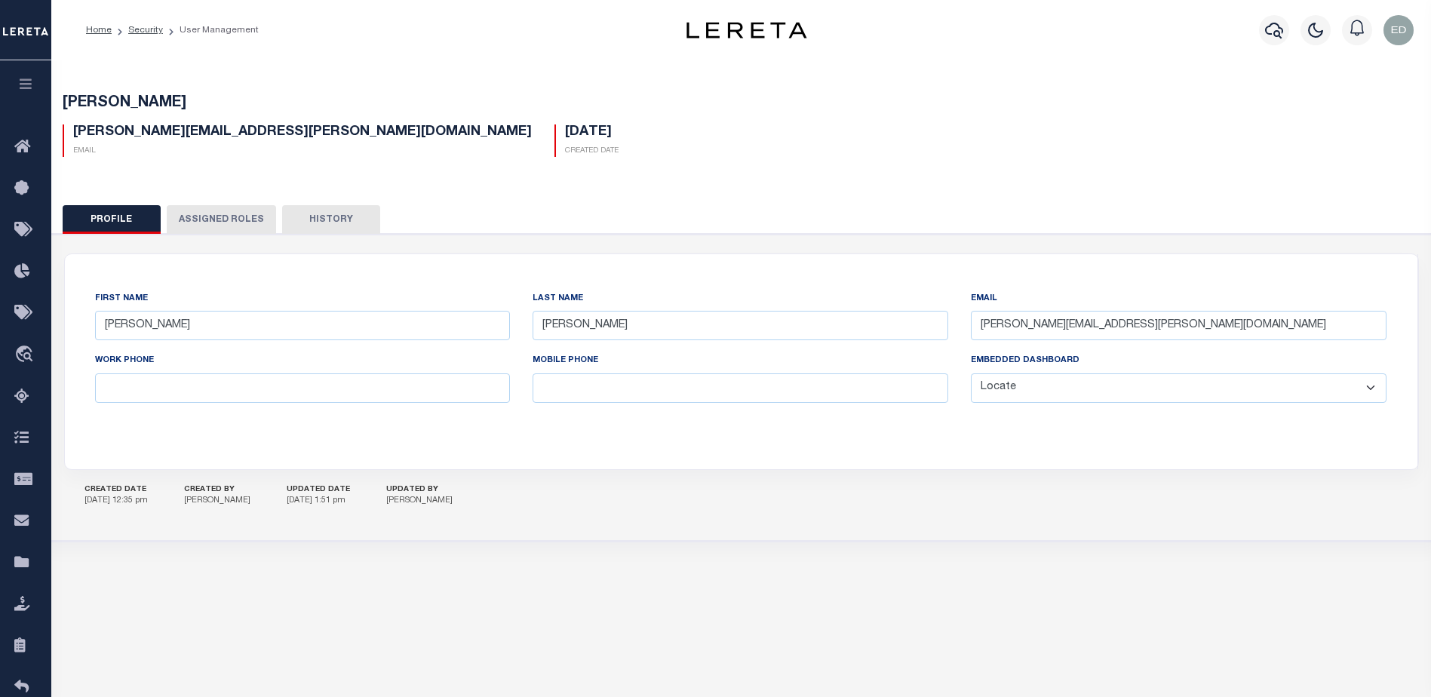
click at [232, 221] on button "Assigned Roles" at bounding box center [221, 219] width 109 height 29
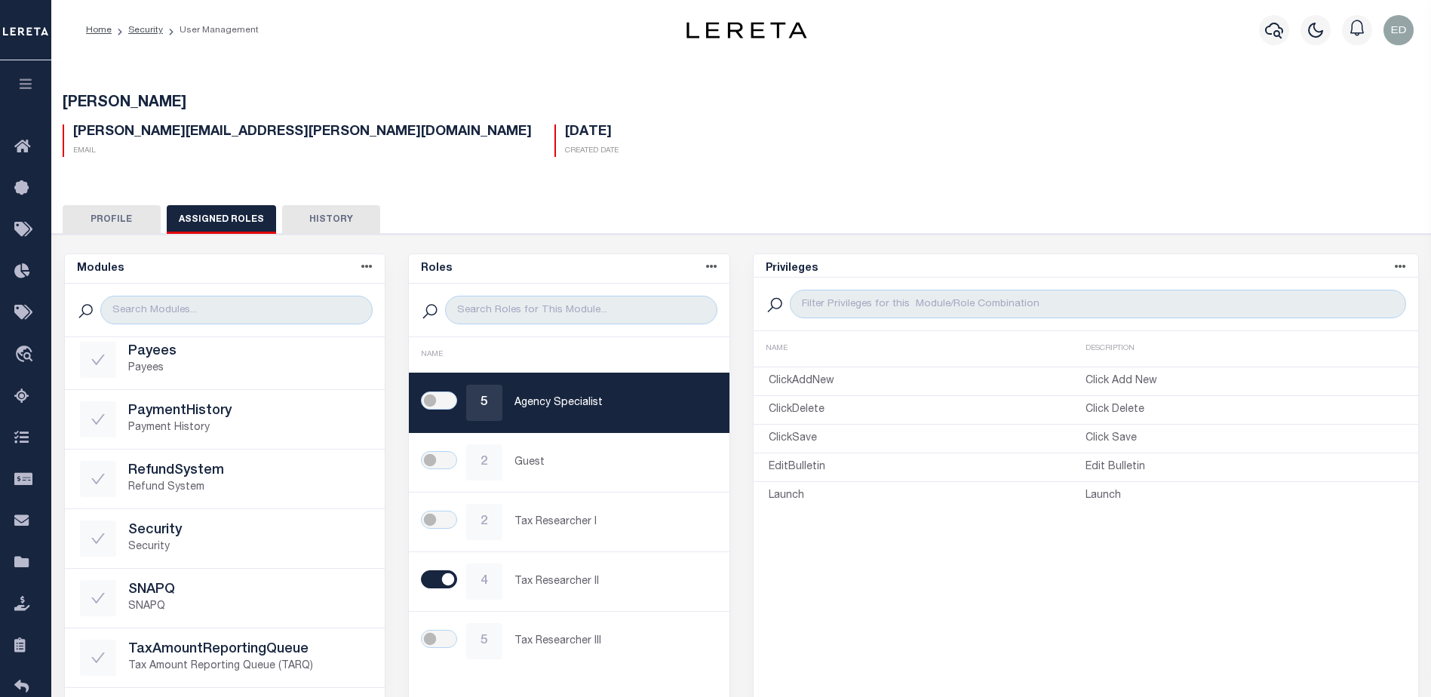
scroll to position [295, 0]
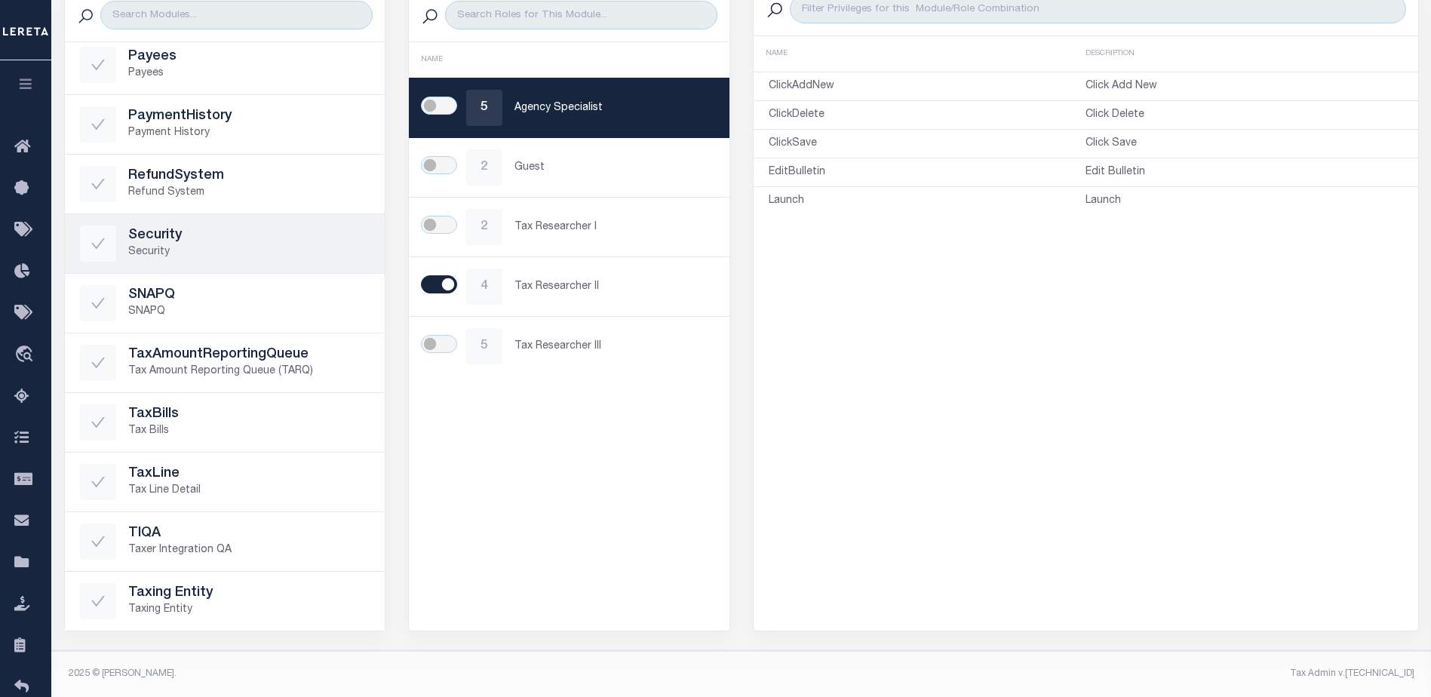
click at [261, 250] on p "Security" at bounding box center [249, 252] width 242 height 16
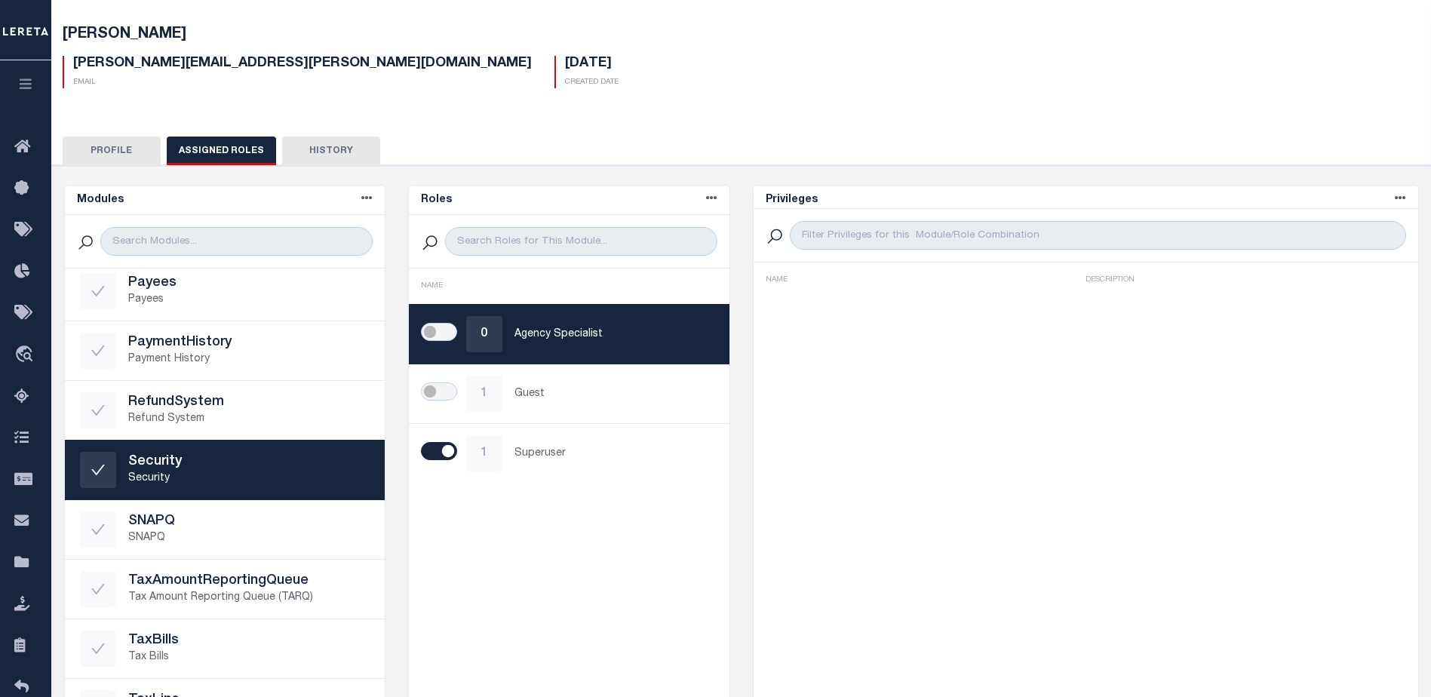
scroll to position [0, 0]
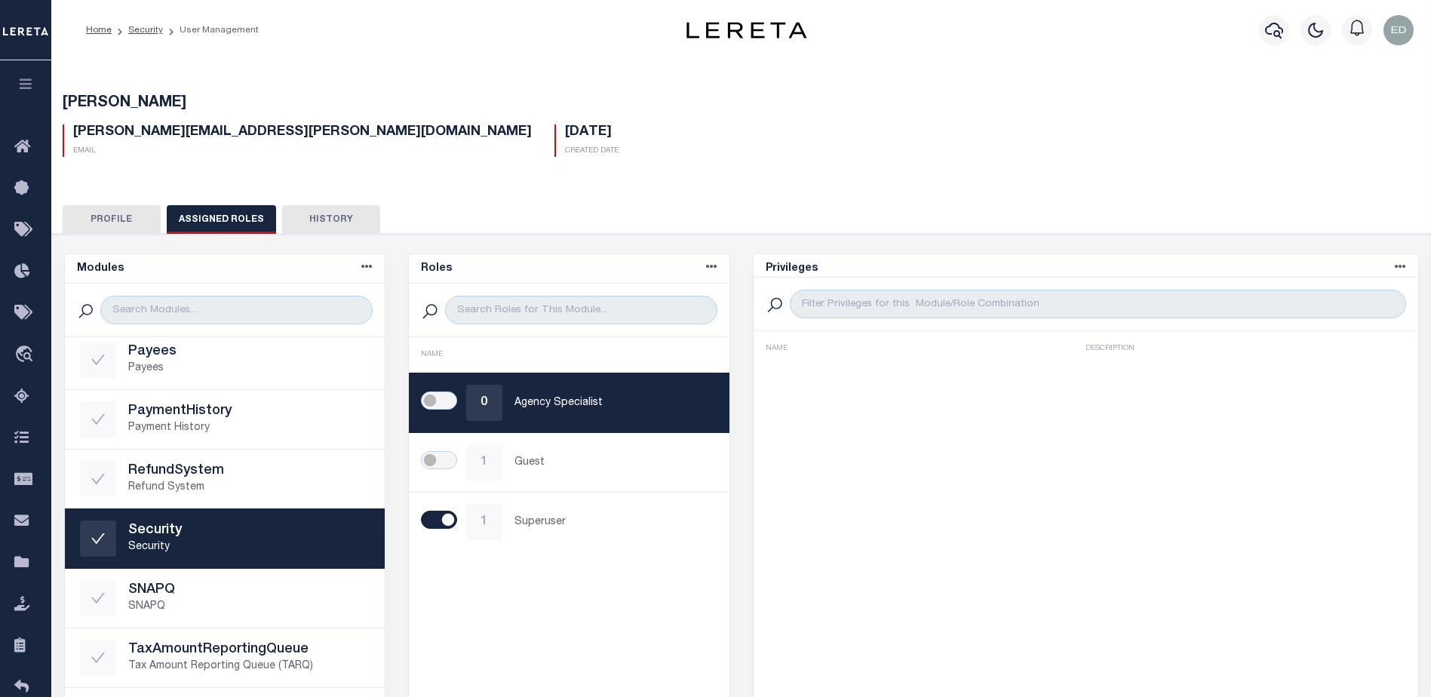
click at [318, 215] on button "History" at bounding box center [331, 219] width 98 height 29
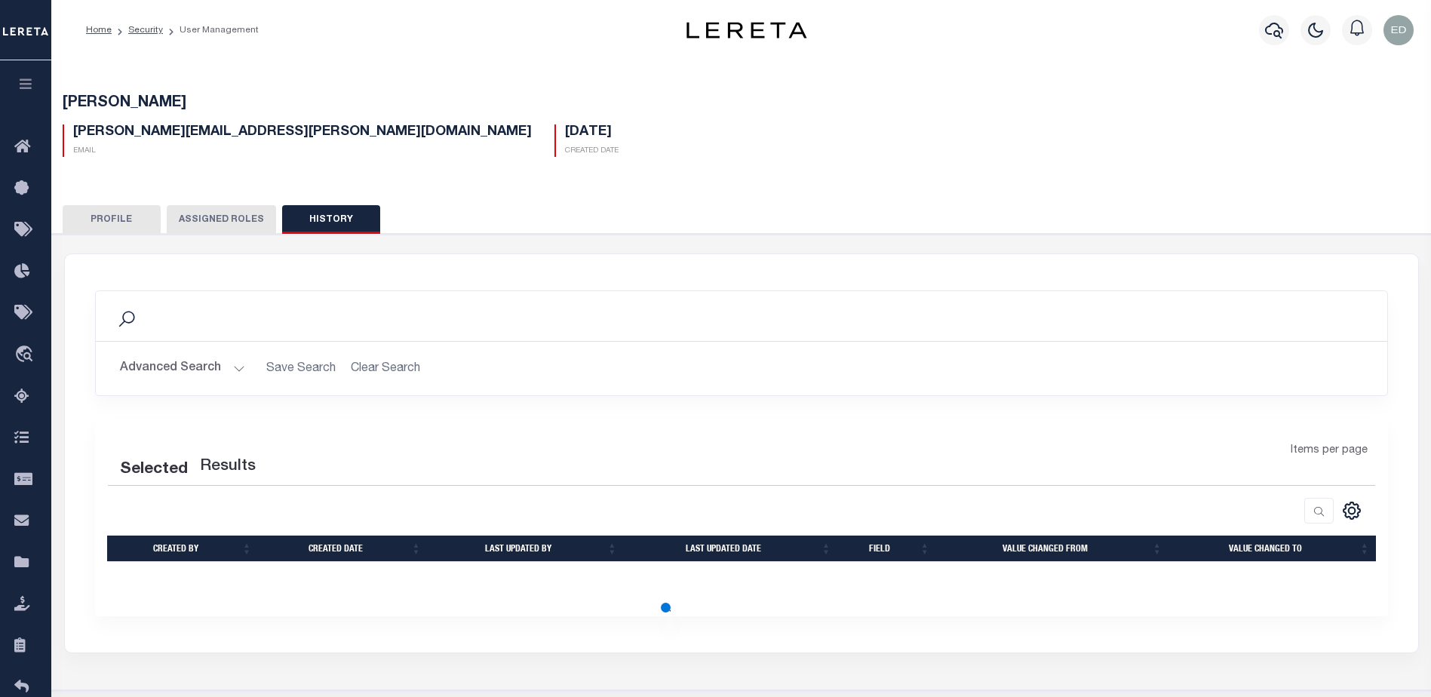
click at [124, 226] on button "Profile" at bounding box center [112, 219] width 98 height 29
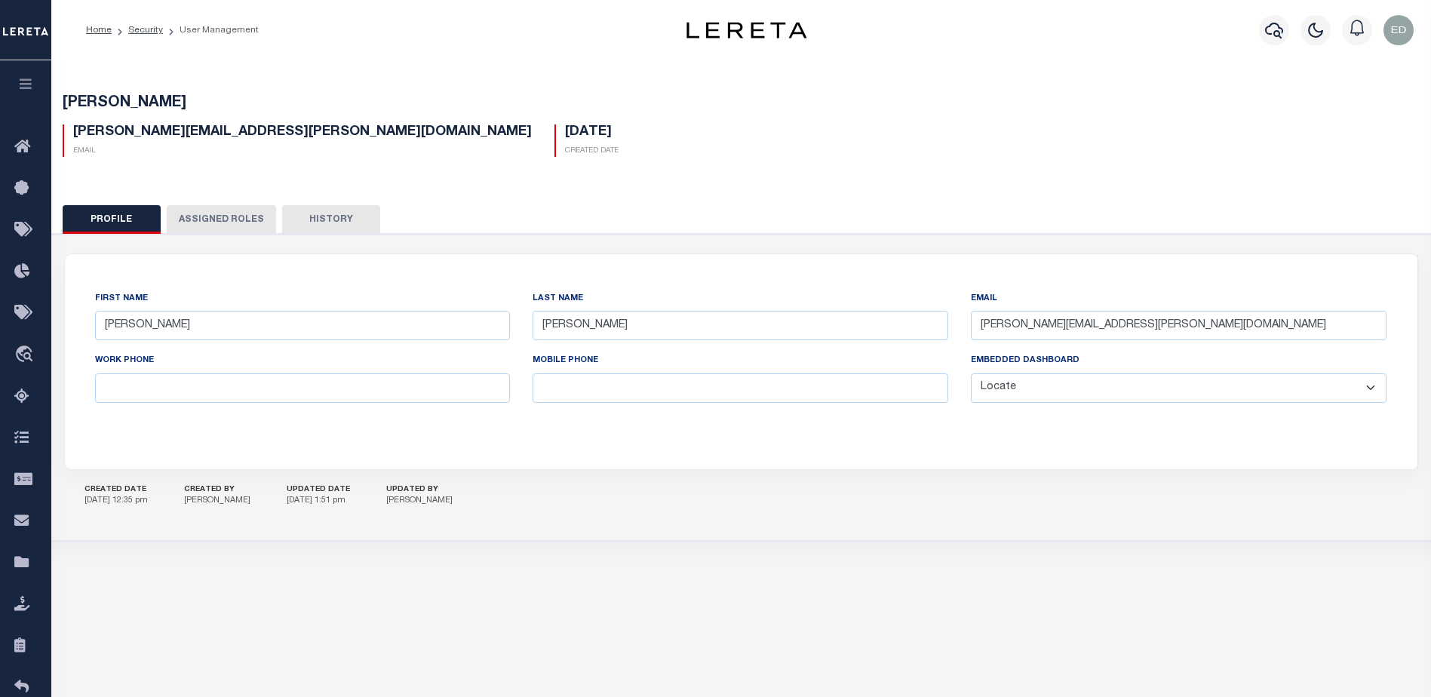
click at [1016, 395] on select "General Locate Escrow Services AI Payment Verification Customer Service" at bounding box center [1179, 387] width 416 height 29
select select "GEN"
click at [971, 374] on select "General Locate Escrow Services AI Payment Verification Customer Service" at bounding box center [1179, 387] width 416 height 29
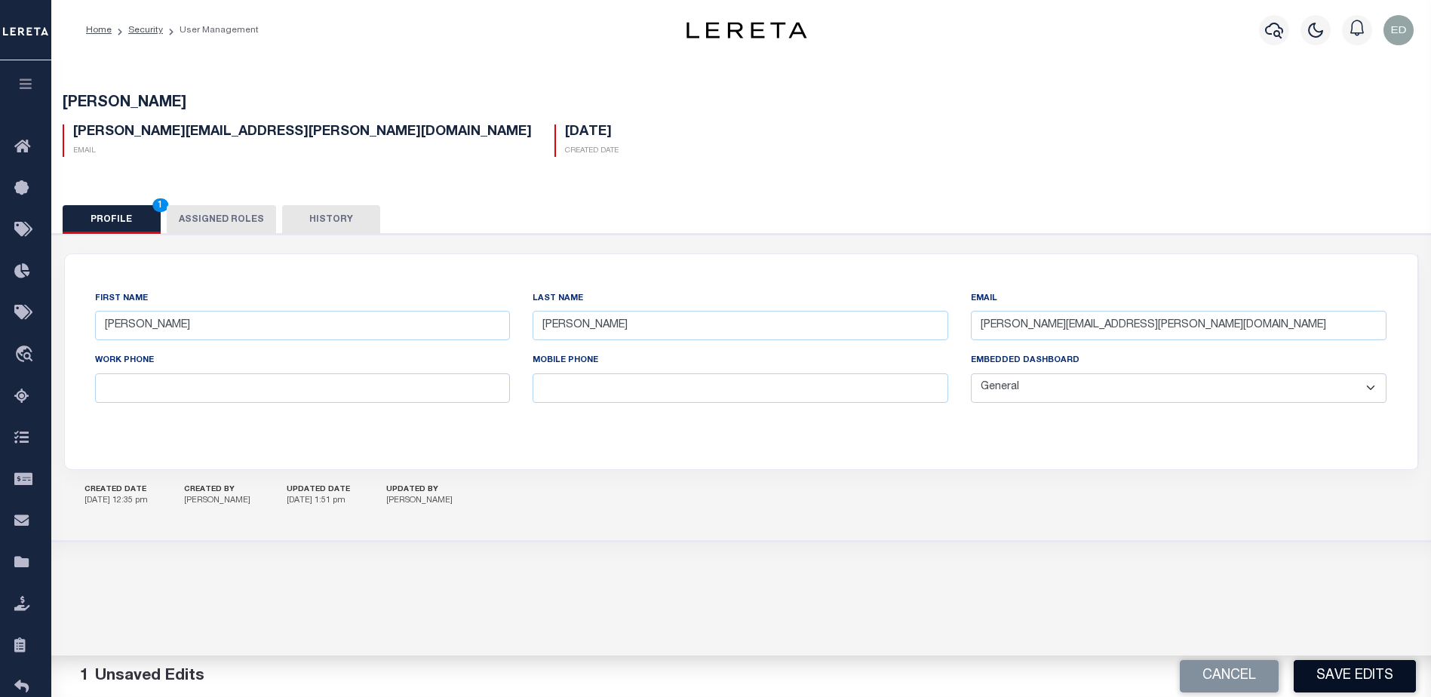
click at [1338, 678] on button "Save Edits" at bounding box center [1355, 676] width 122 height 32
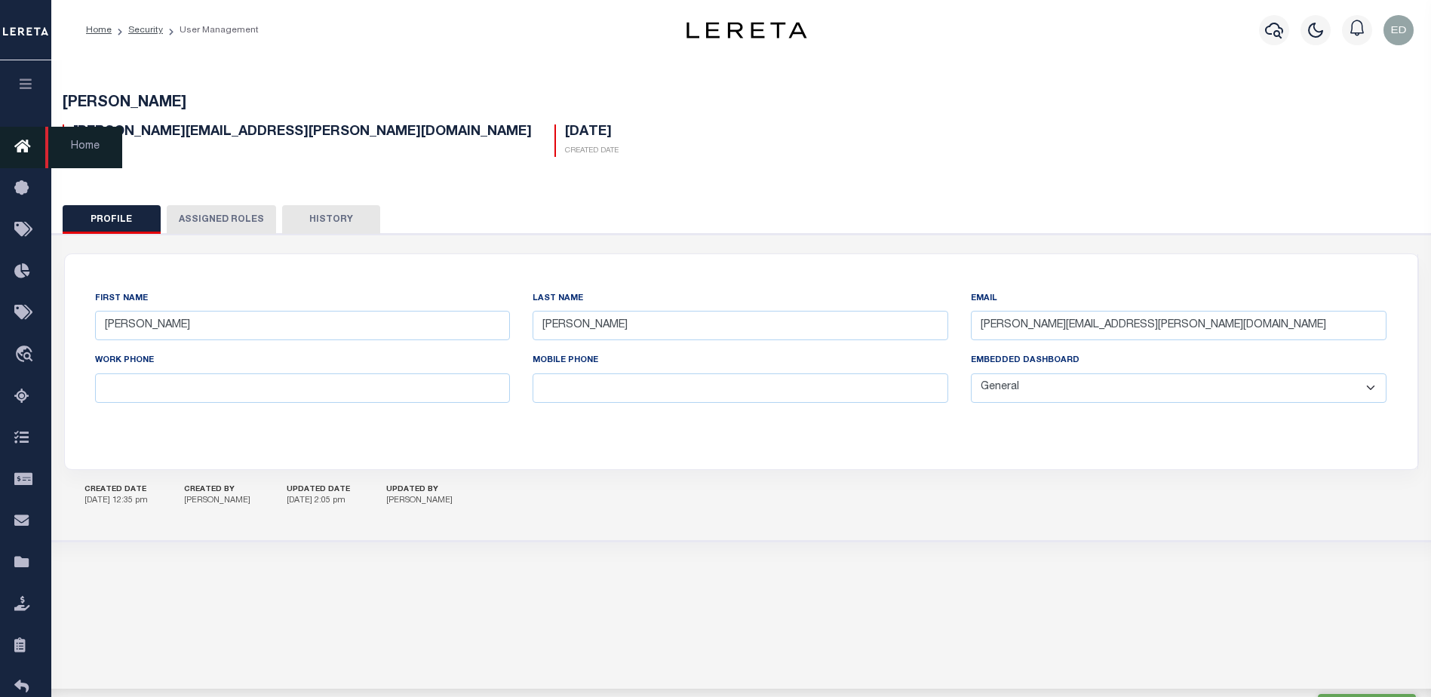
click at [23, 148] on icon at bounding box center [26, 147] width 24 height 19
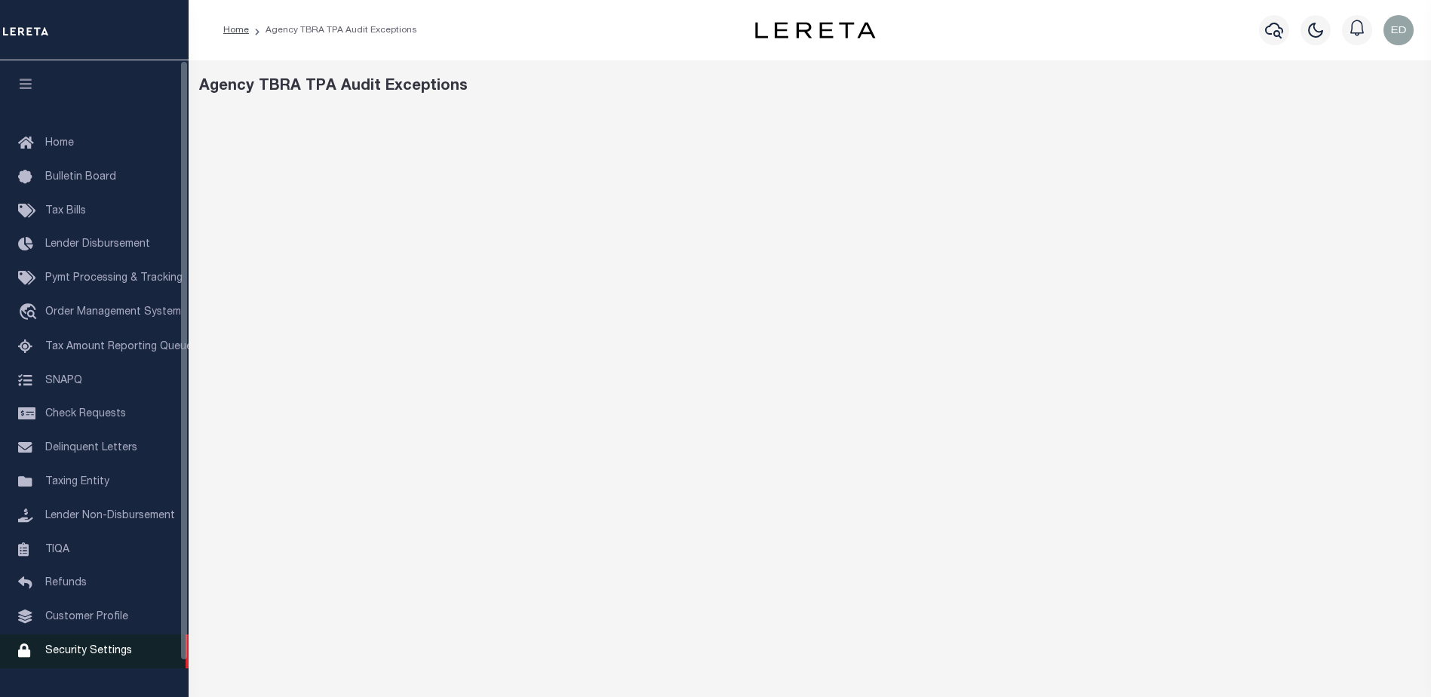
click at [100, 656] on span "Security Settings" at bounding box center [88, 651] width 87 height 11
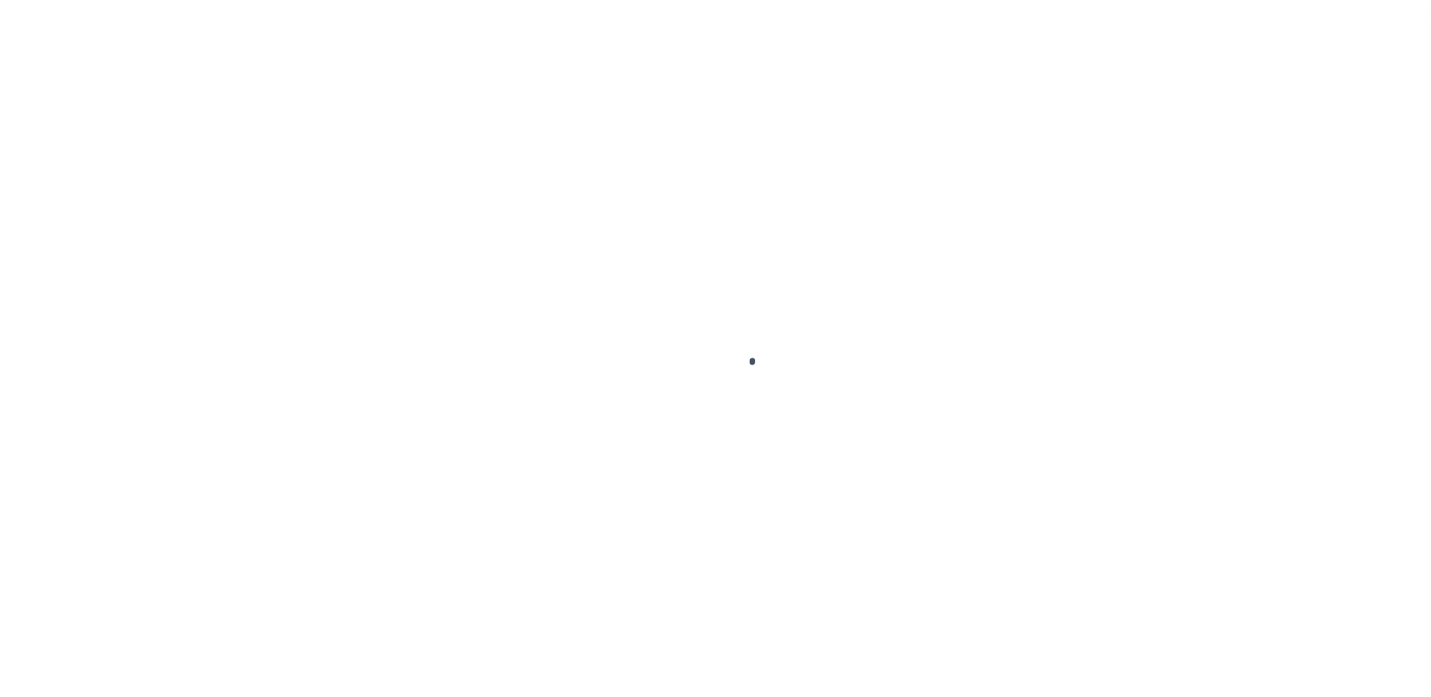
select select "100"
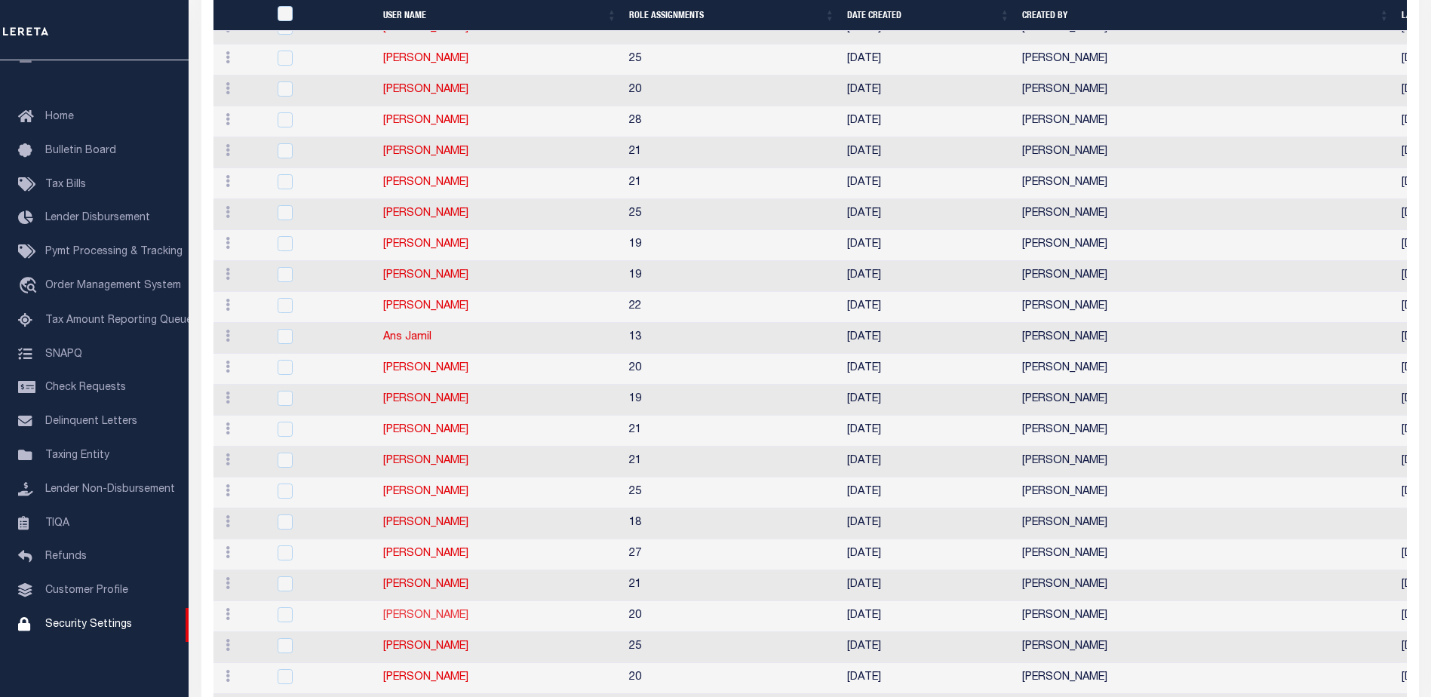
scroll to position [830, 0]
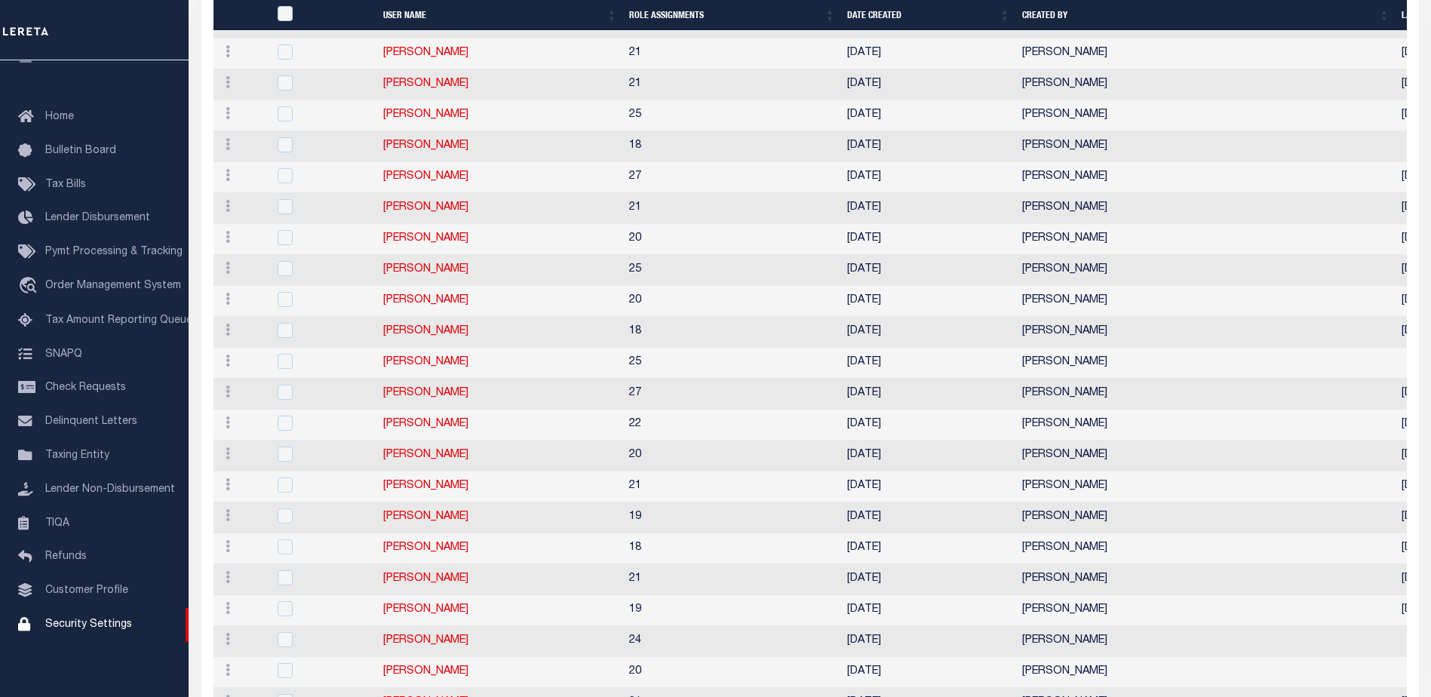
click at [438, 419] on td "[PERSON_NAME]" at bounding box center [500, 425] width 246 height 31
checkbox input "true"
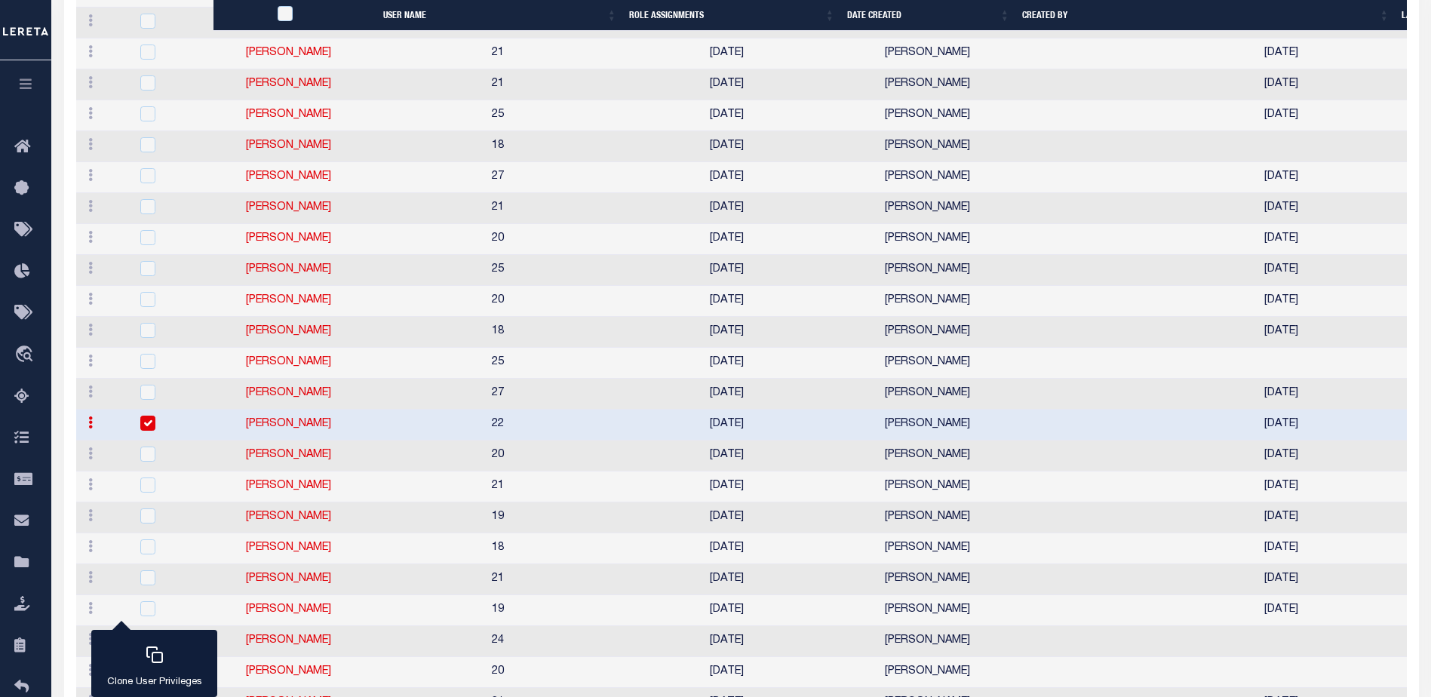
scroll to position [797, 0]
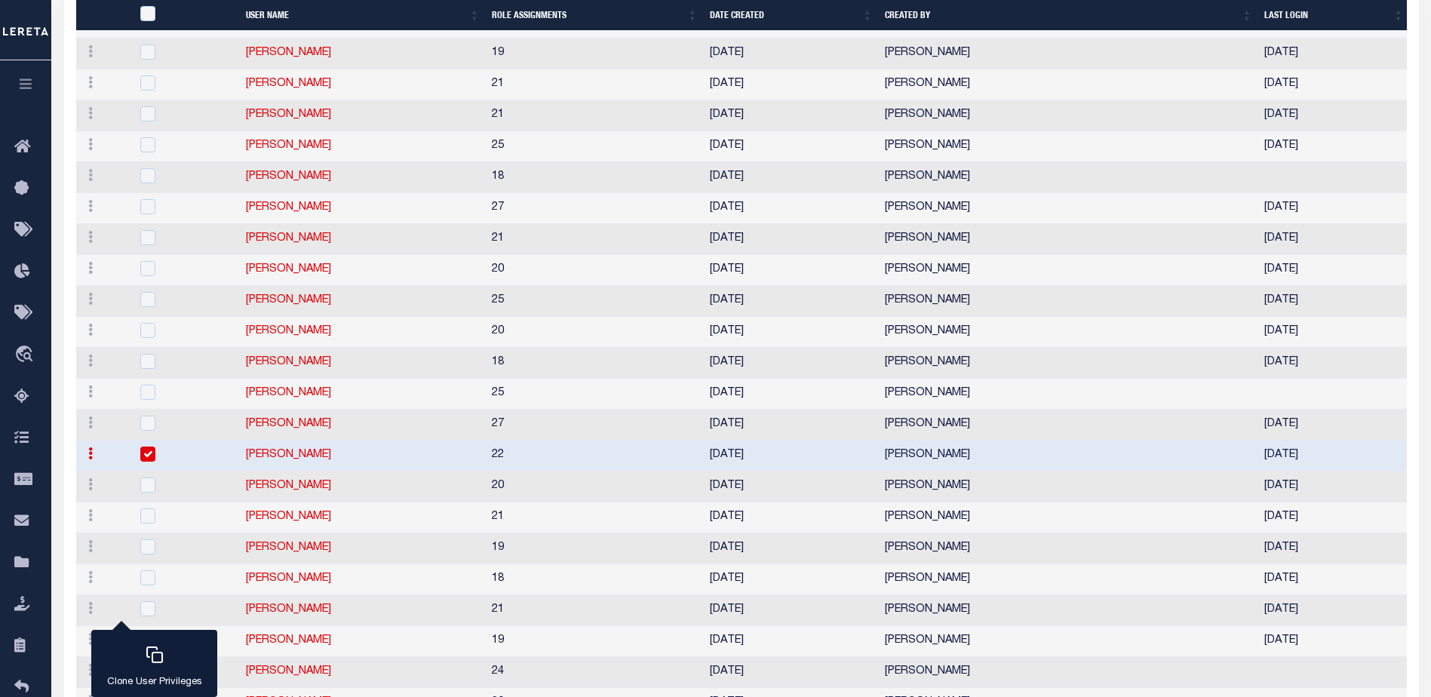
click at [307, 457] on link "[PERSON_NAME]" at bounding box center [288, 455] width 85 height 11
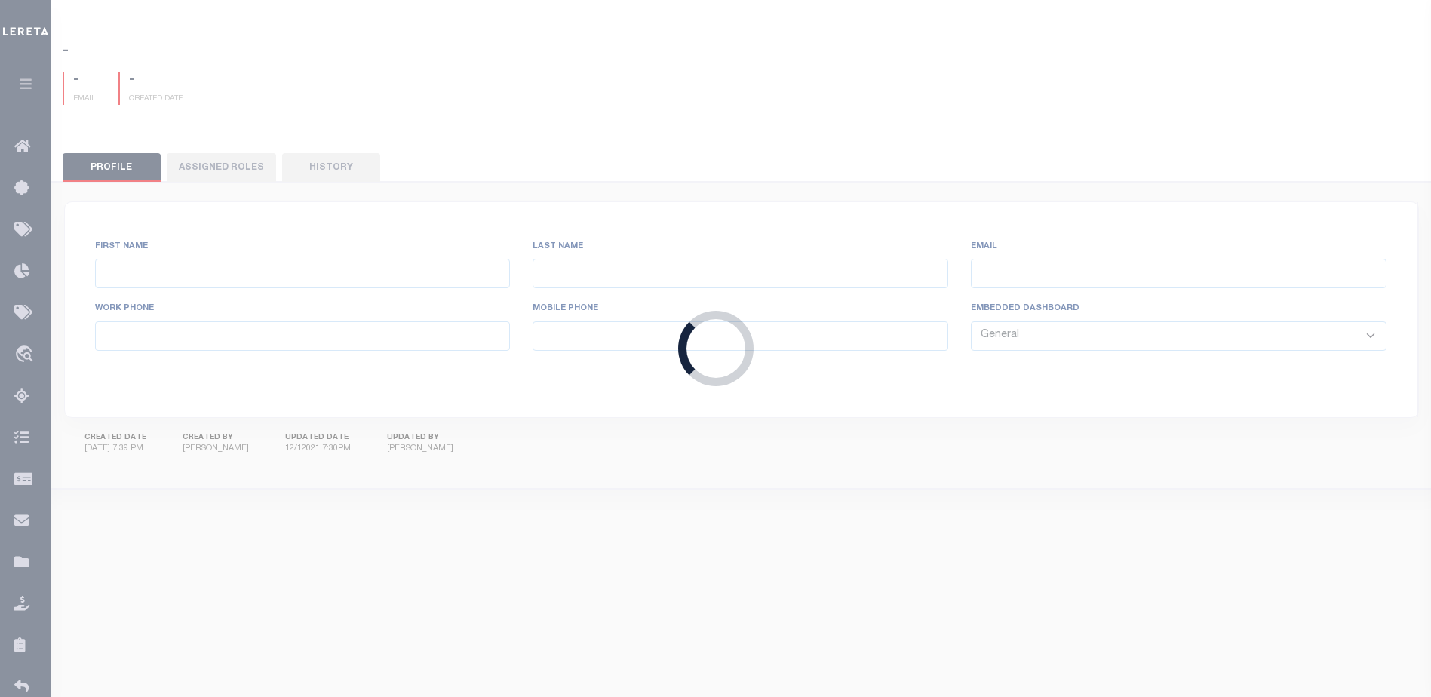
type input "Edgar"
type input "Gutierrez"
type input "Edgar.Gutierrez@accumatch.com"
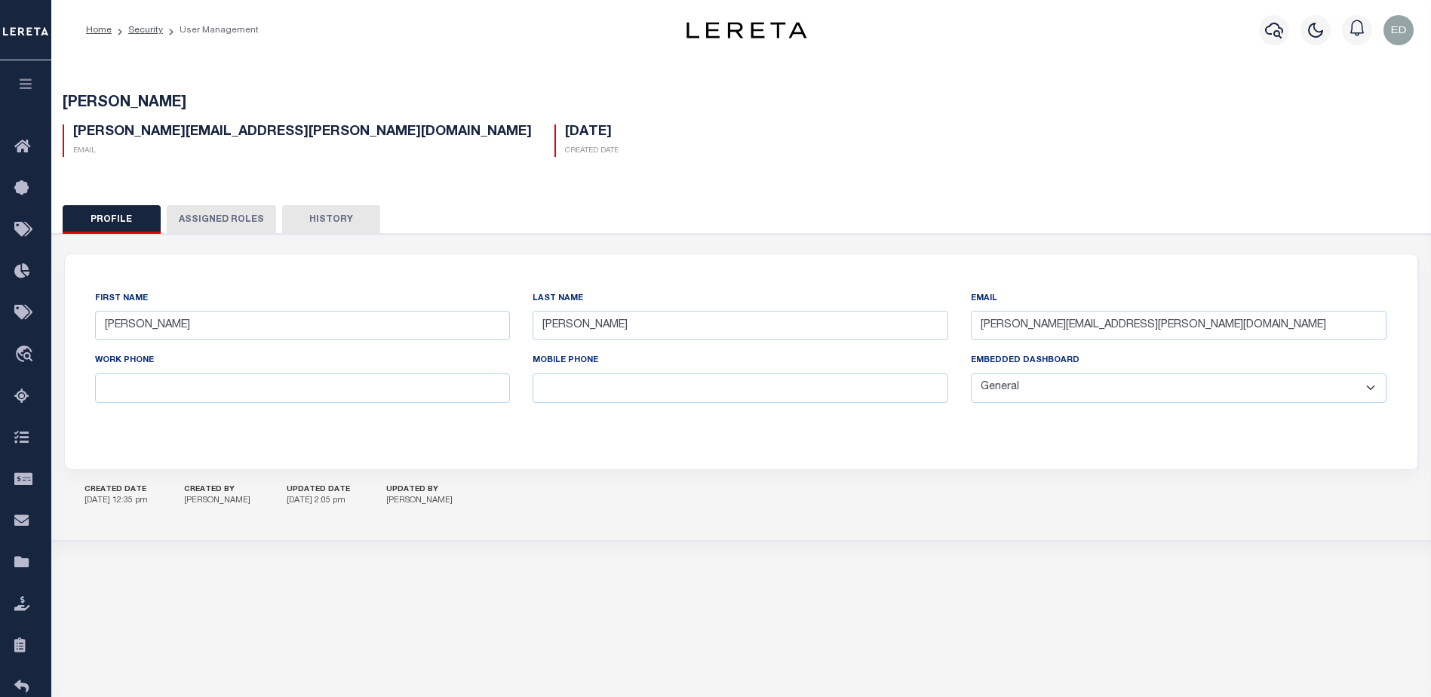
click at [999, 384] on select "General Locate Escrow Services AI Payment Verification Customer Service" at bounding box center [1179, 387] width 416 height 29
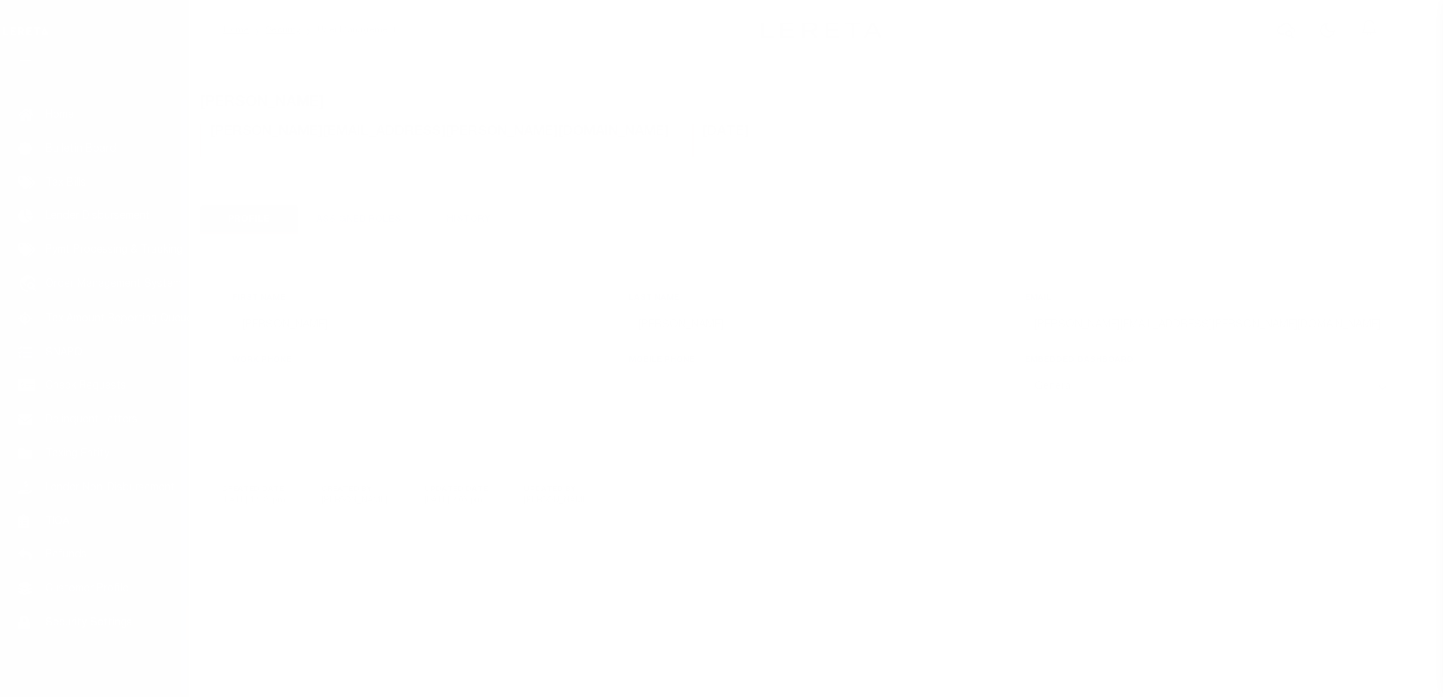
scroll to position [38, 0]
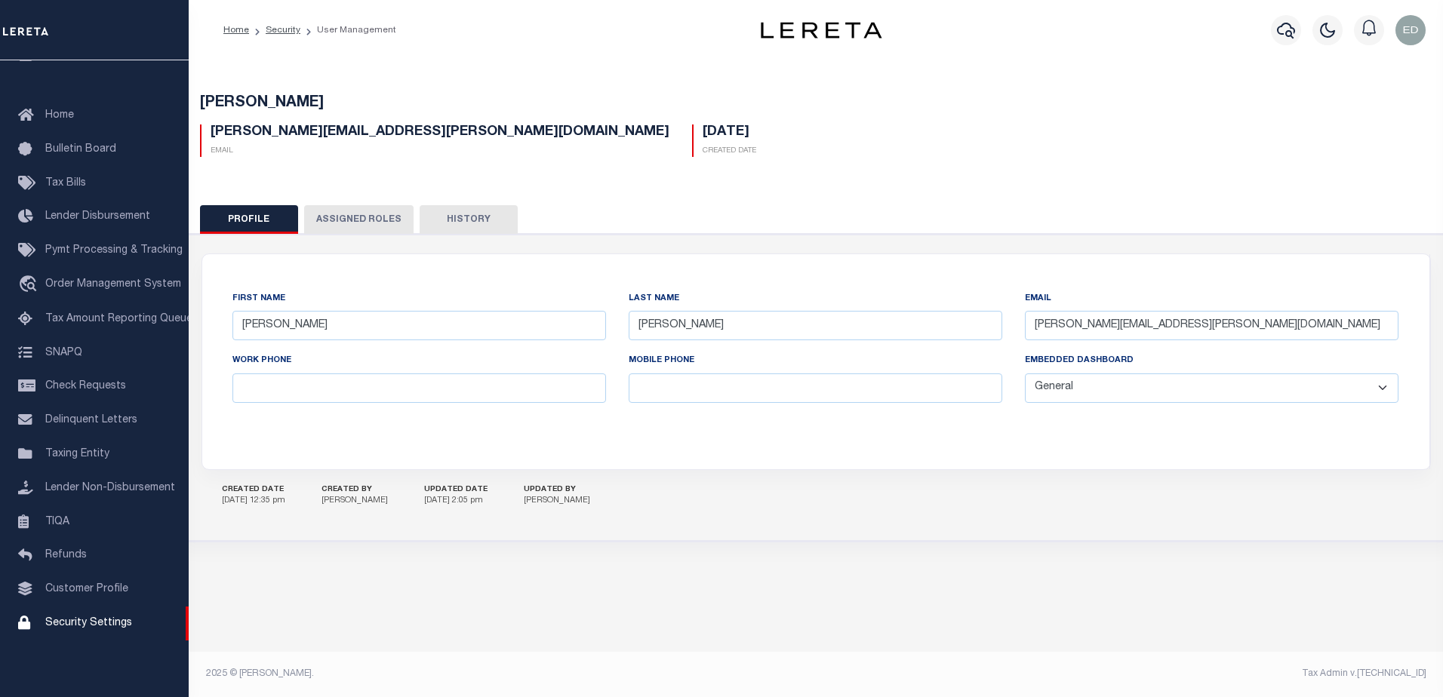
click at [1111, 390] on select "General Locate Escrow Services AI Payment Verification Customer Service" at bounding box center [1211, 387] width 373 height 29
select select "LOC"
click at [1025, 374] on select "General Locate Escrow Services AI Payment Verification Customer Service" at bounding box center [1211, 387] width 373 height 29
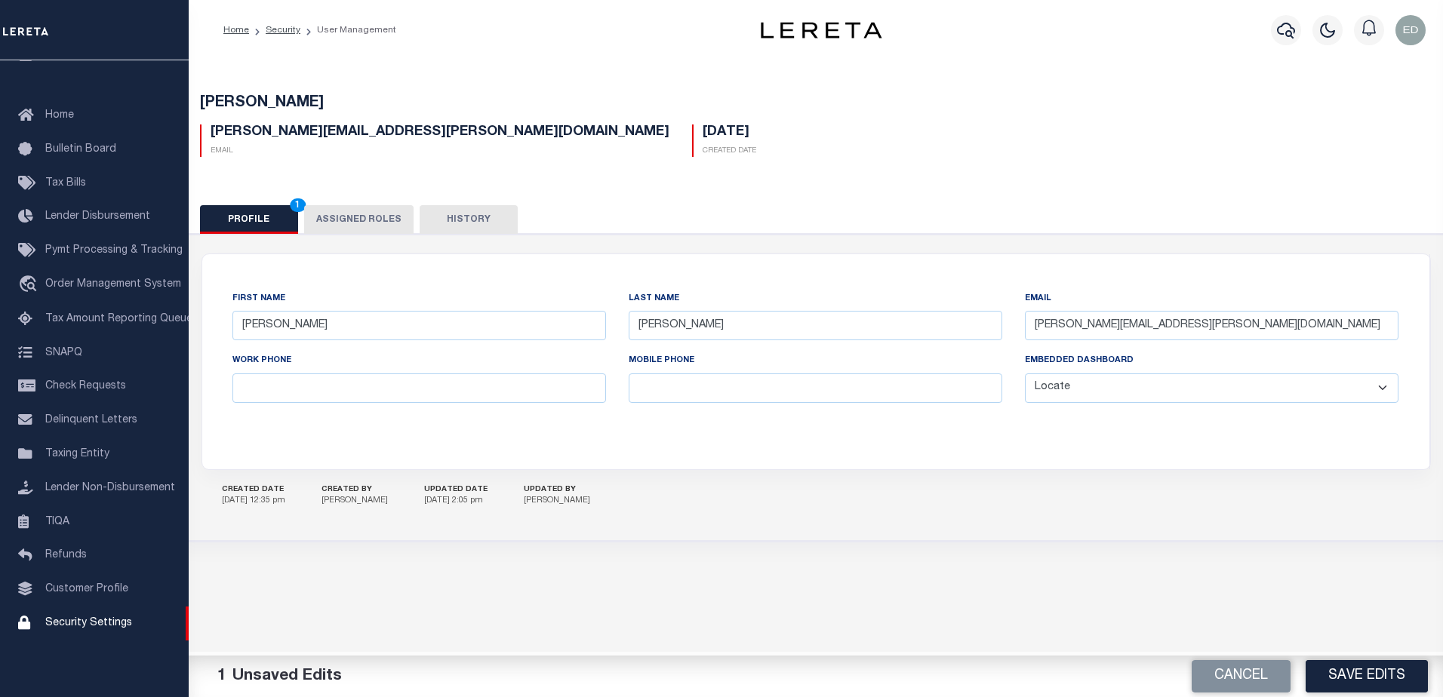
click at [1374, 673] on button "Save Edits" at bounding box center [1366, 676] width 122 height 32
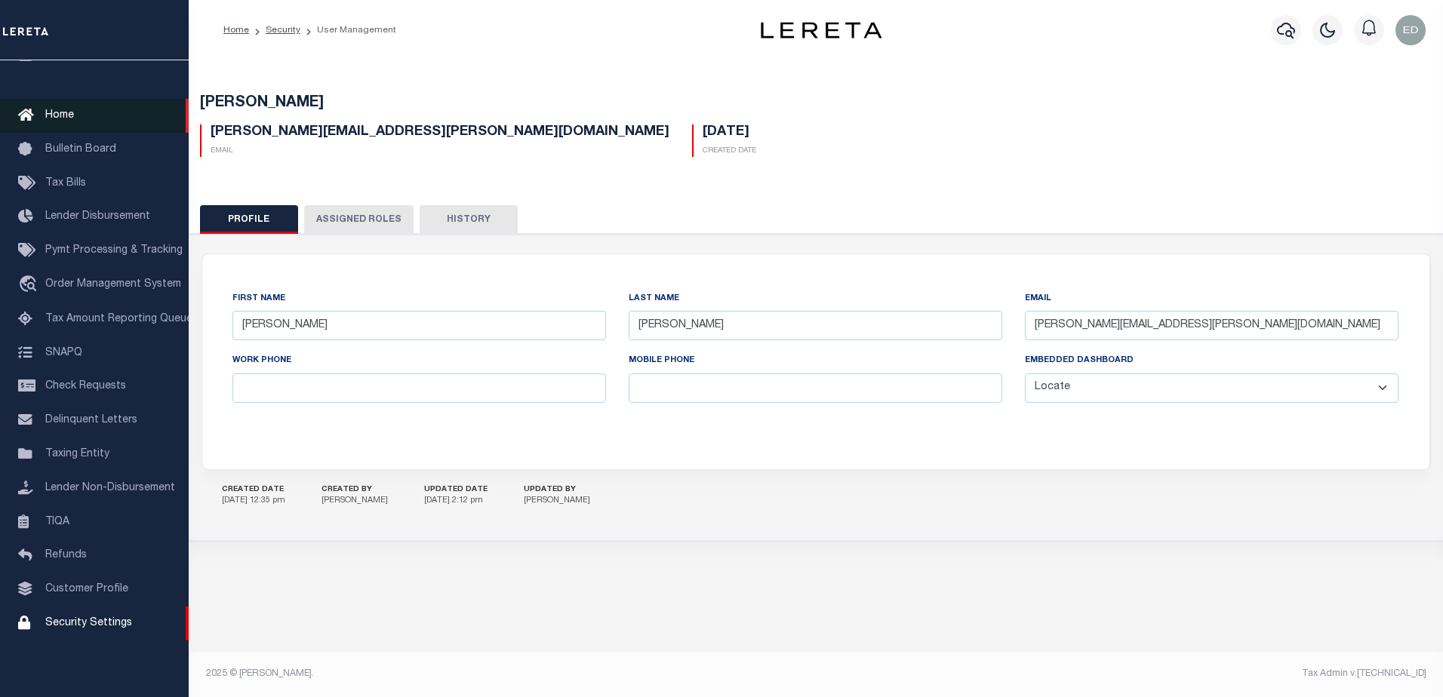
click at [104, 103] on link "Home" at bounding box center [94, 116] width 189 height 34
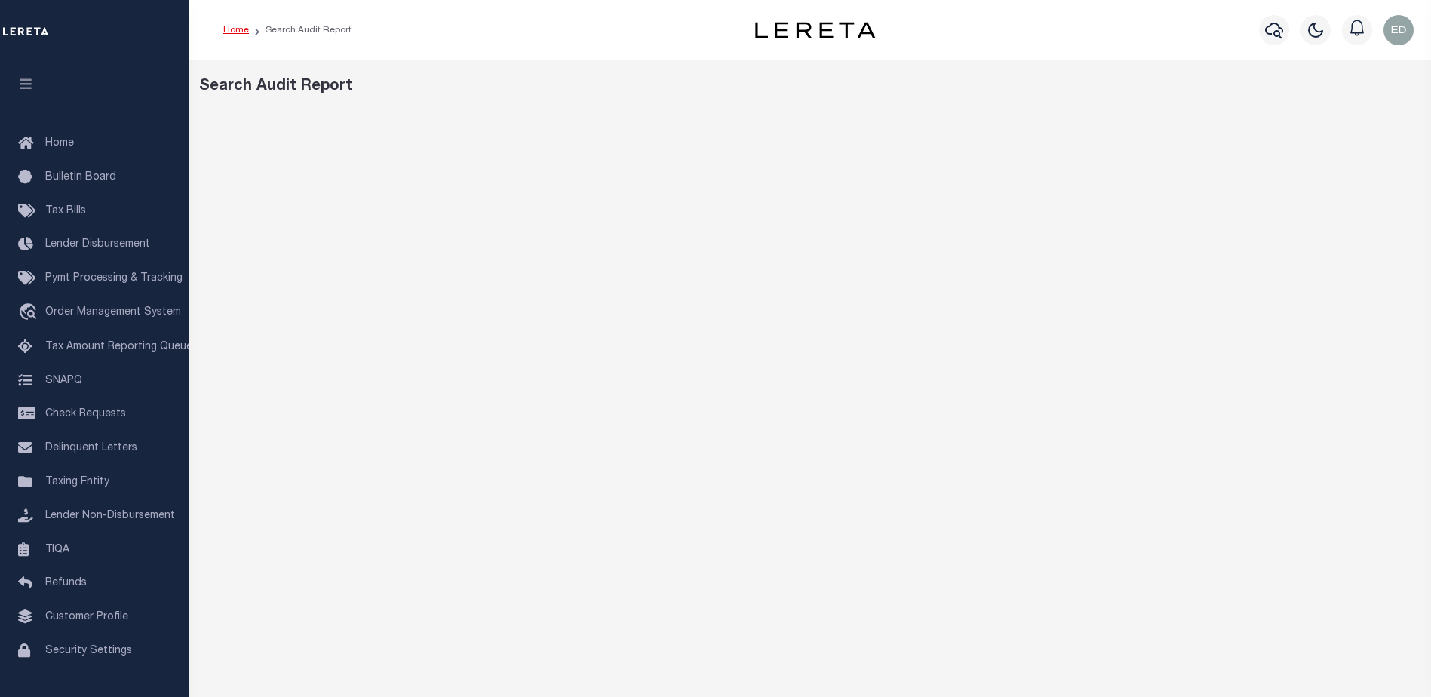
click at [241, 27] on link "Home" at bounding box center [236, 30] width 26 height 9
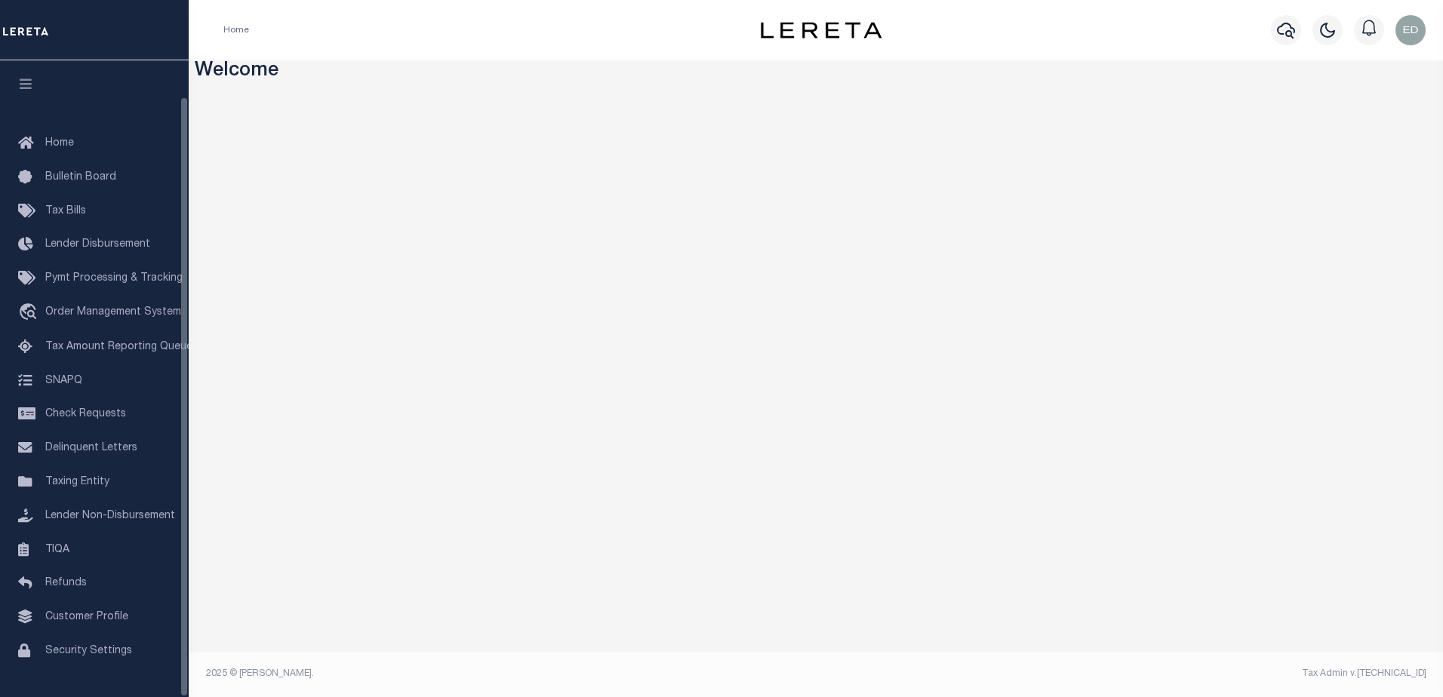
scroll to position [38, 0]
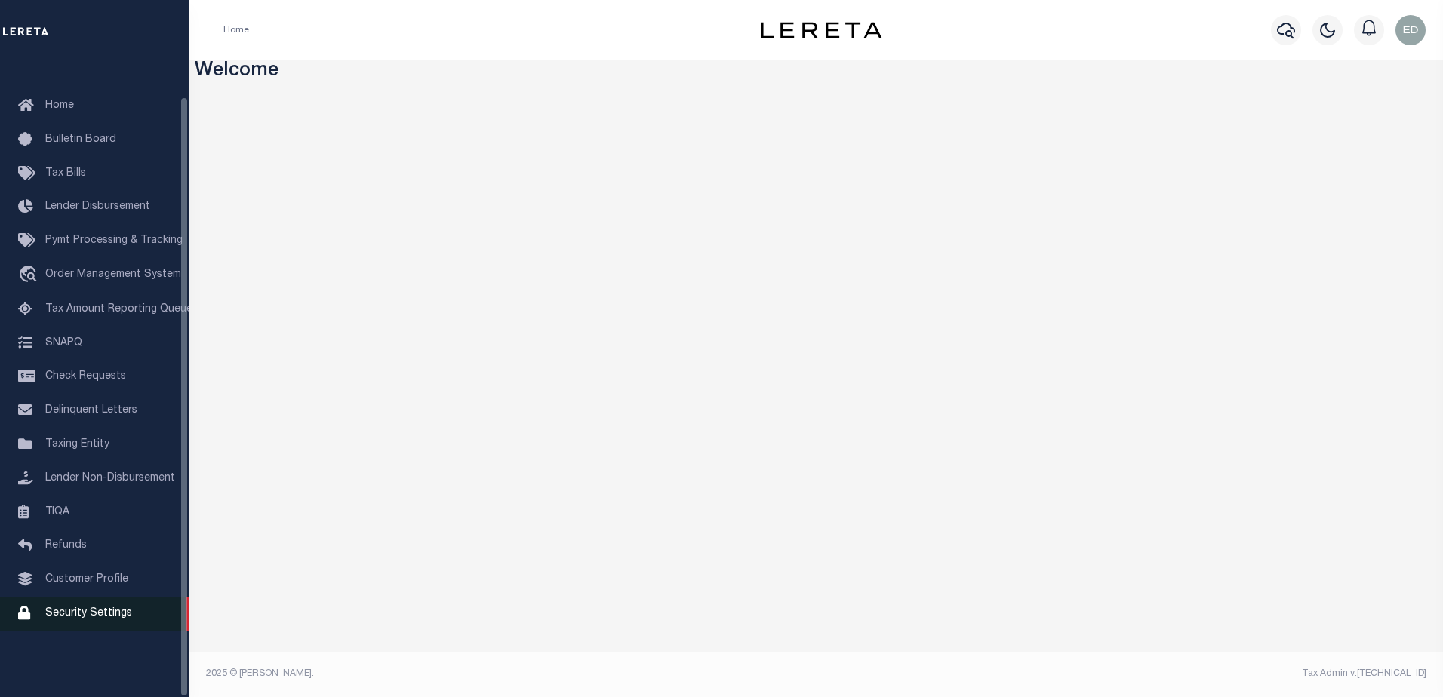
click at [106, 619] on span "Security Settings" at bounding box center [88, 613] width 87 height 11
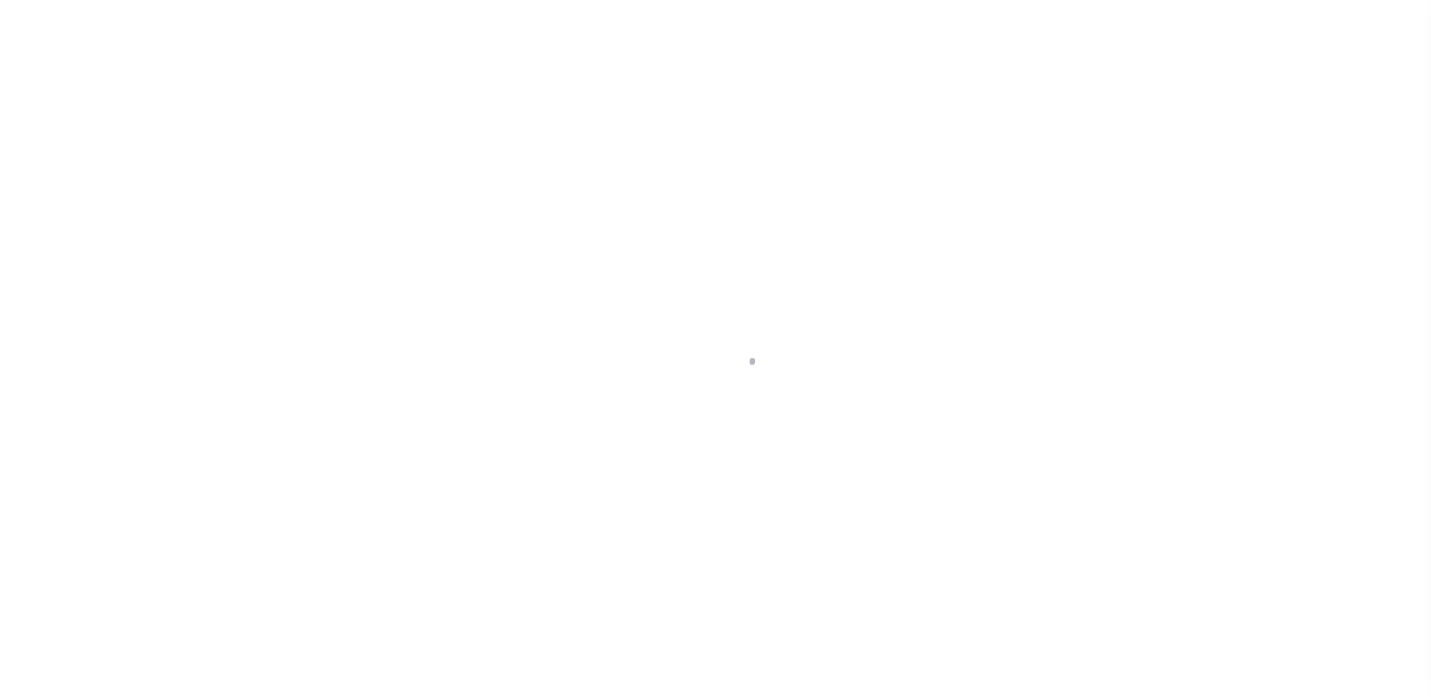
select select "100"
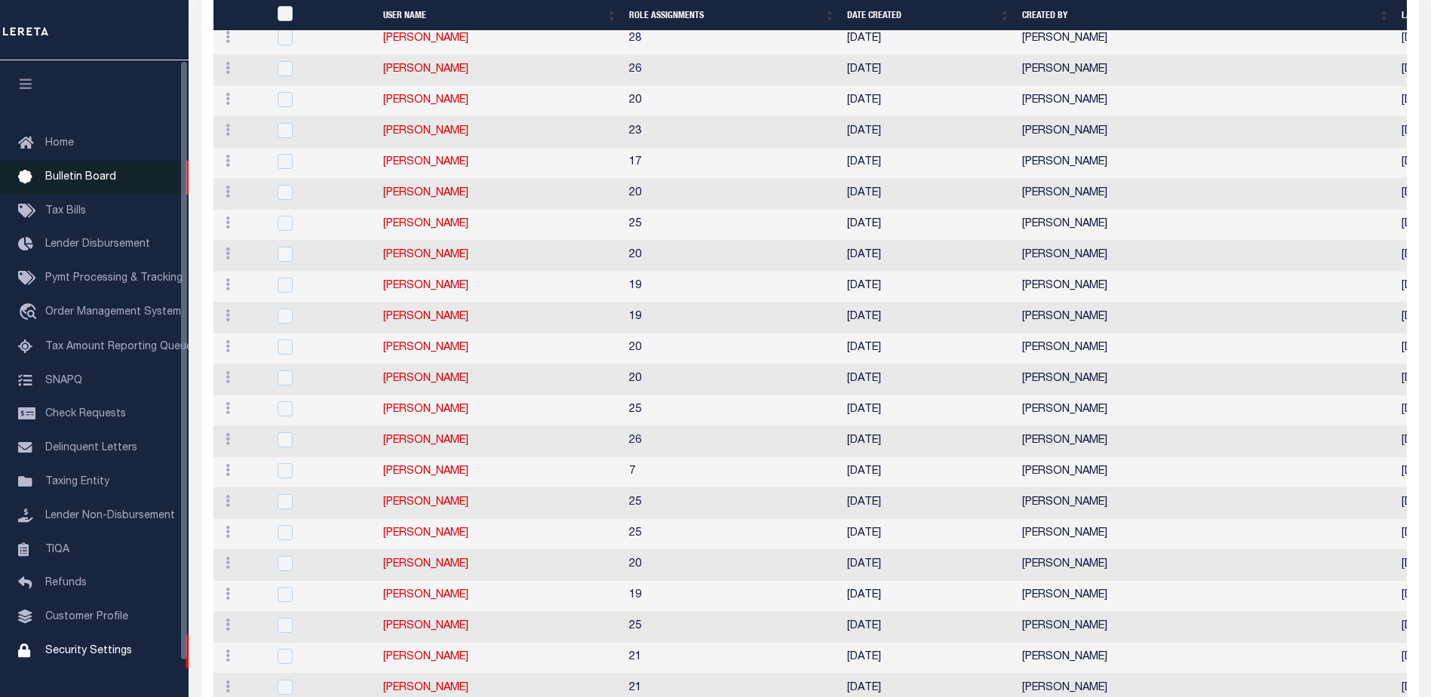
scroll to position [1231, 0]
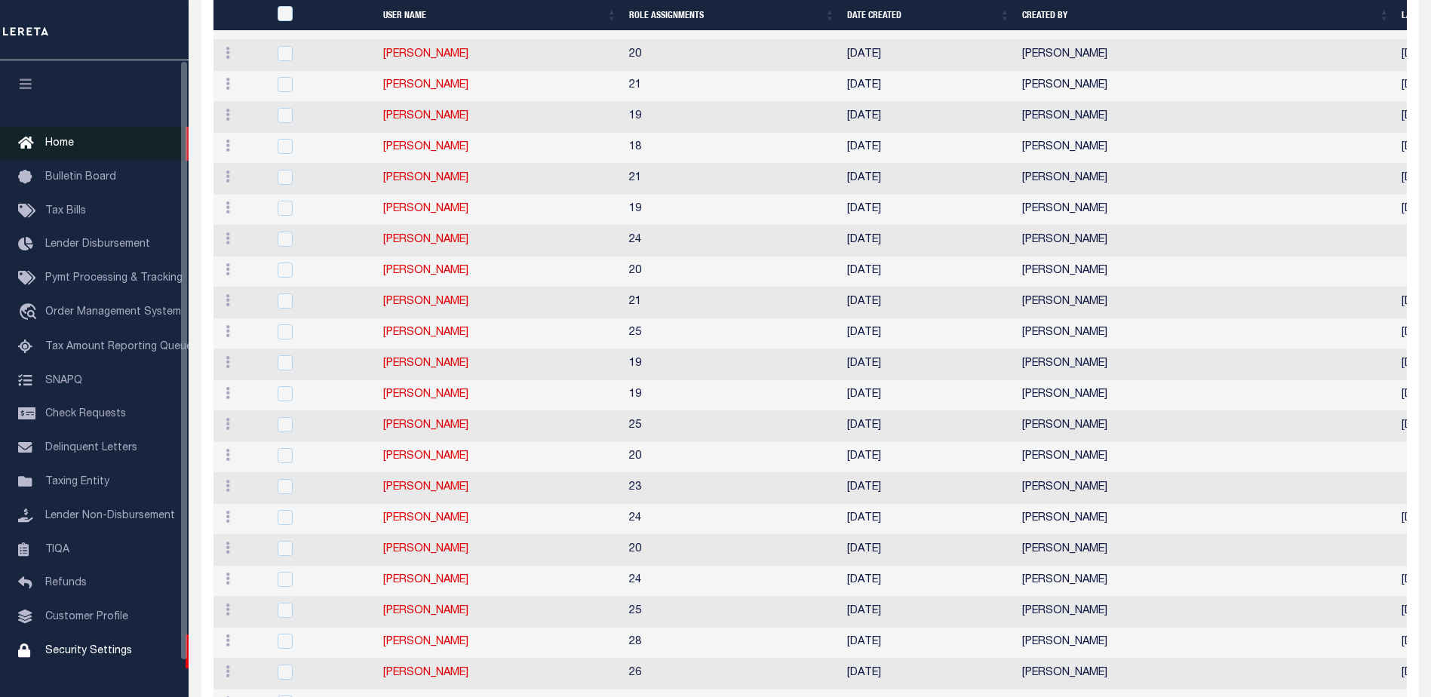
click at [69, 132] on link "Home" at bounding box center [94, 144] width 189 height 34
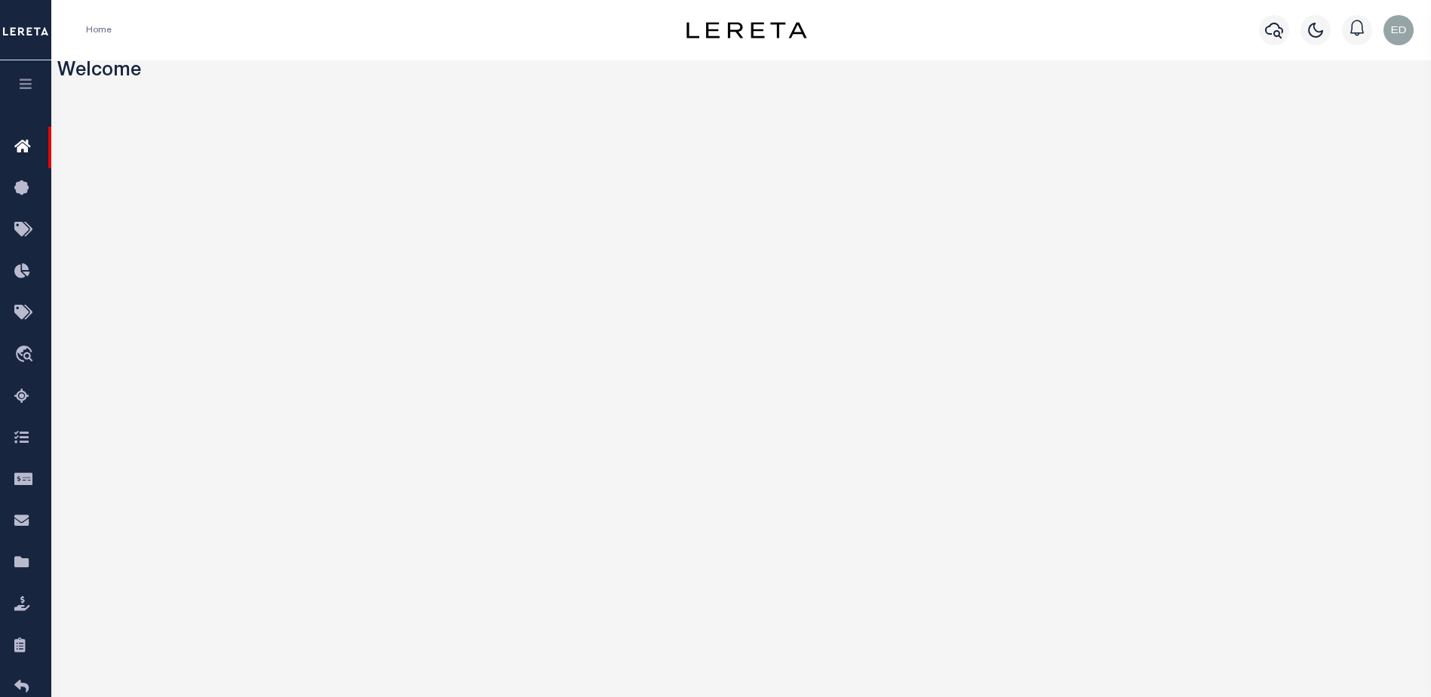
click at [29, 90] on icon "button" at bounding box center [25, 84] width 17 height 14
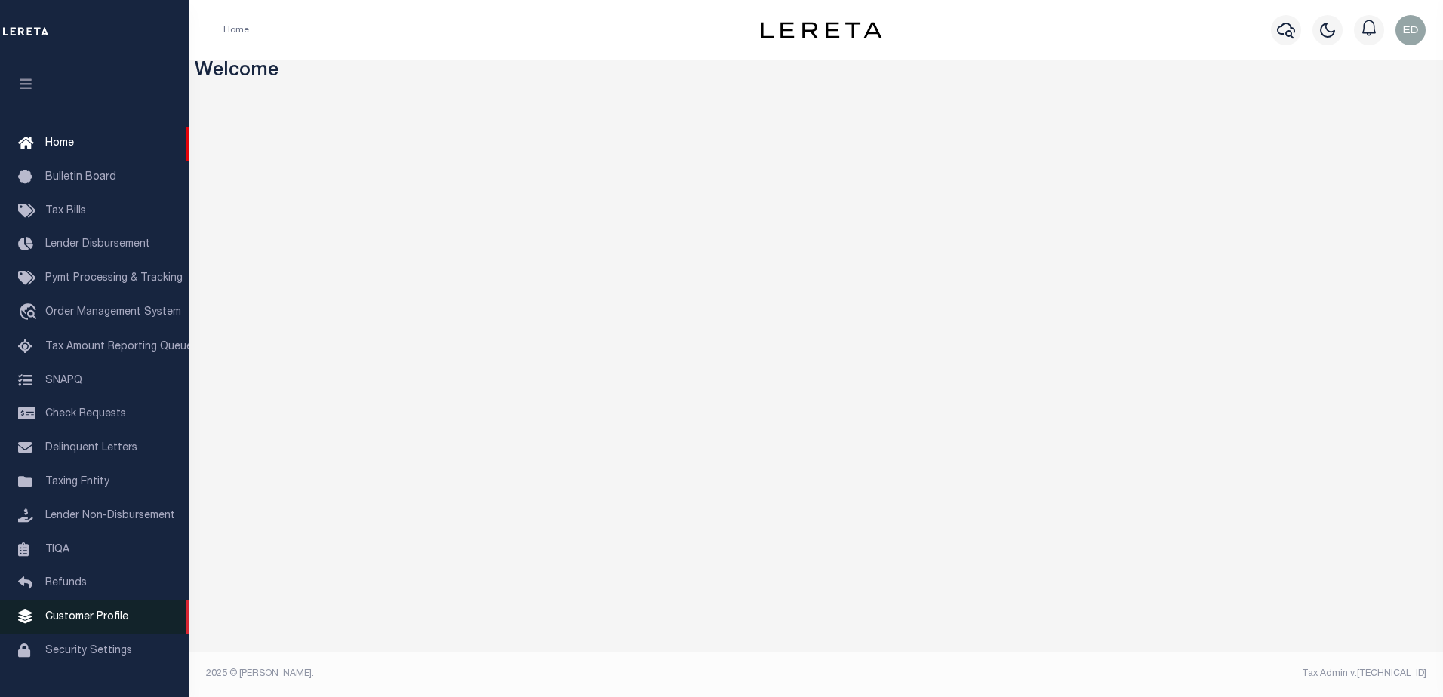
click at [102, 622] on span "Customer Profile" at bounding box center [86, 617] width 83 height 11
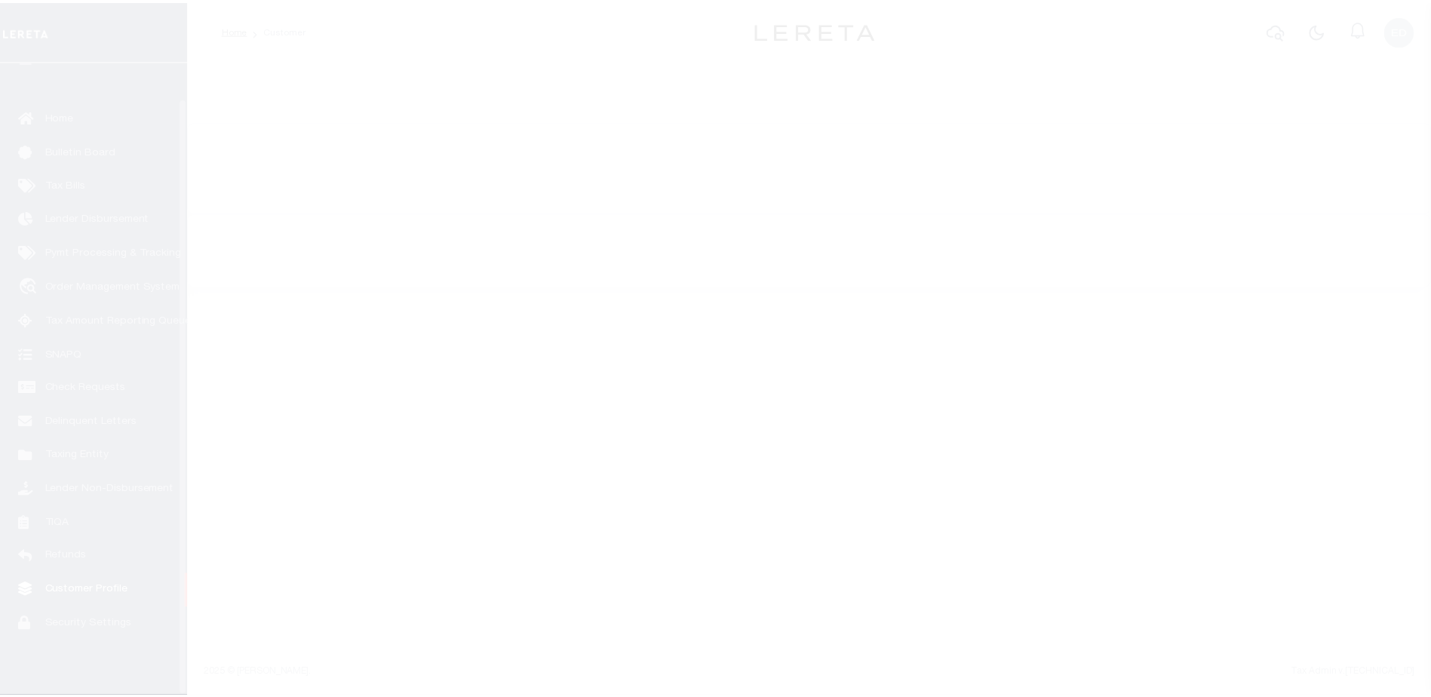
scroll to position [38, 0]
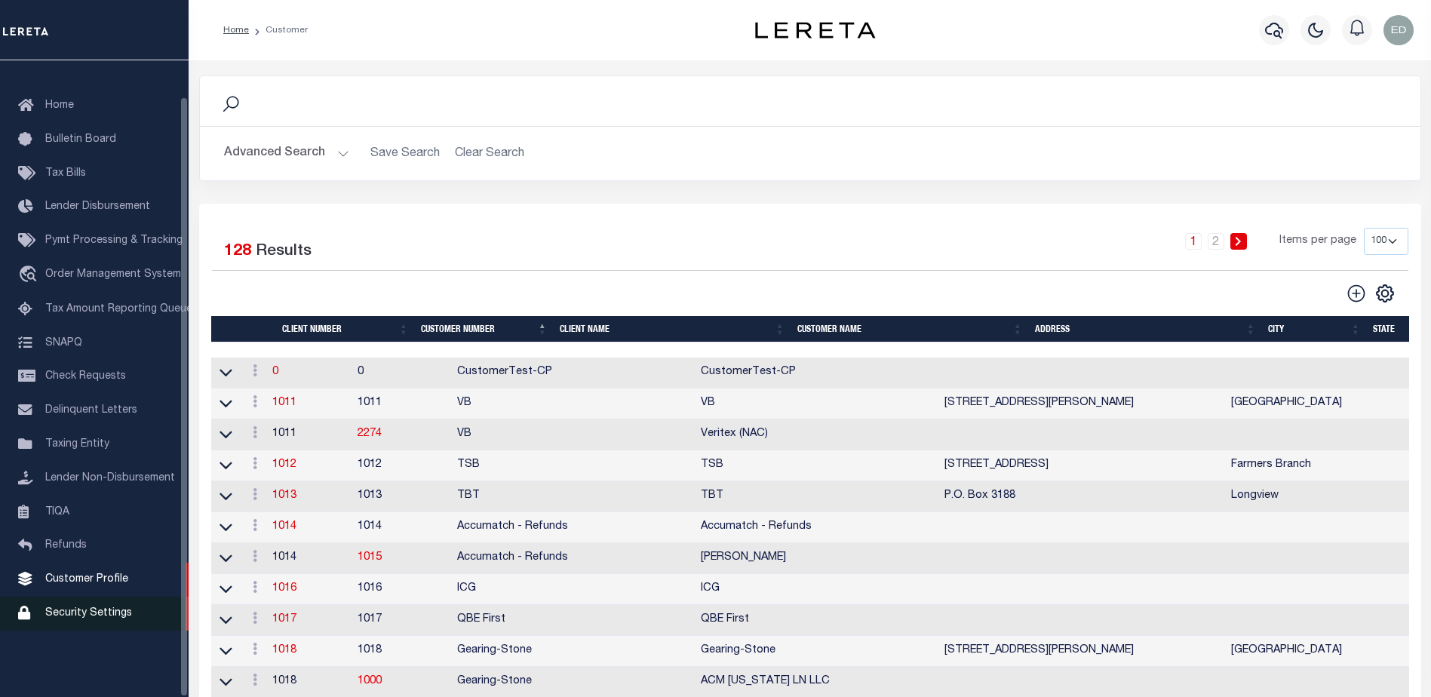
click at [98, 619] on span "Security Settings" at bounding box center [88, 613] width 87 height 11
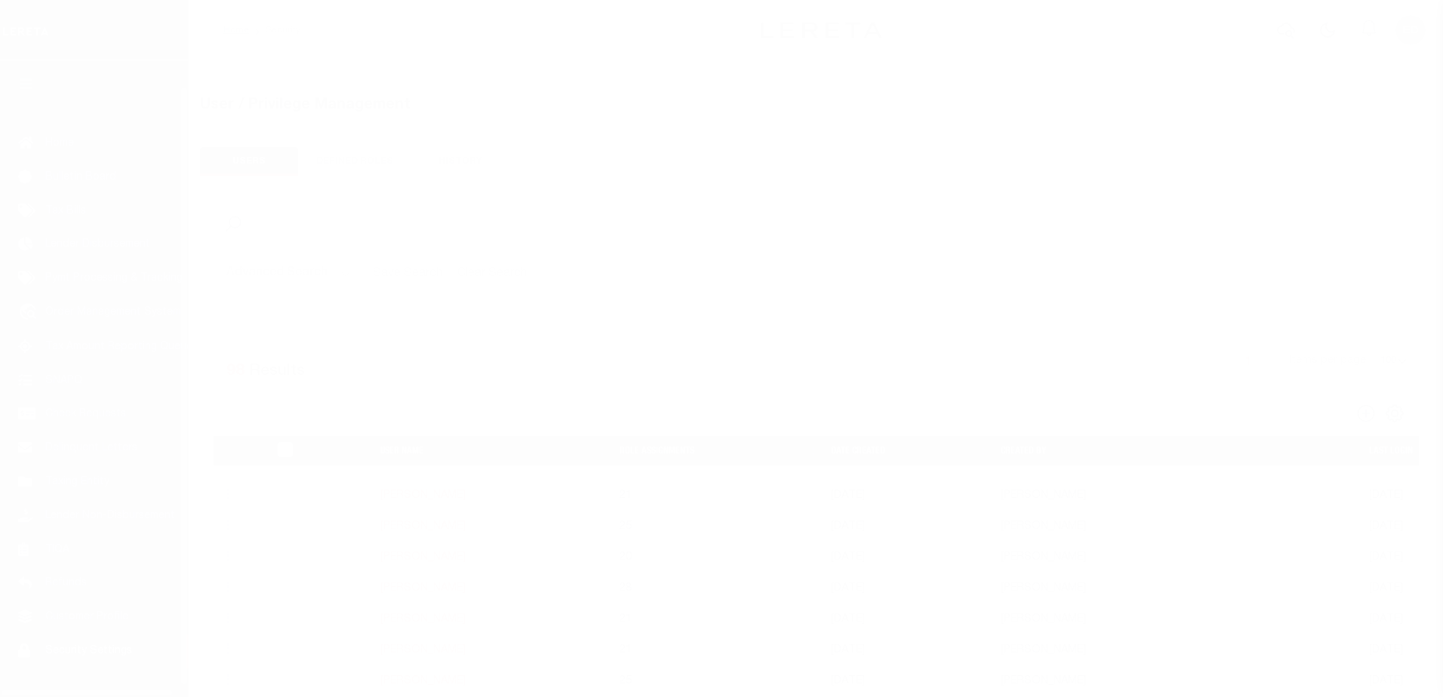
select select "100"
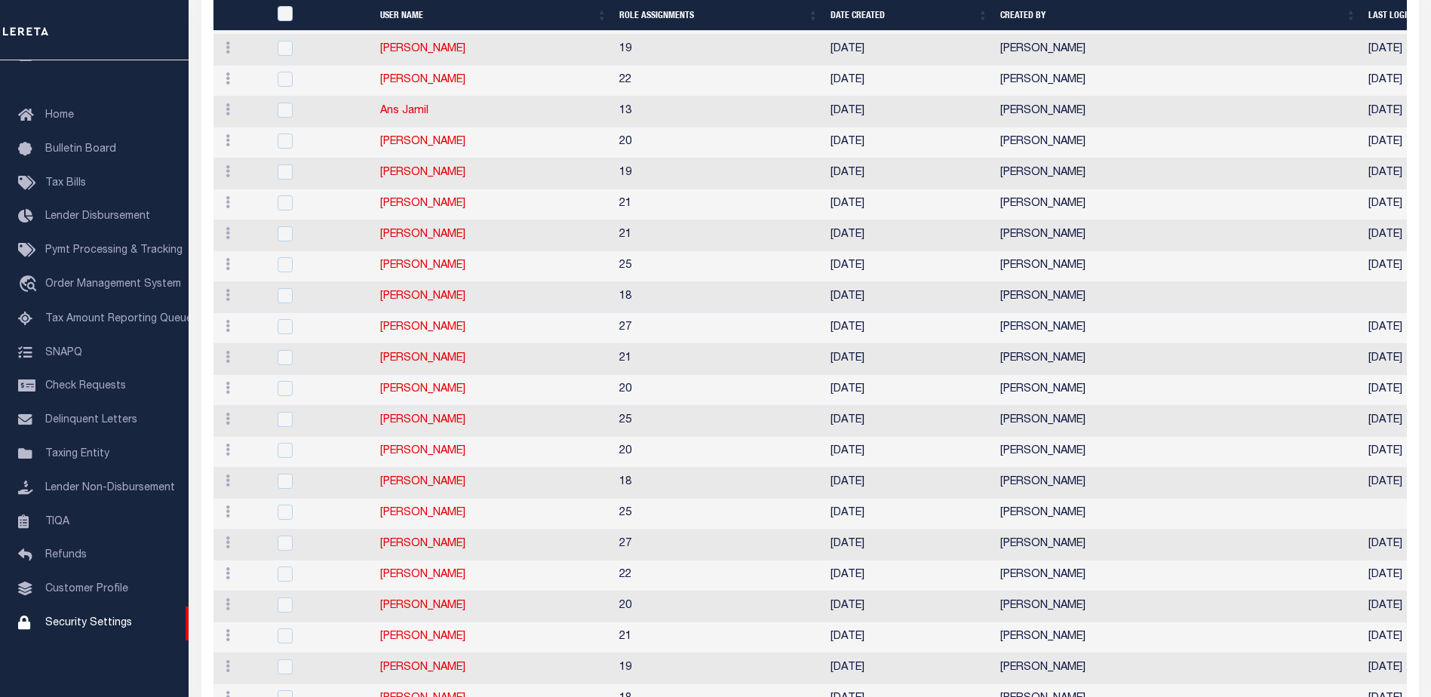
scroll to position [754, 0]
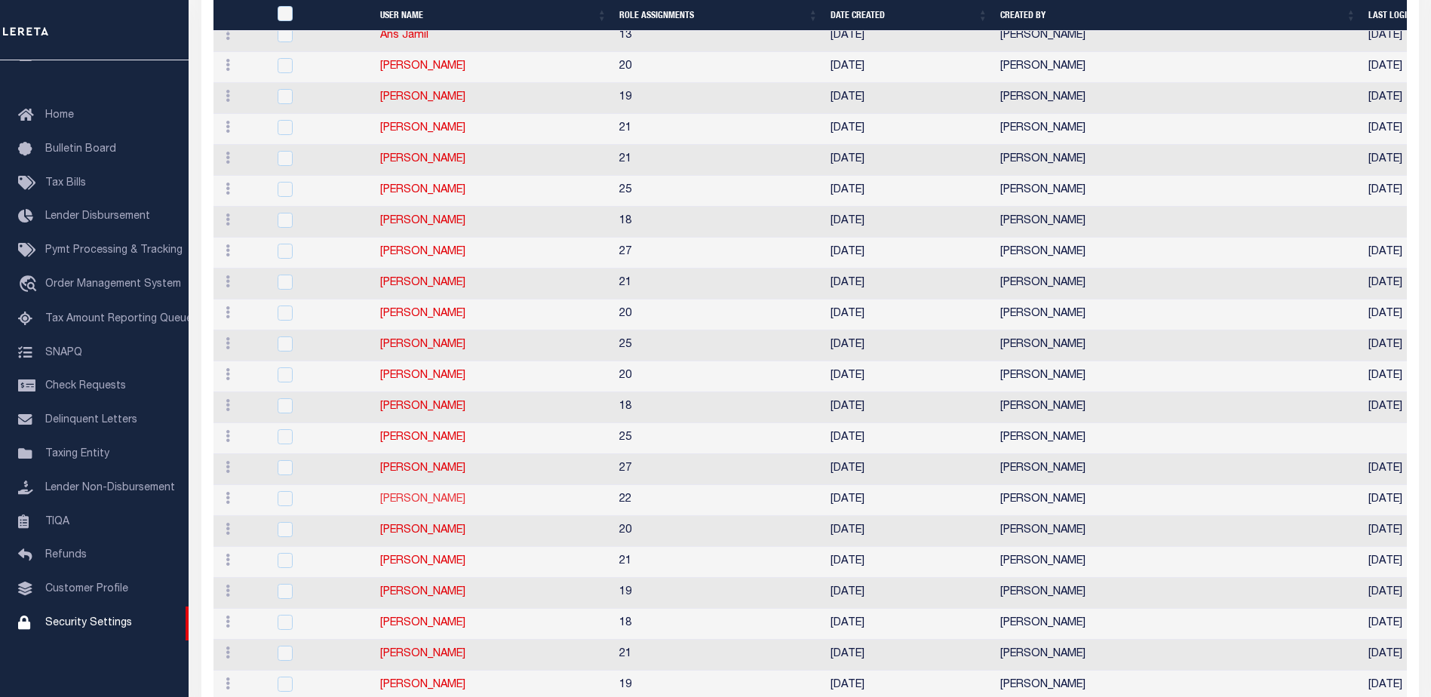
click at [424, 504] on link "[PERSON_NAME]" at bounding box center [422, 499] width 85 height 11
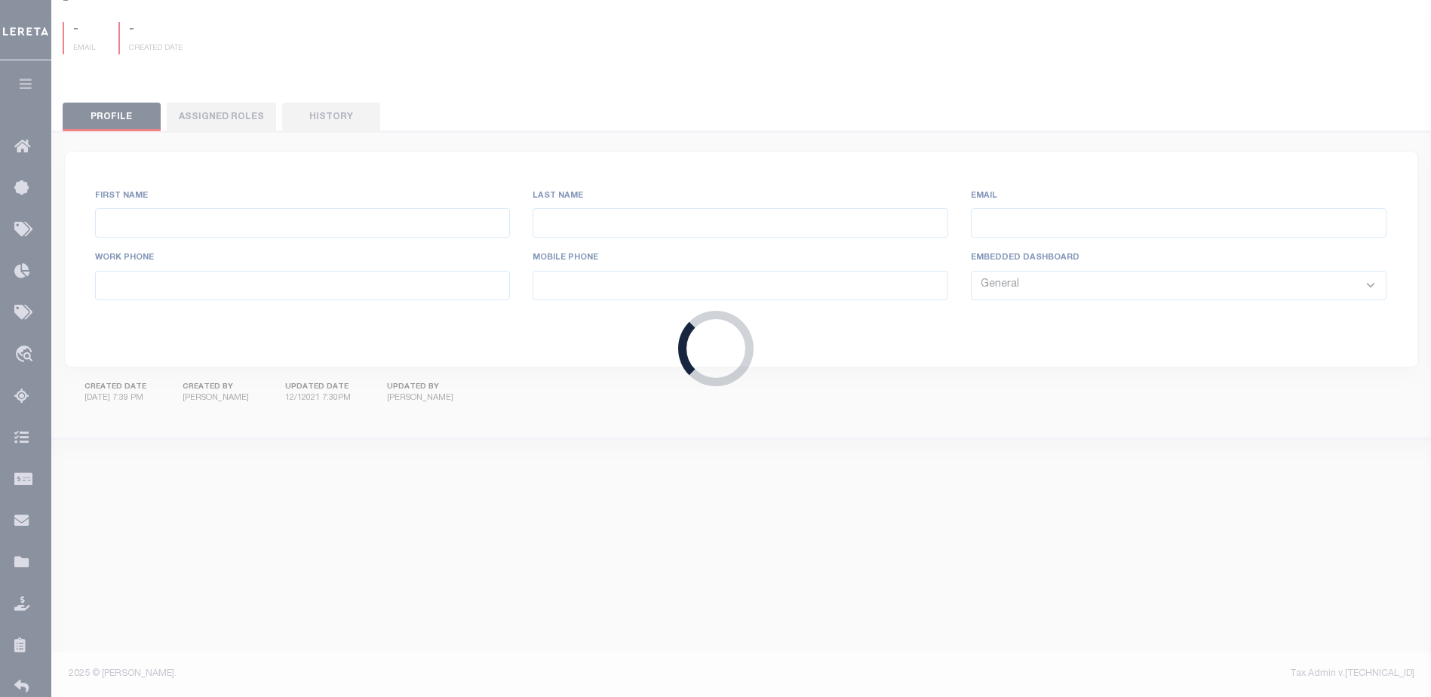
type input "Edgar"
type input "Gutierrez"
type input "Edgar.Gutierrez@accumatch.com"
select select "LOC"
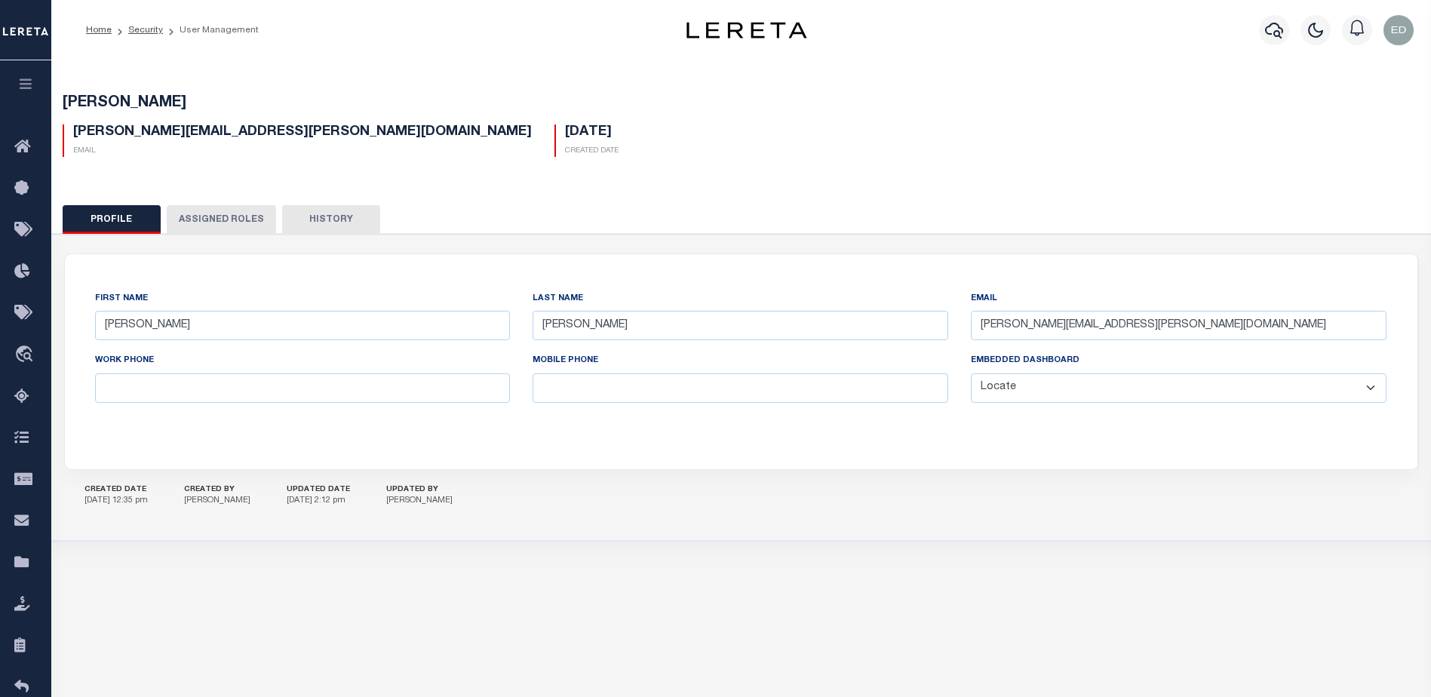
click at [1077, 389] on select "General Locate Escrow Services AI Payment Verification Customer Service" at bounding box center [1179, 387] width 416 height 29
click at [738, 140] on div "Edgar.Gutierrez@accumatch.com Email 05/04/2023 Created Date" at bounding box center [741, 134] width 1381 height 45
click at [1028, 397] on select "General Locate Escrow Services AI Payment Verification Customer Service" at bounding box center [1179, 387] width 416 height 29
click at [898, 417] on div "First Name Edgar Last Name Gutierrez Email Edgar.Gutierrez@accumatch.com Work P…" at bounding box center [741, 361] width 1315 height 143
click at [25, 134] on link "Home" at bounding box center [25, 147] width 51 height 41
